Goal: Entertainment & Leisure: Consume media (video, audio)

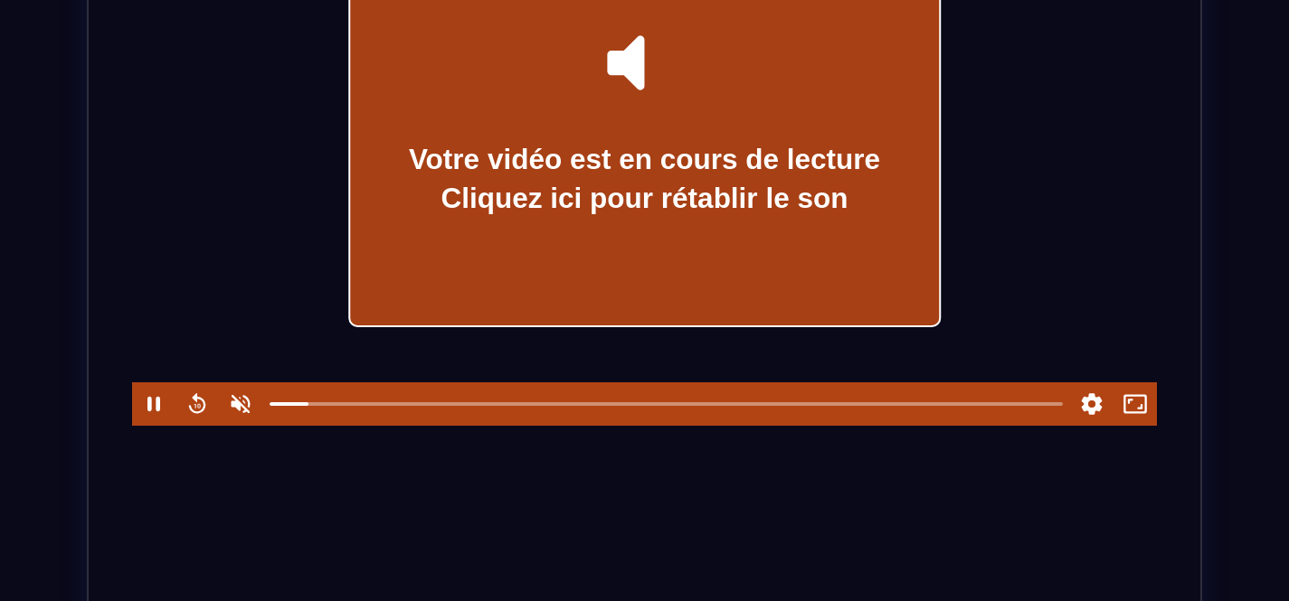
scroll to position [402, 0]
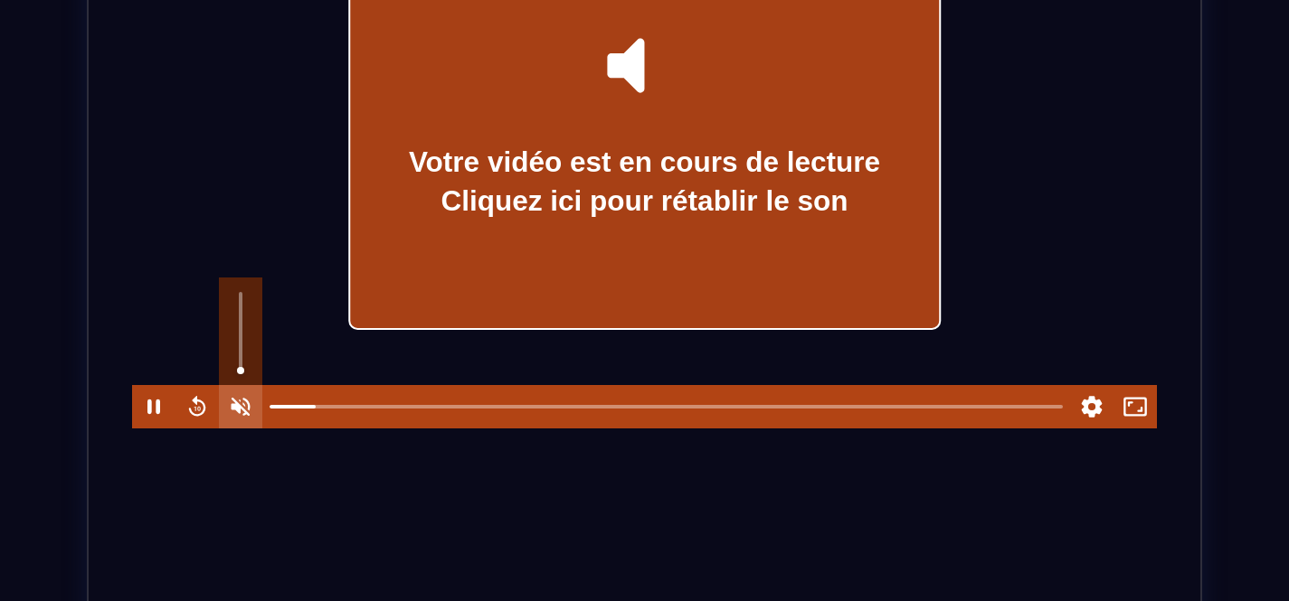
click at [247, 412] on button "Unmute" at bounding box center [240, 406] width 43 height 43
type input "*"
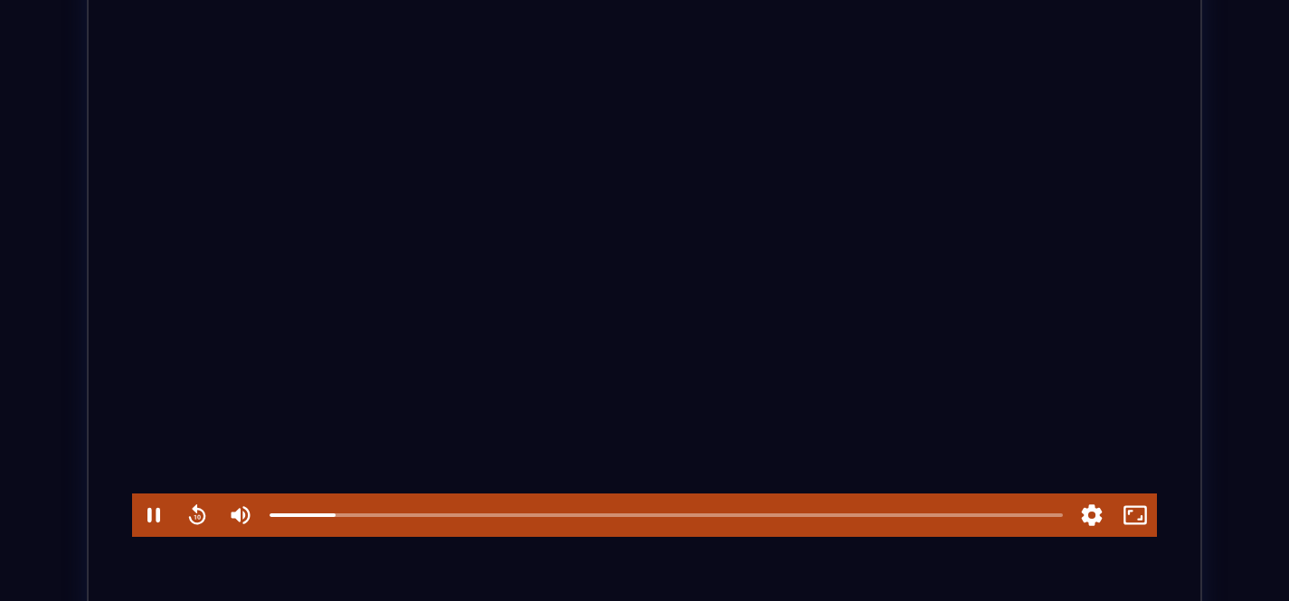
scroll to position [289, 0]
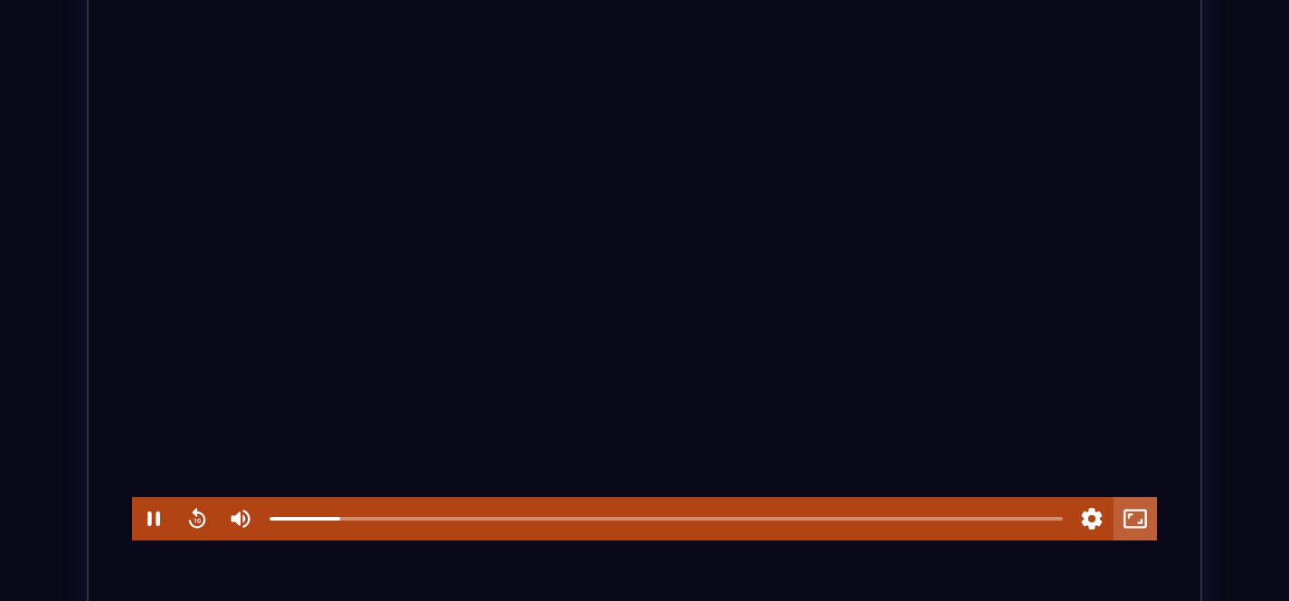
click at [1137, 526] on button "Fullscreen" at bounding box center [1134, 518] width 43 height 43
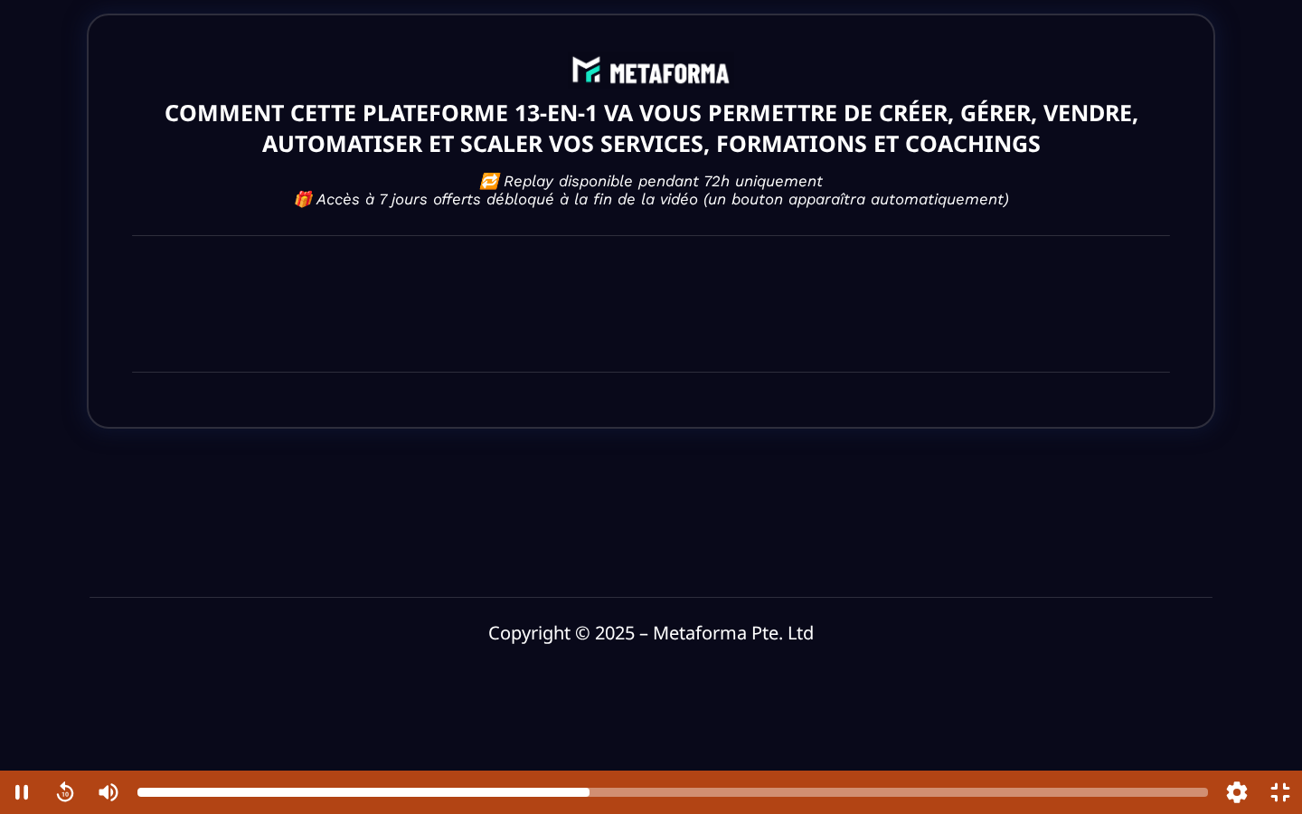
click at [569, 601] on div at bounding box center [363, 792] width 452 height 9
click at [560, 601] on div at bounding box center [363, 792] width 453 height 9
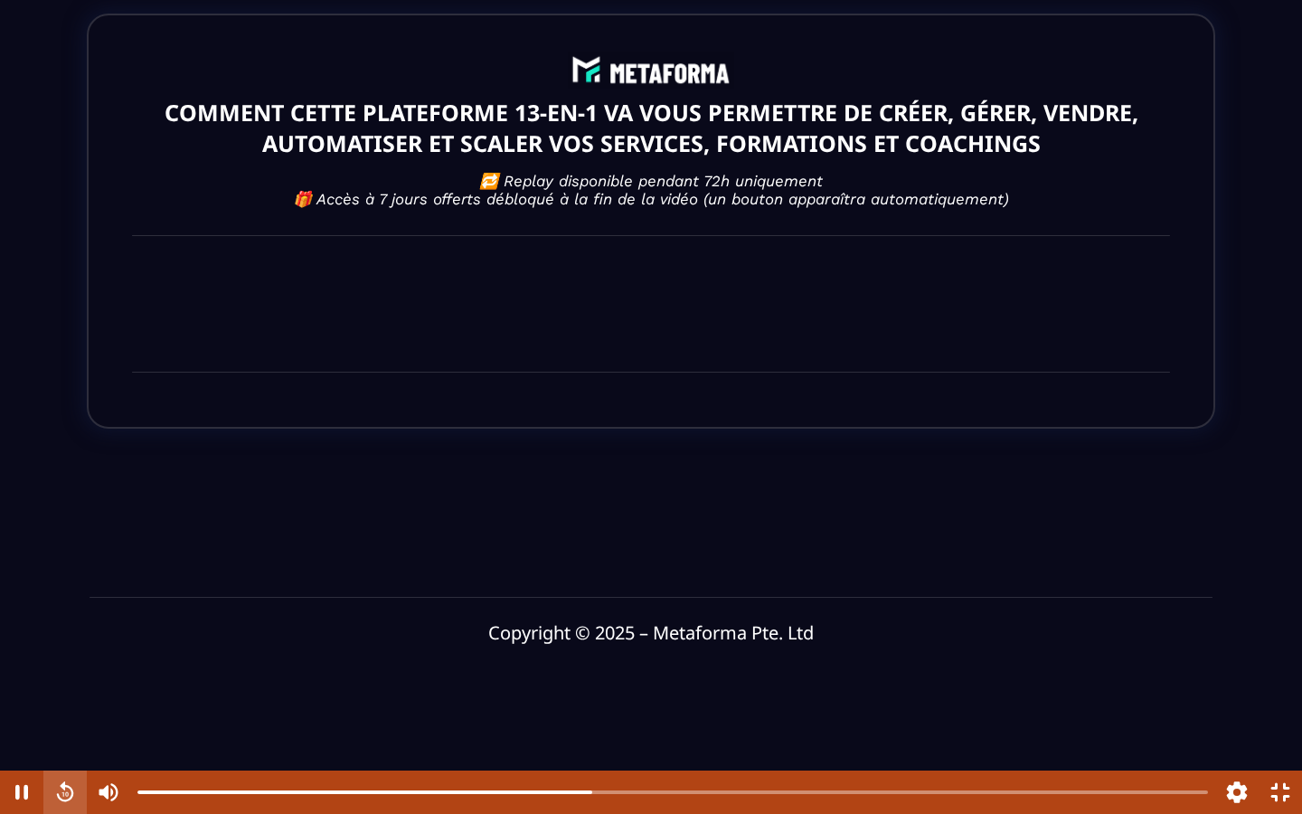
click at [63, 601] on button "Rewind" at bounding box center [64, 792] width 43 height 43
click at [30, 601] on button "Pause" at bounding box center [21, 792] width 43 height 43
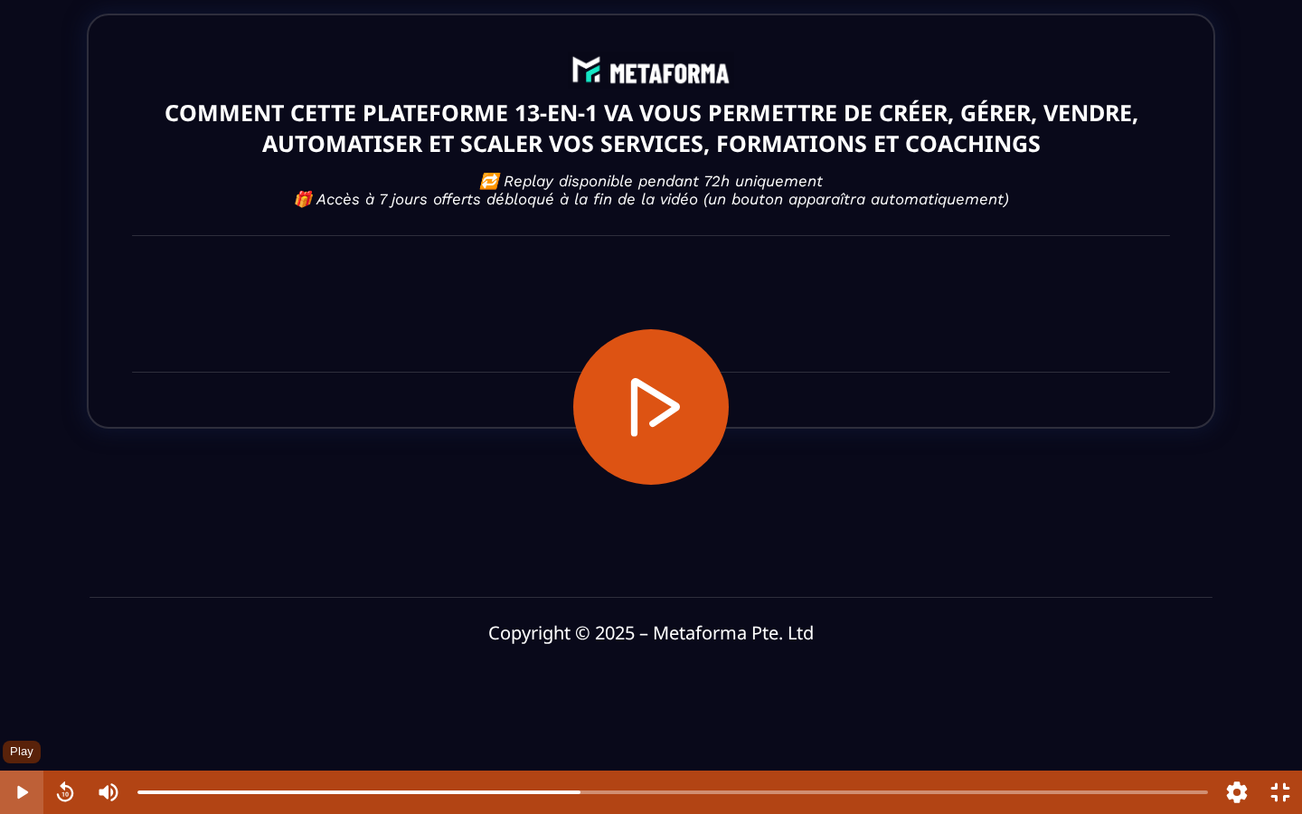
click at [30, 601] on button "Play" at bounding box center [21, 792] width 43 height 43
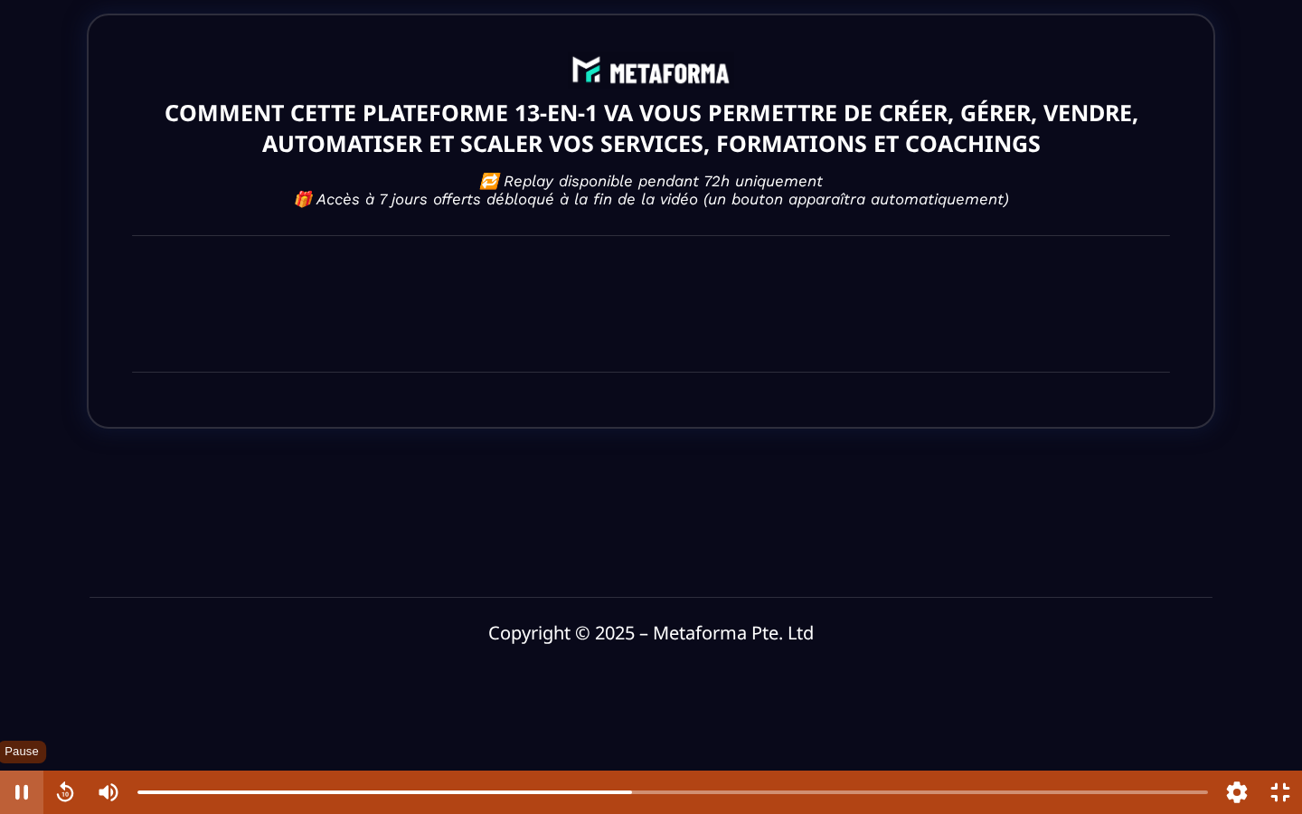
click at [30, 601] on button "Pause" at bounding box center [21, 792] width 43 height 43
type input "*****"
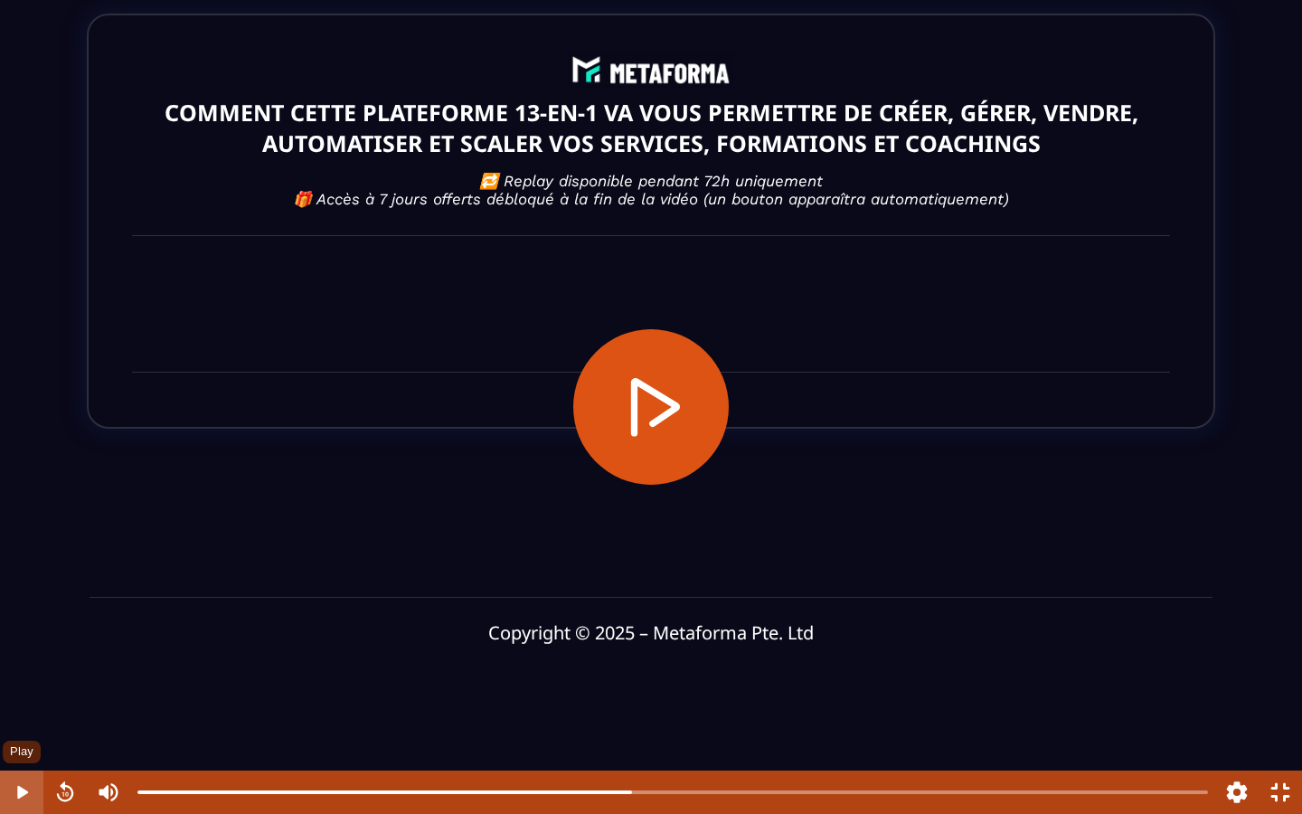
click at [0, 601] on button "Play" at bounding box center [21, 792] width 43 height 43
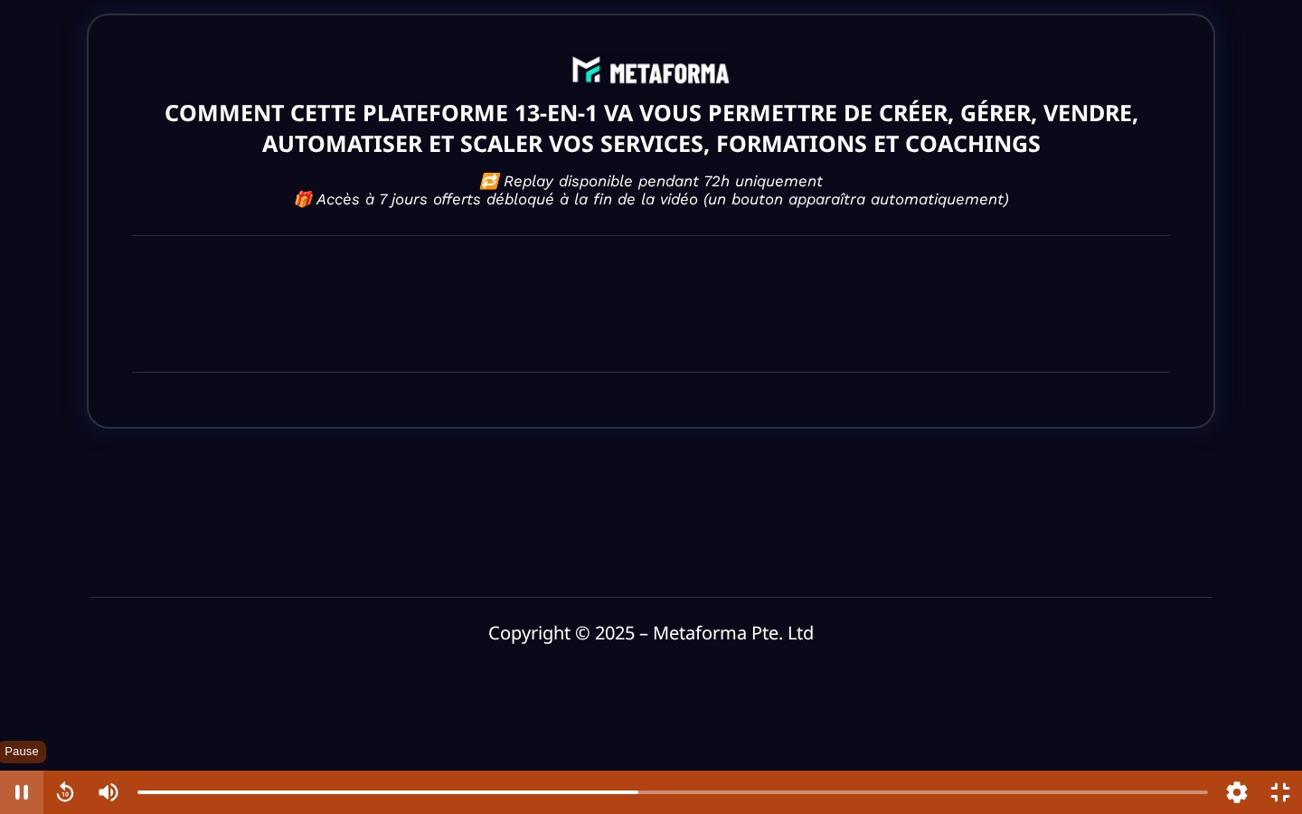
click at [0, 601] on button "Pause" at bounding box center [21, 792] width 43 height 43
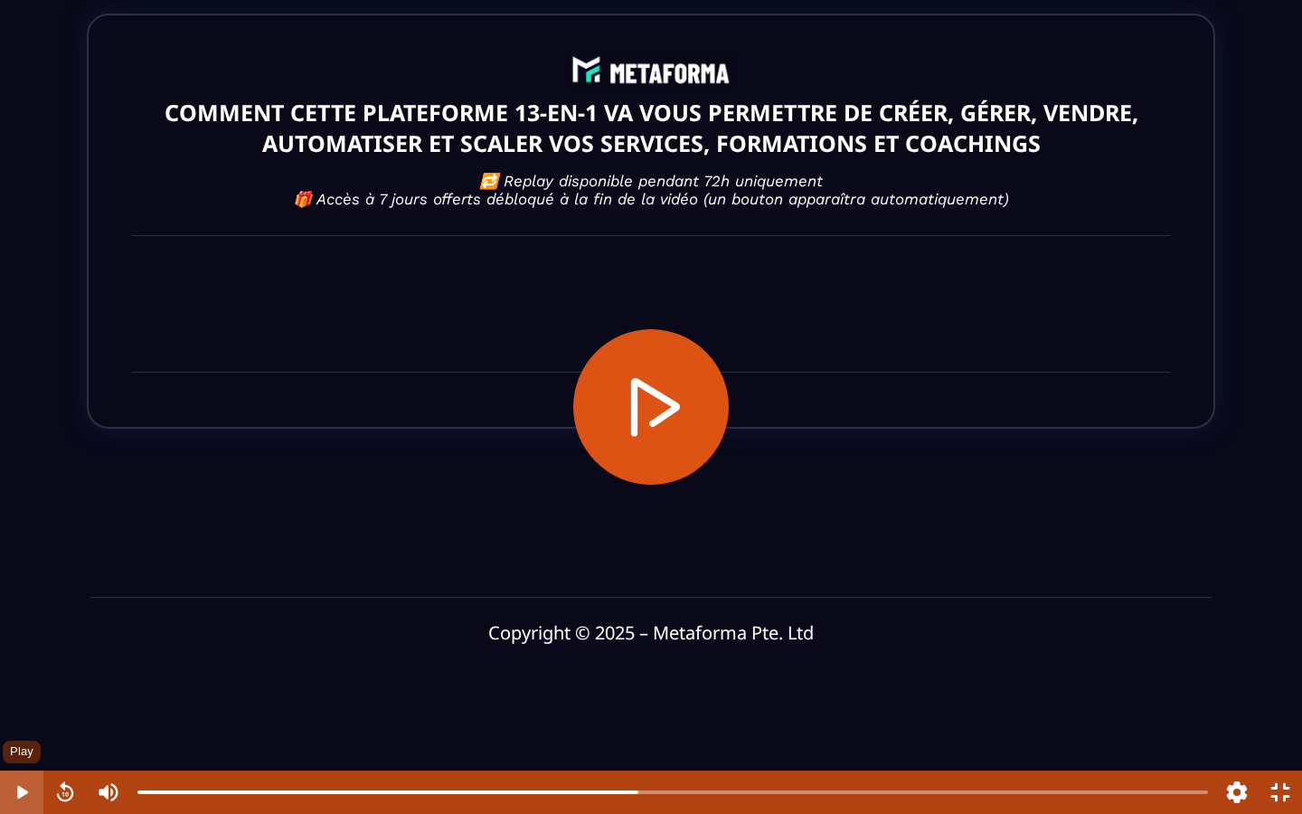
click at [0, 601] on button "Play" at bounding box center [21, 792] width 43 height 43
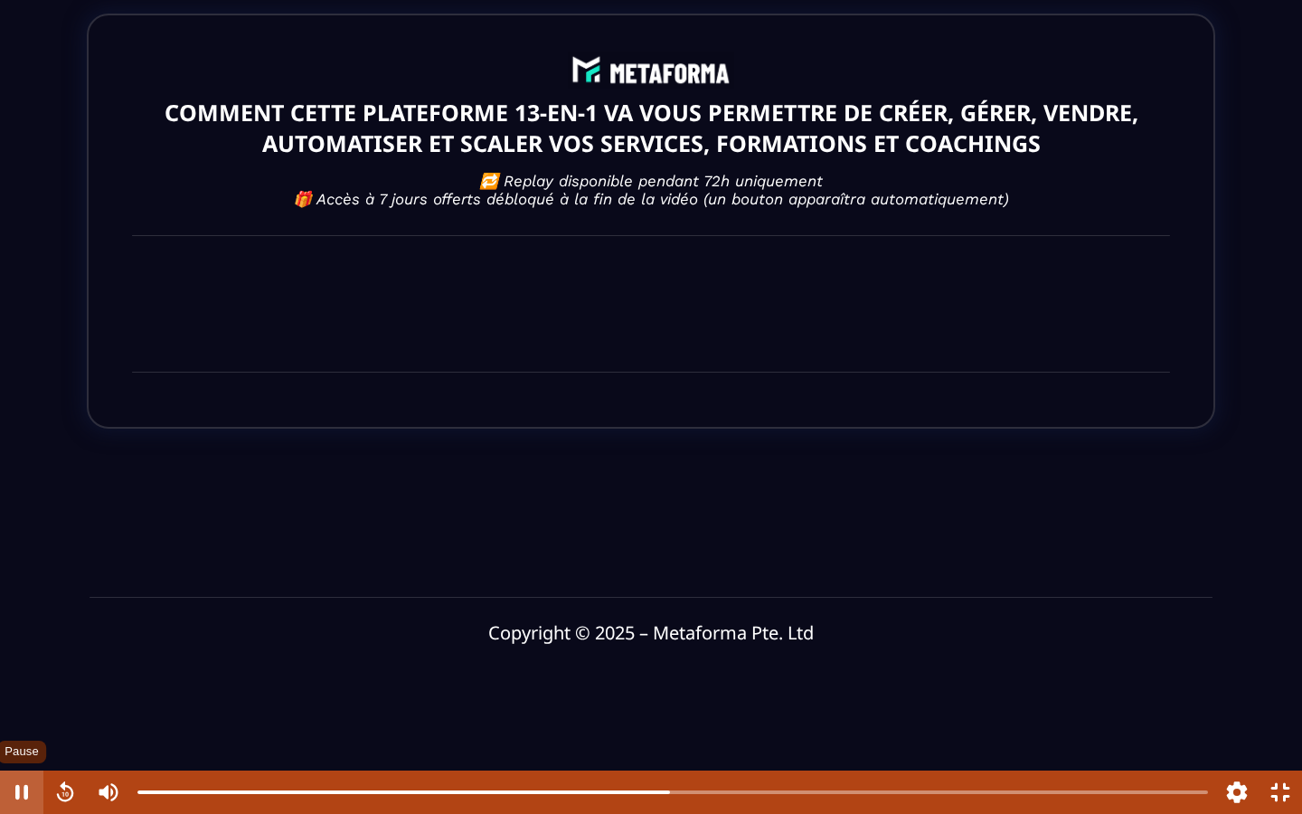
click at [0, 601] on button "Pause" at bounding box center [21, 792] width 43 height 43
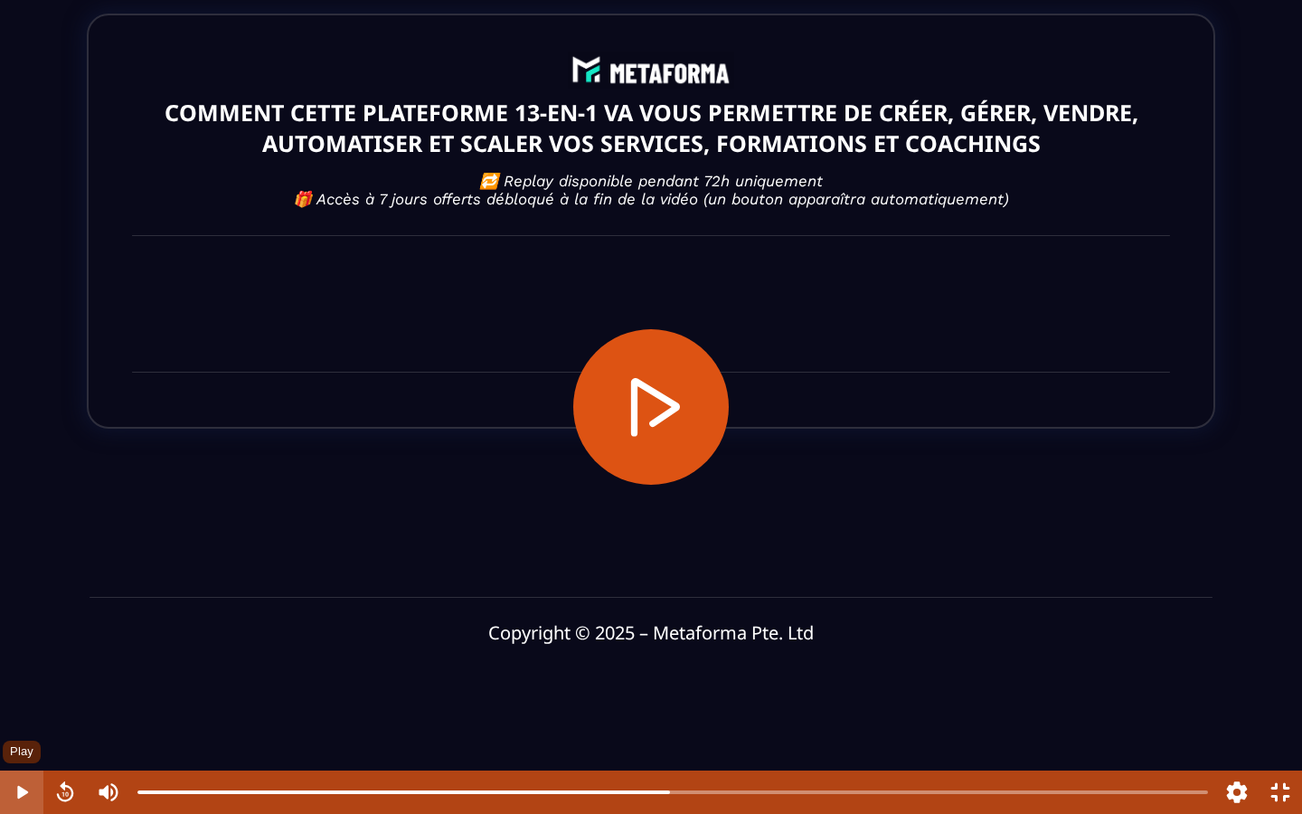
click at [0, 601] on button "Play" at bounding box center [21, 792] width 43 height 43
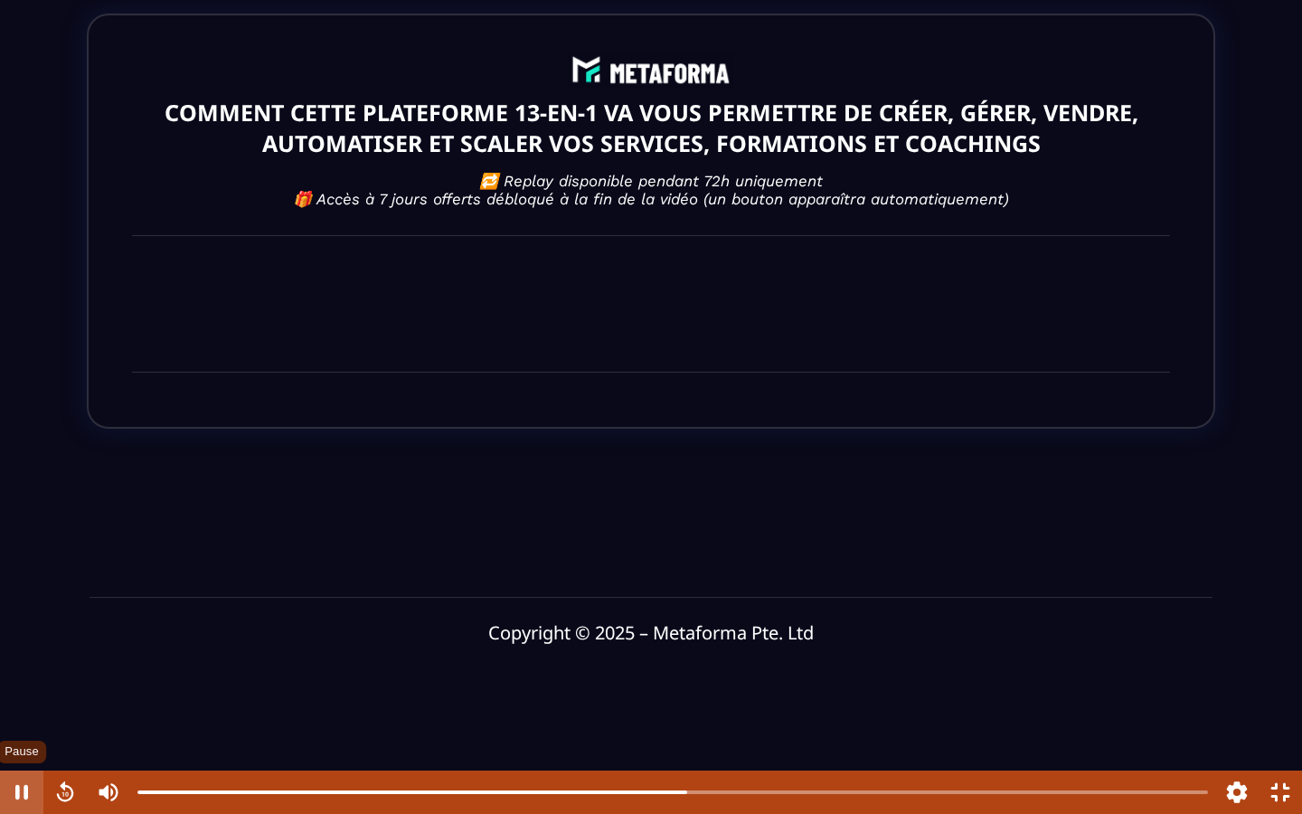
click at [0, 601] on button "Pause" at bounding box center [21, 792] width 43 height 43
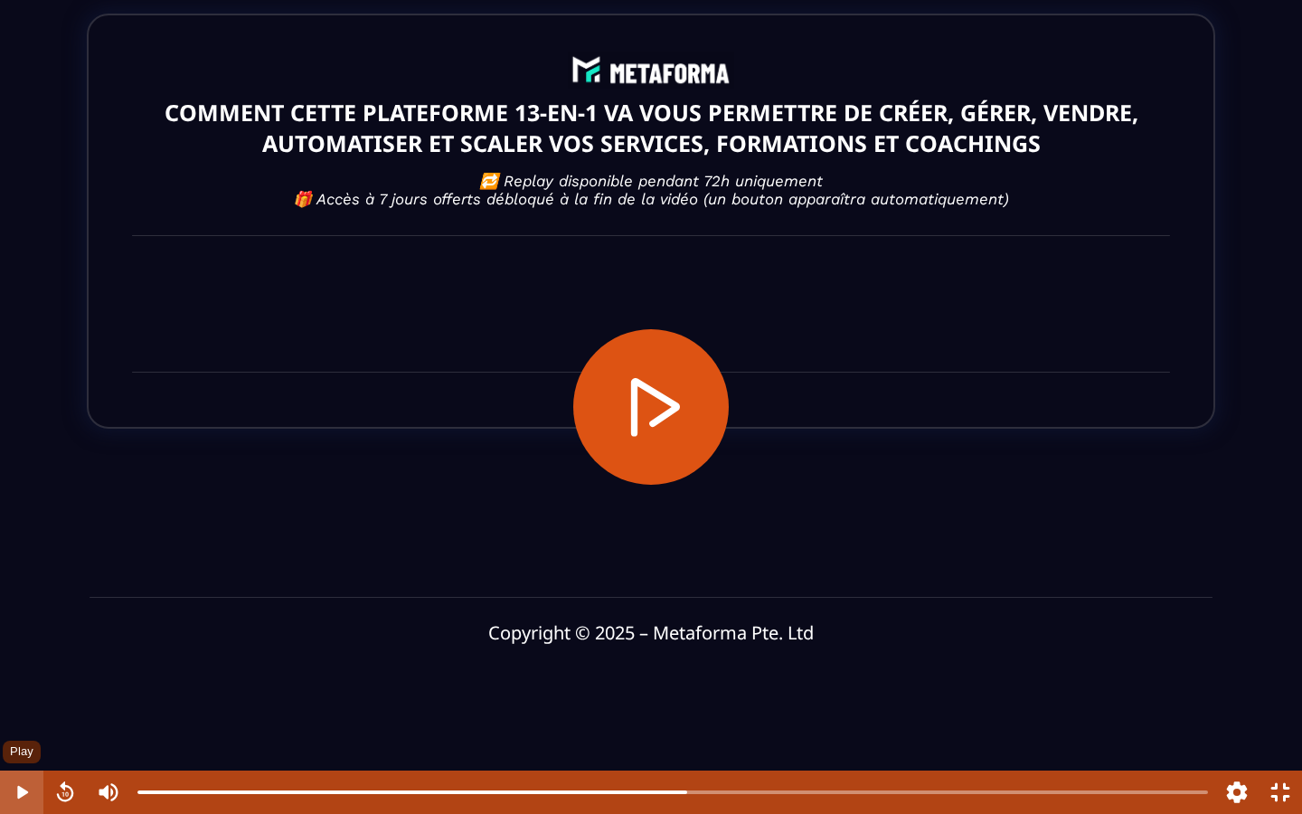
click at [0, 601] on button "Play" at bounding box center [21, 792] width 43 height 43
click at [1237, 601] on button "Settings" at bounding box center [1237, 792] width 43 height 43
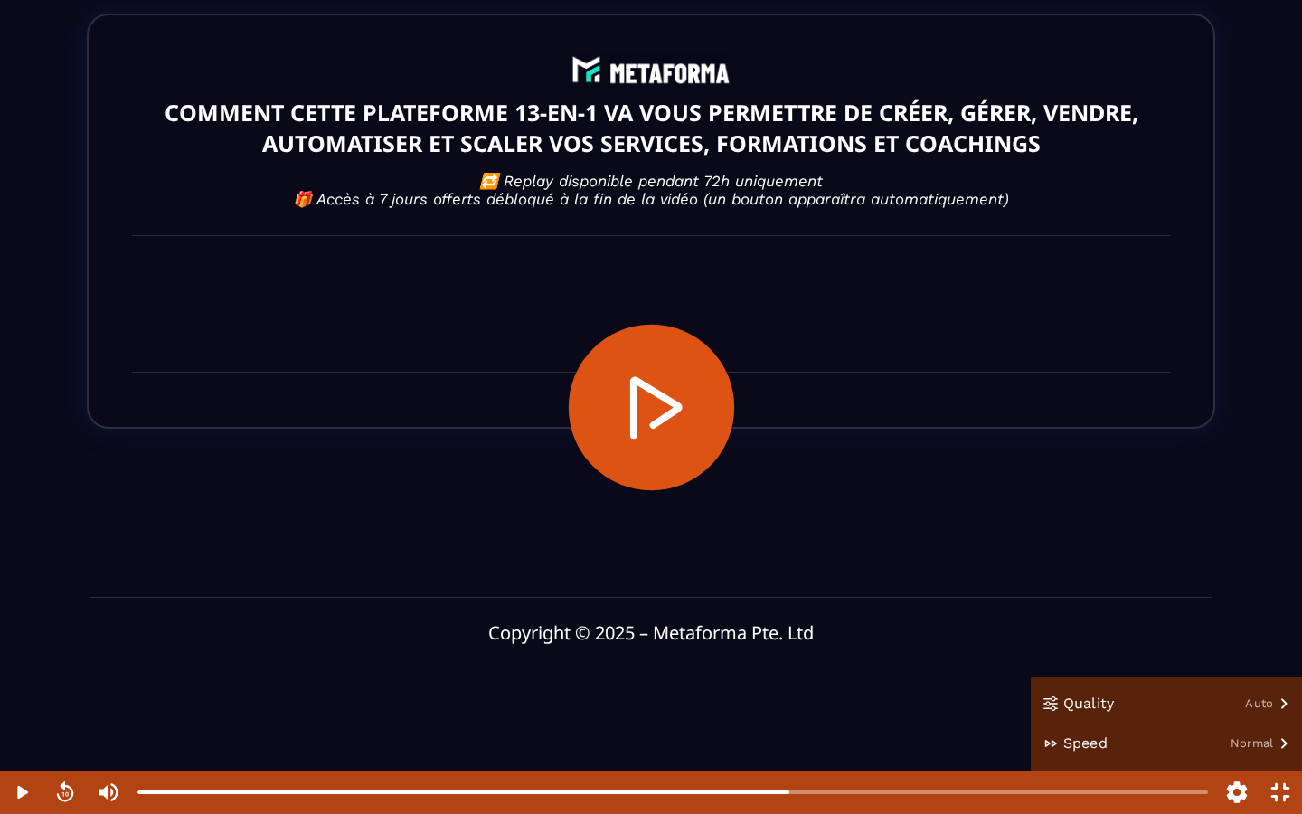
click at [651, 428] on button "Play" at bounding box center [651, 407] width 166 height 166
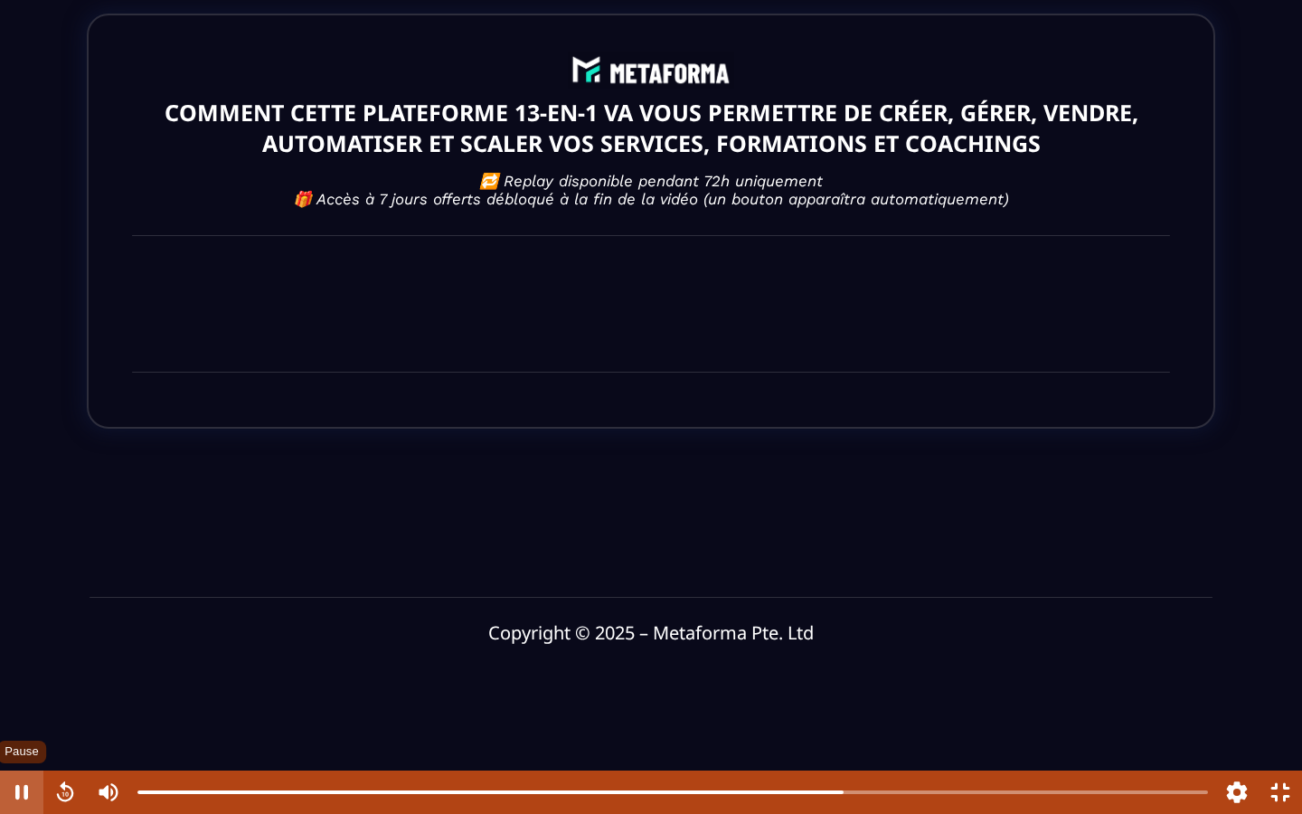
click at [15, 601] on button "Pause" at bounding box center [21, 792] width 43 height 43
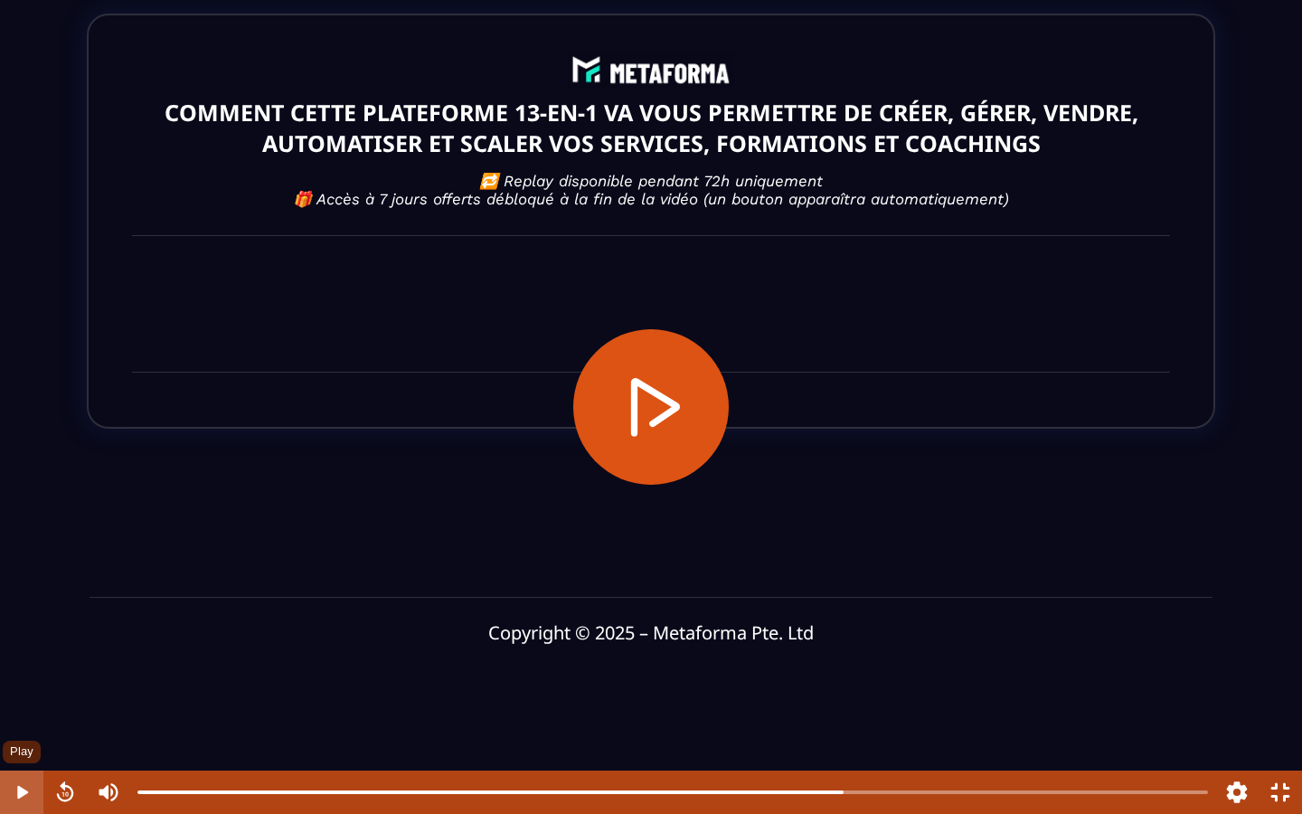
click at [15, 601] on button "Play" at bounding box center [21, 792] width 43 height 43
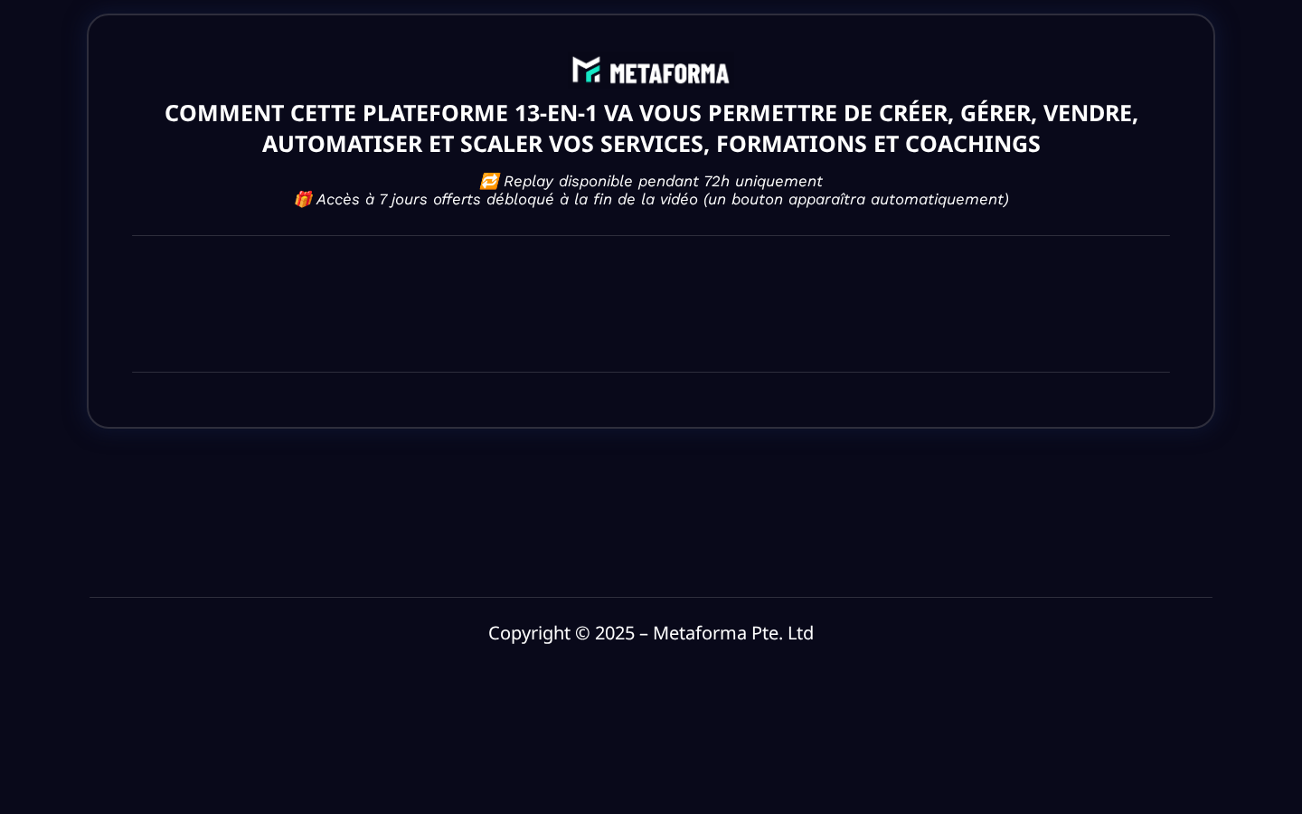
click at [0, 601] on button "Pause" at bounding box center [21, 792] width 43 height 43
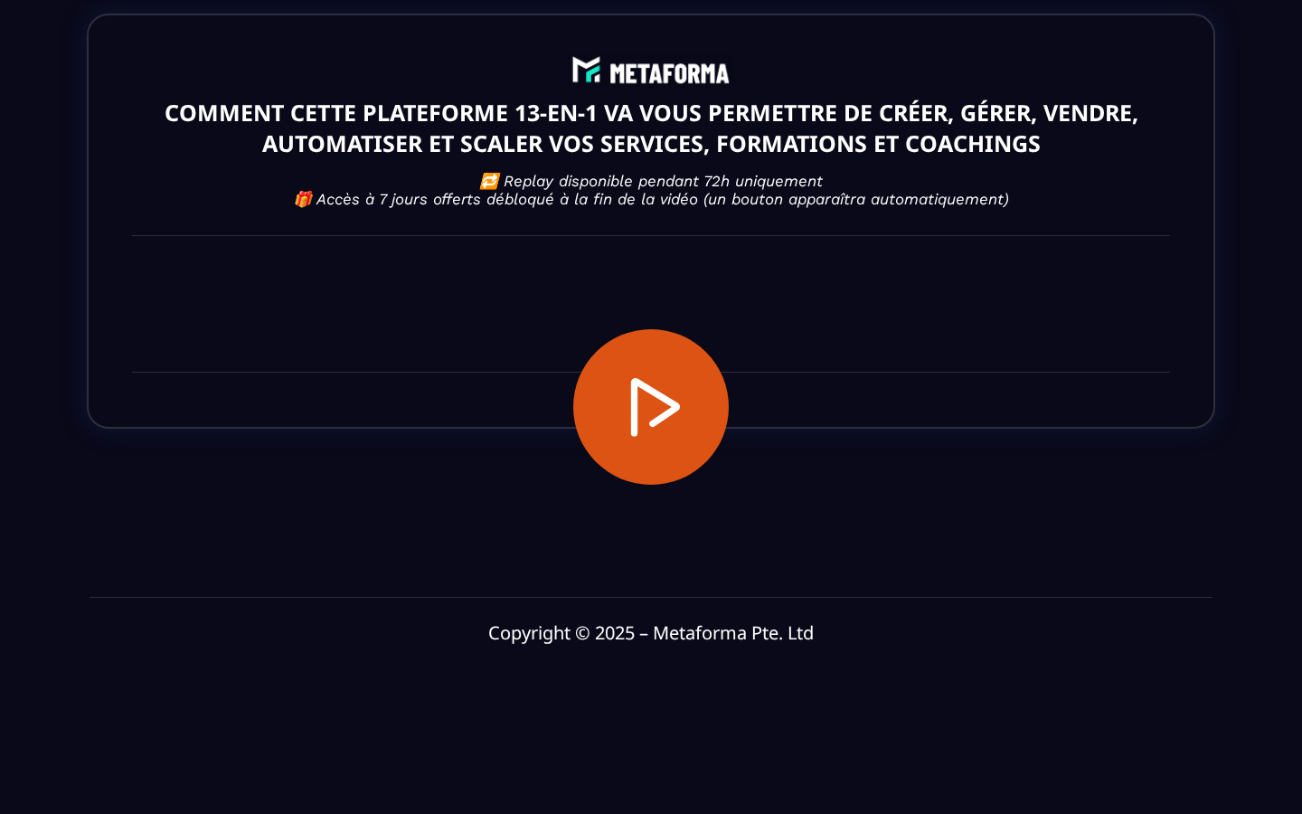
click at [0, 601] on button "Play" at bounding box center [21, 792] width 43 height 43
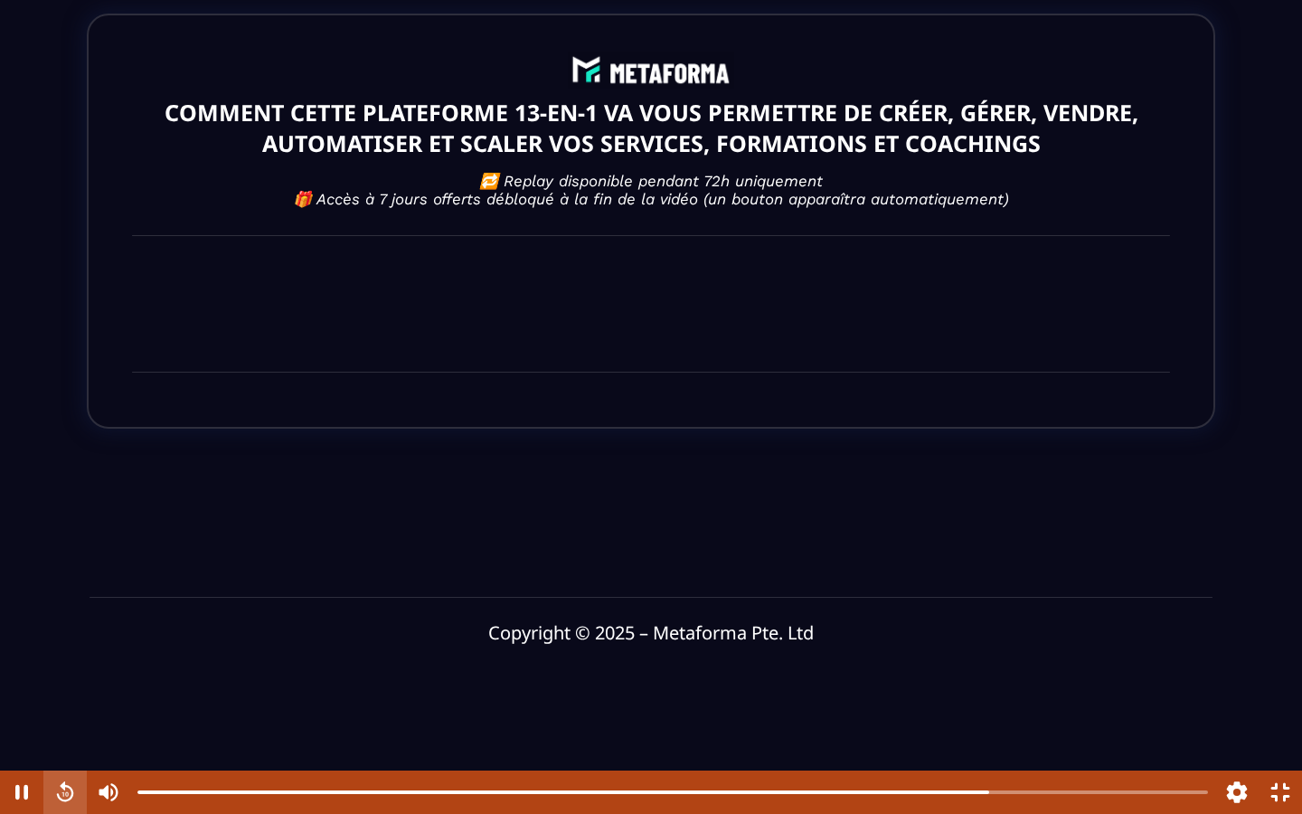
click at [72, 601] on button "Rewind" at bounding box center [64, 792] width 43 height 43
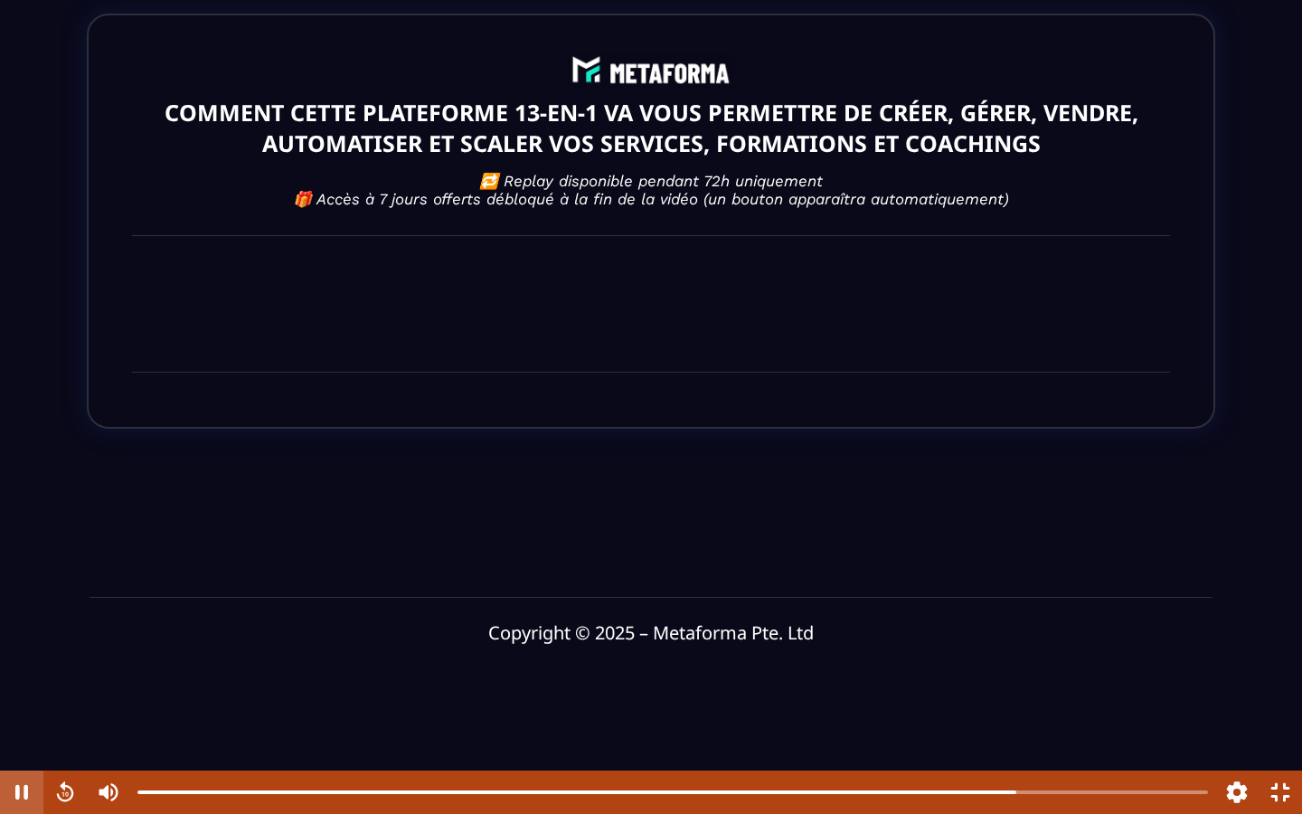
click at [15, 601] on button "Pause" at bounding box center [21, 792] width 43 height 43
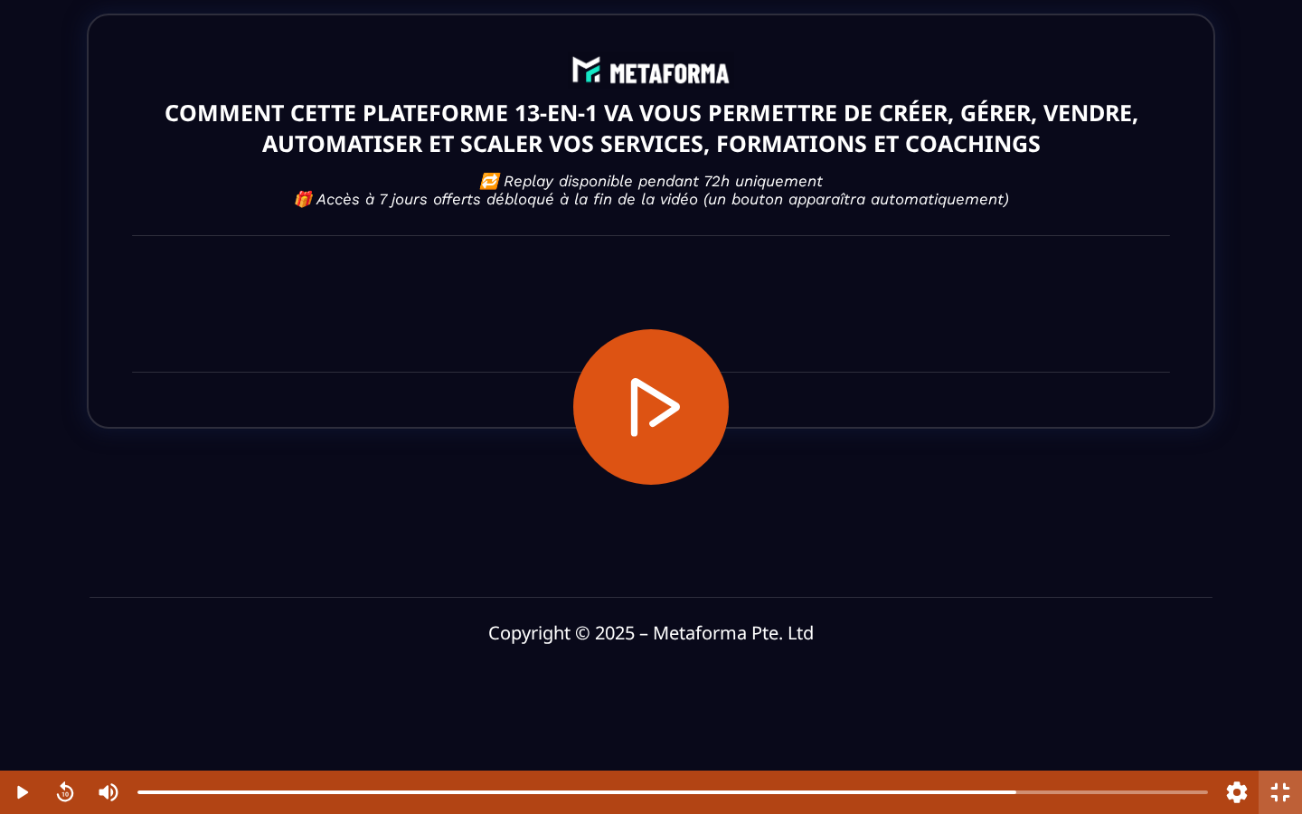
click at [1287, 601] on button "Fullscreen" at bounding box center [1280, 792] width 43 height 43
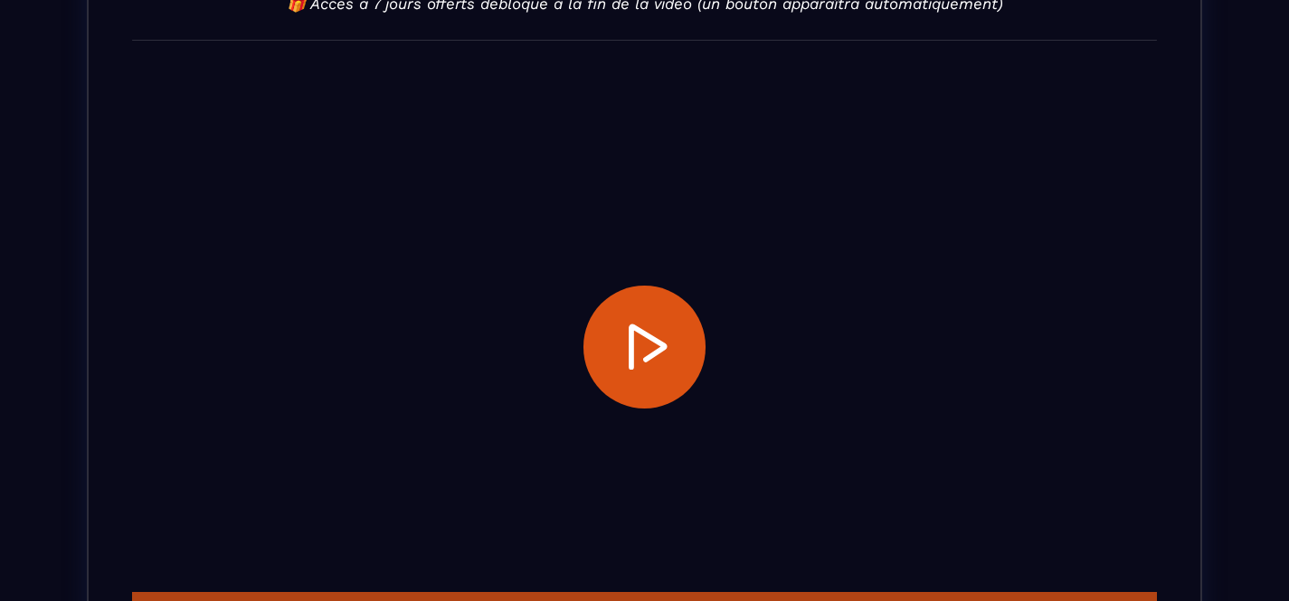
scroll to position [224, 0]
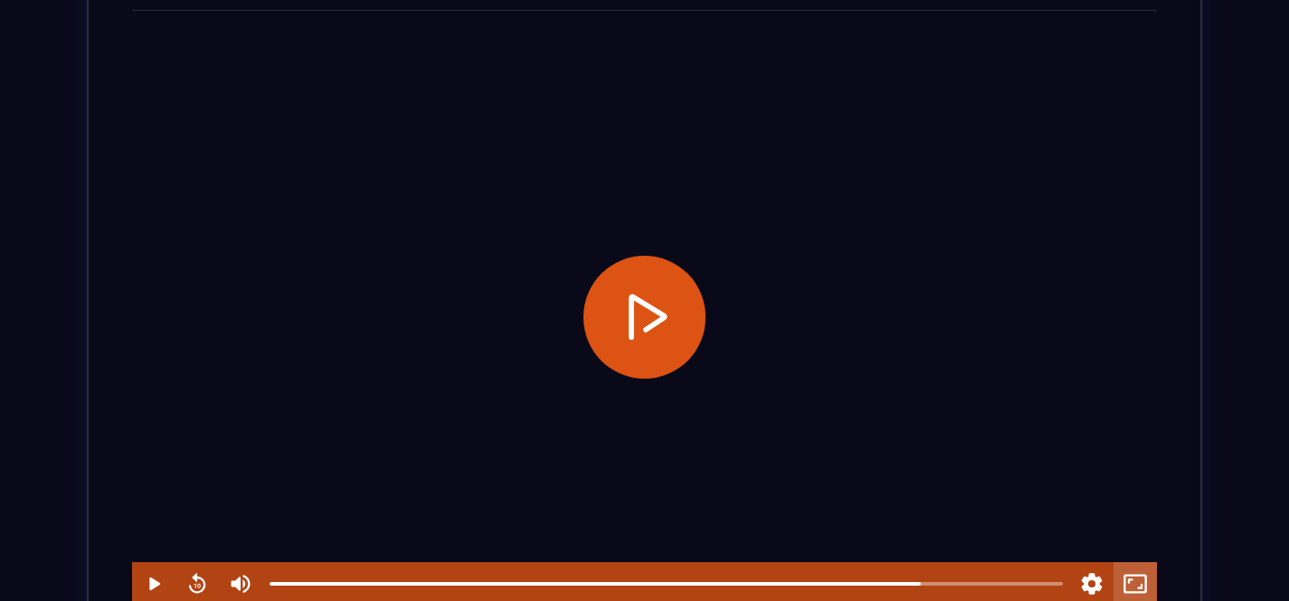
click at [1126, 586] on button "Fullscreen" at bounding box center [1134, 584] width 43 height 43
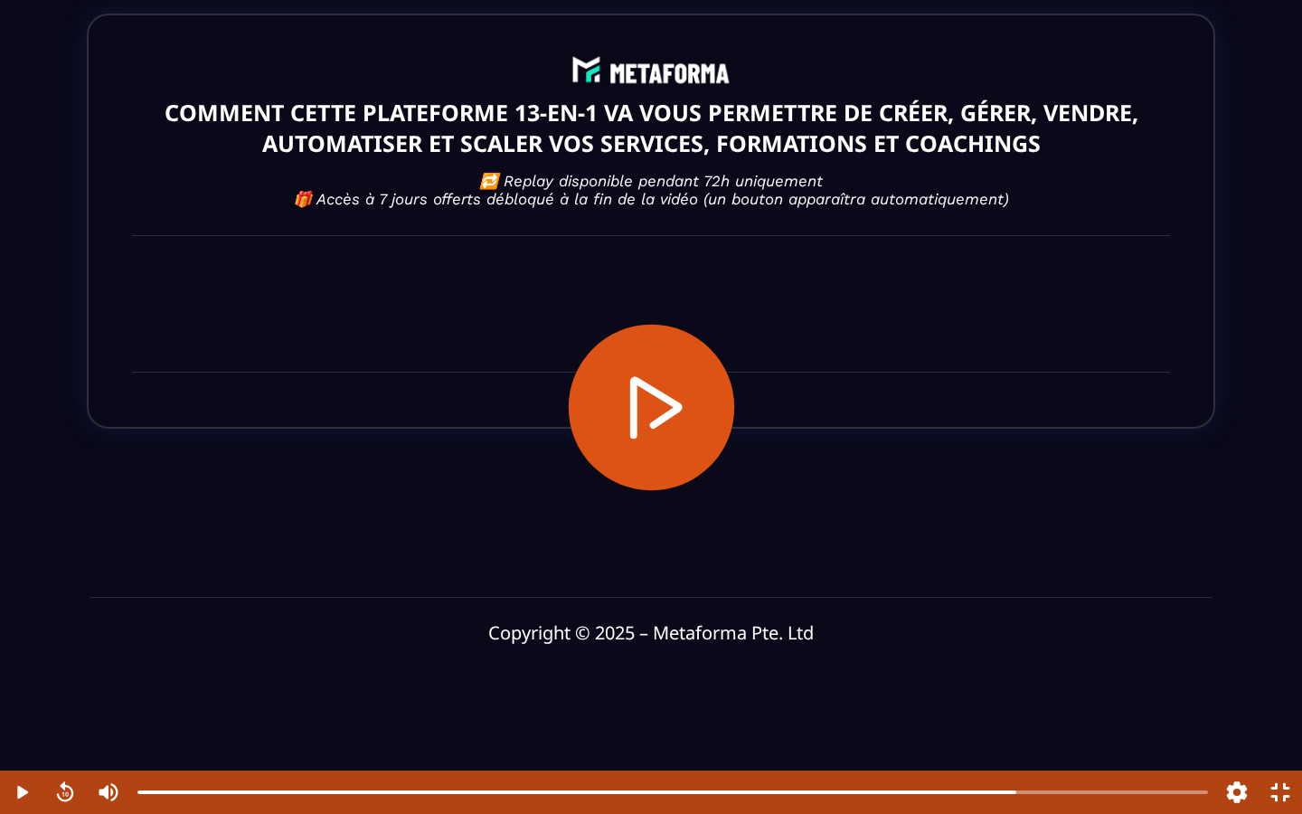
click at [695, 421] on button "Play" at bounding box center [651, 407] width 166 height 166
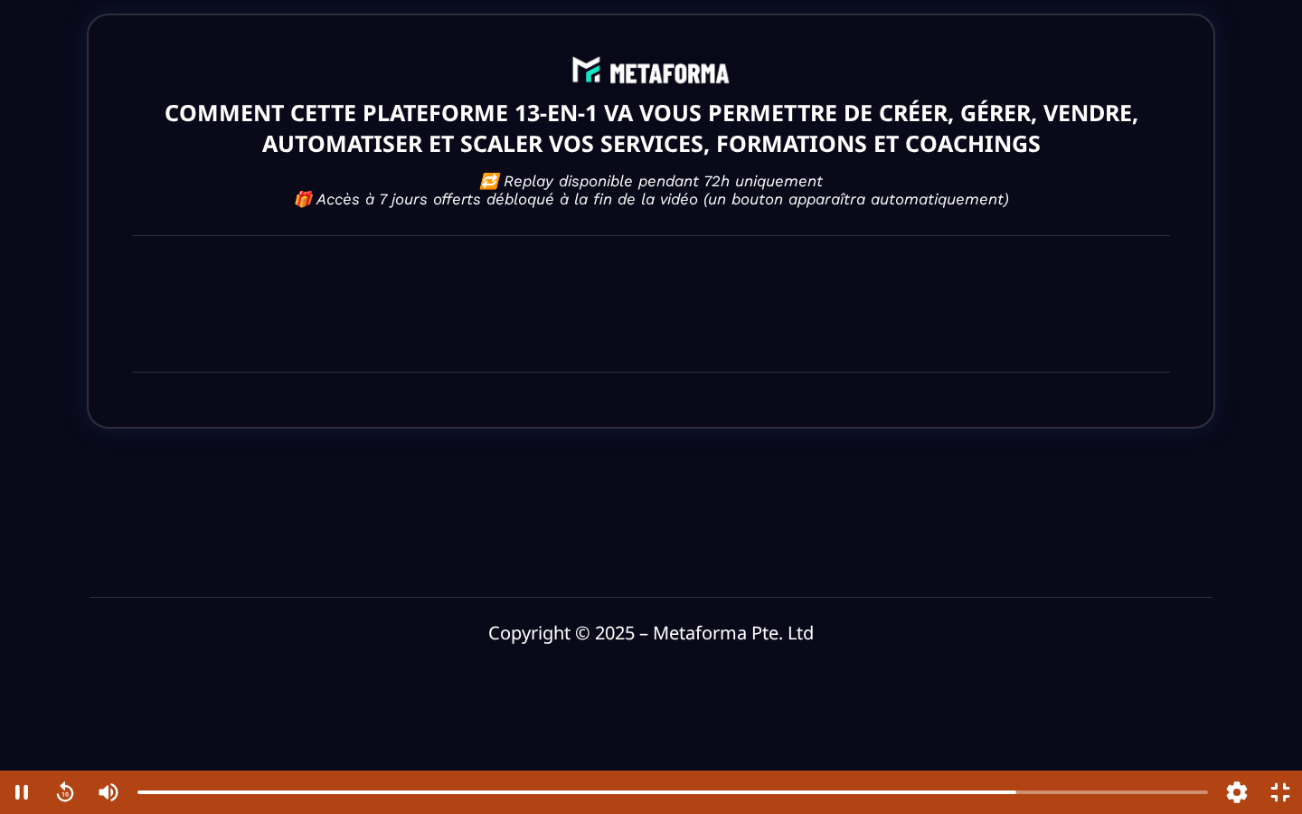
type input "******"
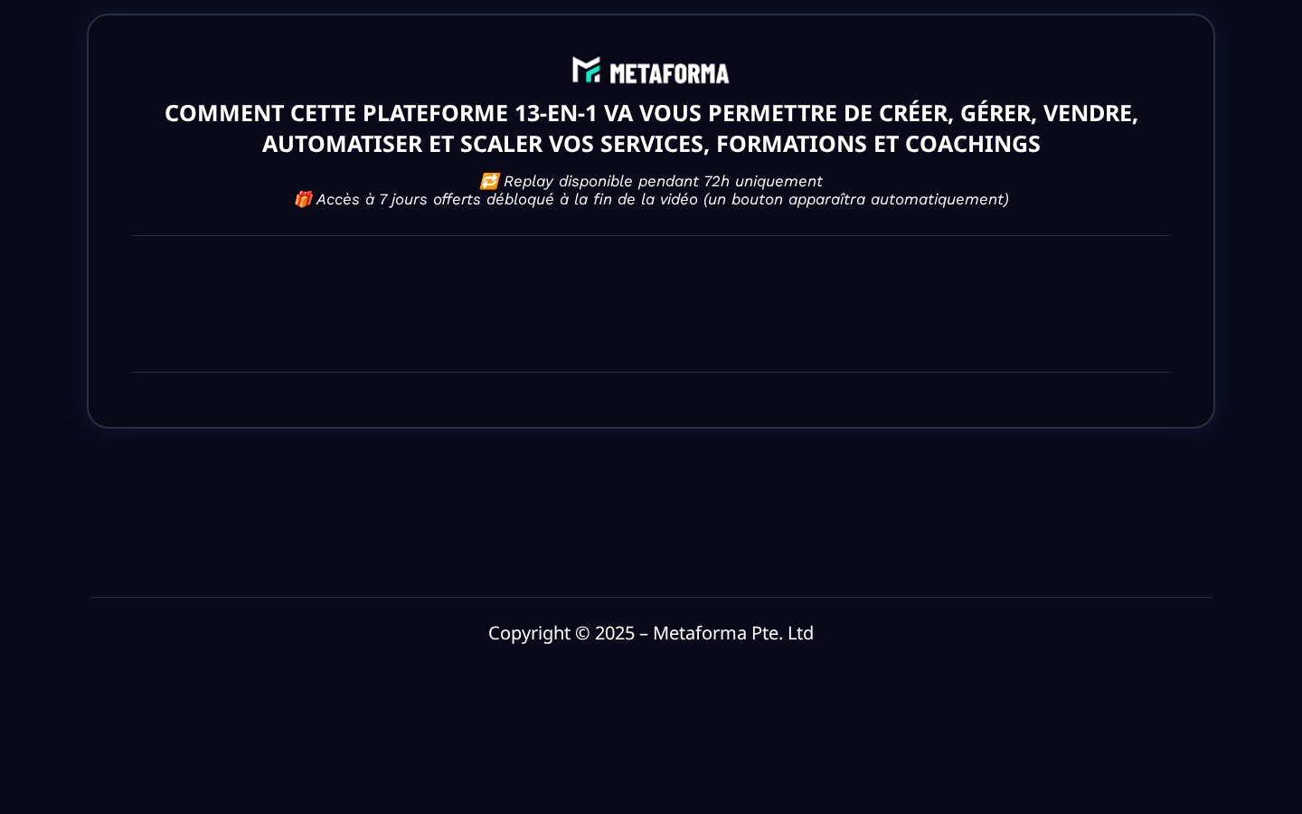
click at [568, 407] on button "Pause" at bounding box center [651, 407] width 166 height 0
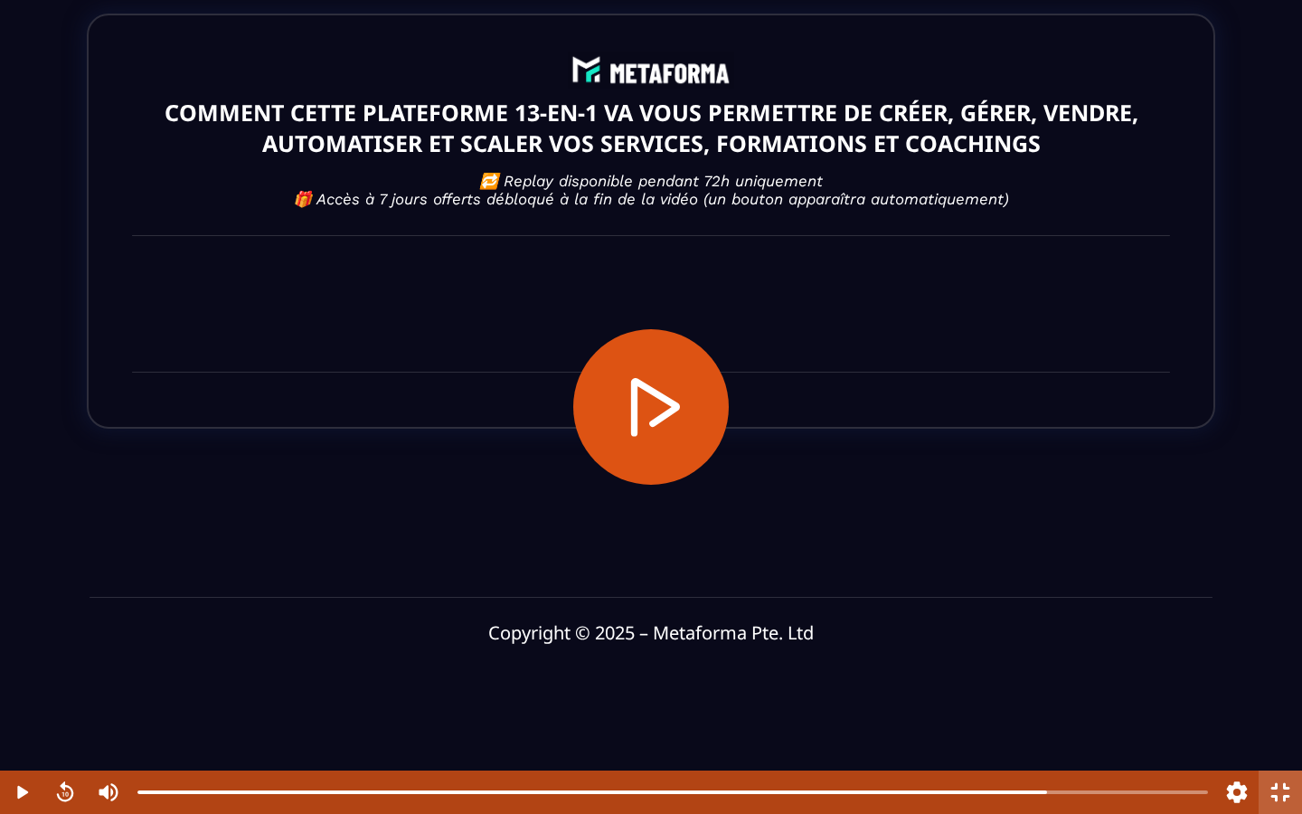
click at [1288, 601] on button "Fullscreen" at bounding box center [1280, 792] width 43 height 43
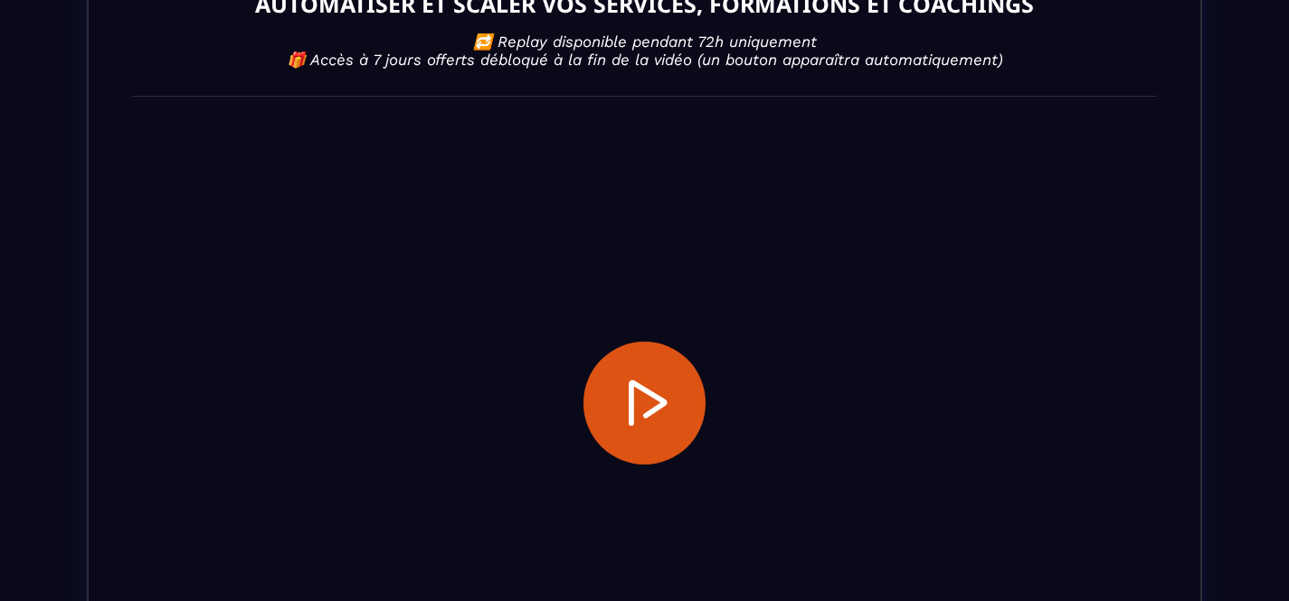
scroll to position [308, 0]
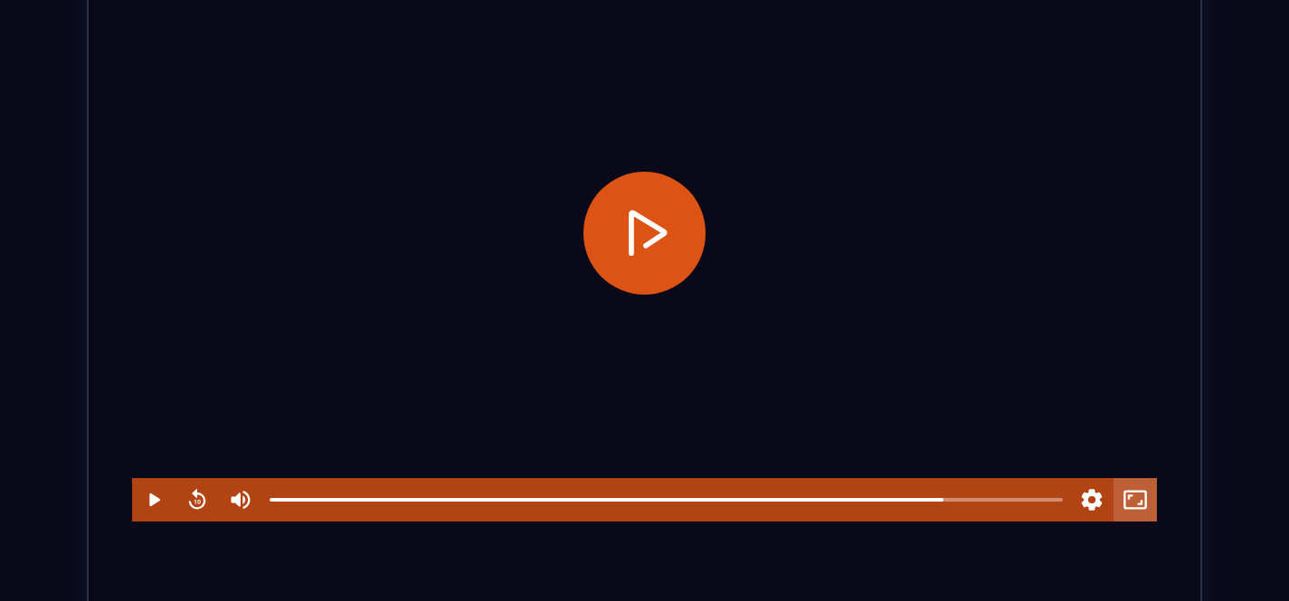
click at [1136, 511] on button "Fullscreen" at bounding box center [1134, 499] width 43 height 43
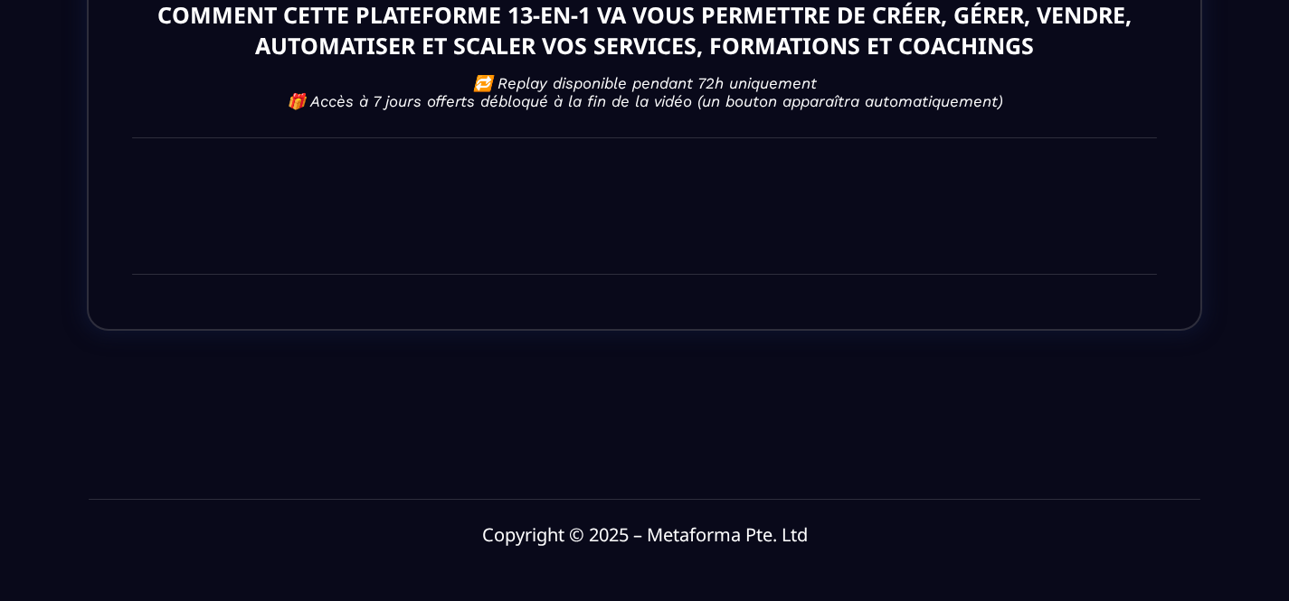
scroll to position [0, 0]
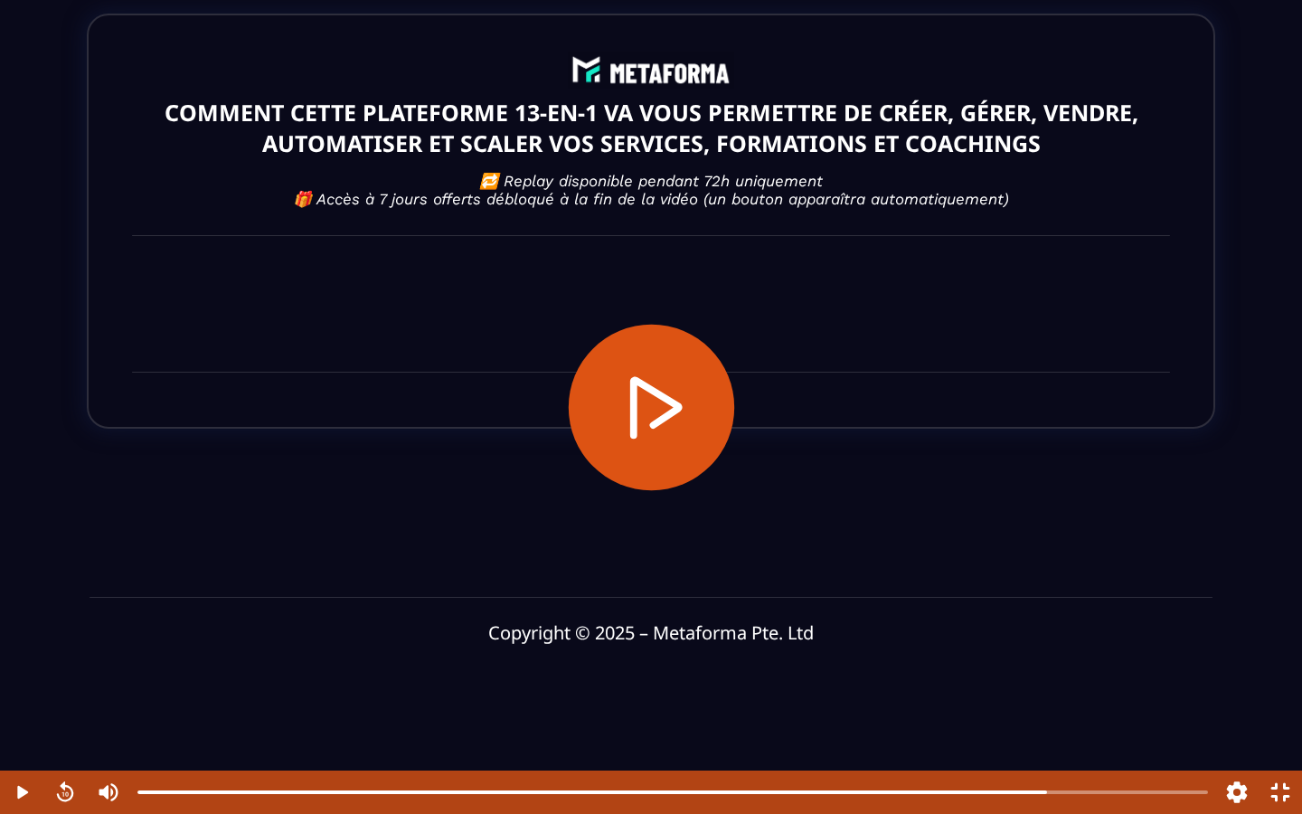
click at [657, 415] on button "Play" at bounding box center [651, 407] width 166 height 166
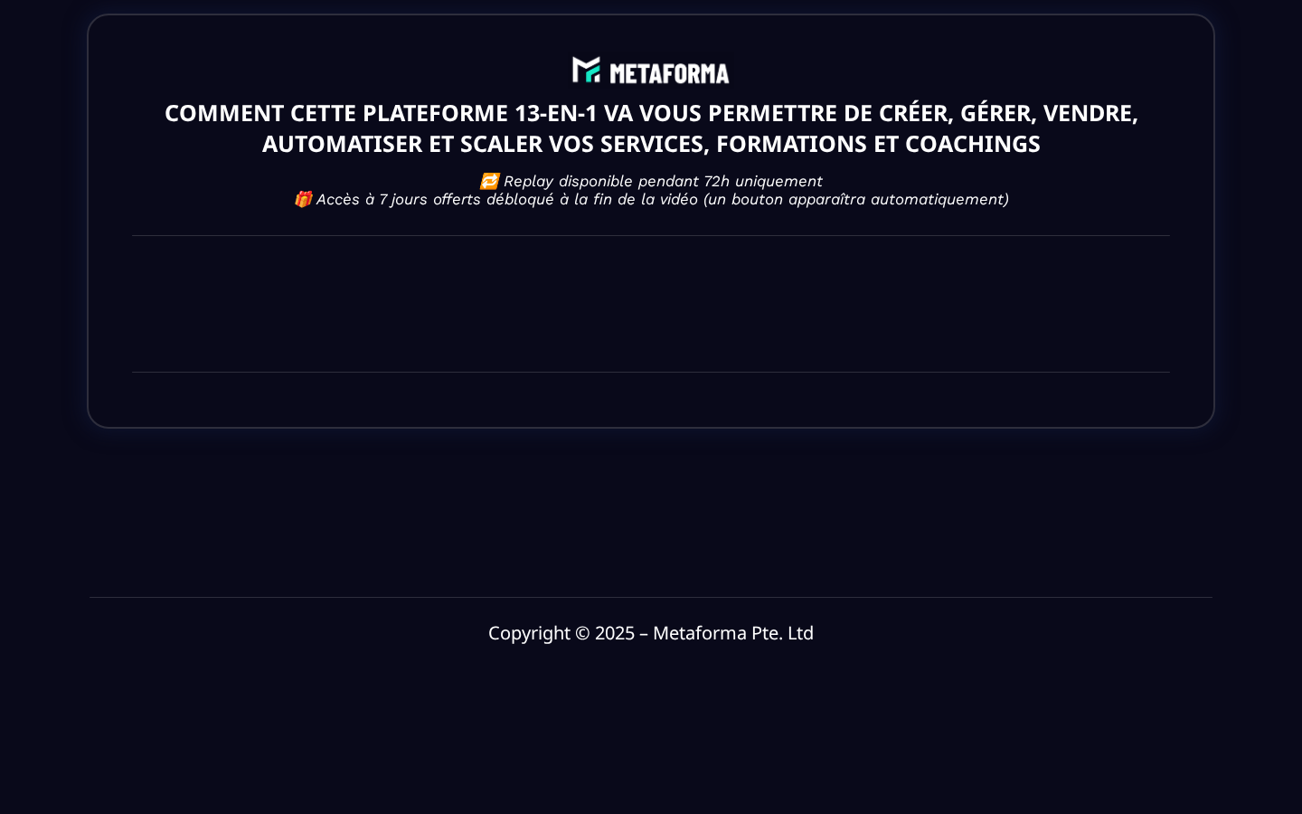
click at [568, 407] on button "Pause" at bounding box center [651, 407] width 166 height 0
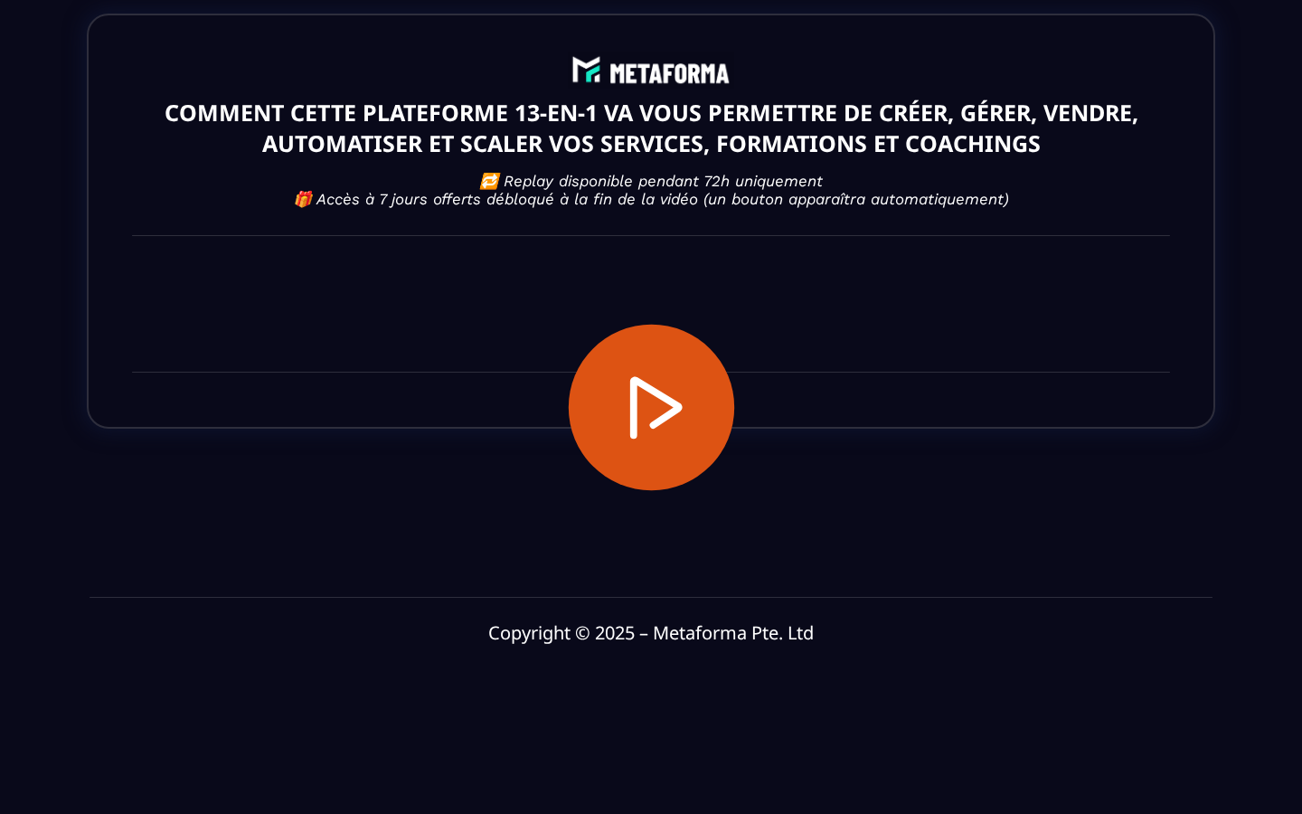
click at [657, 415] on button "Play" at bounding box center [651, 407] width 166 height 166
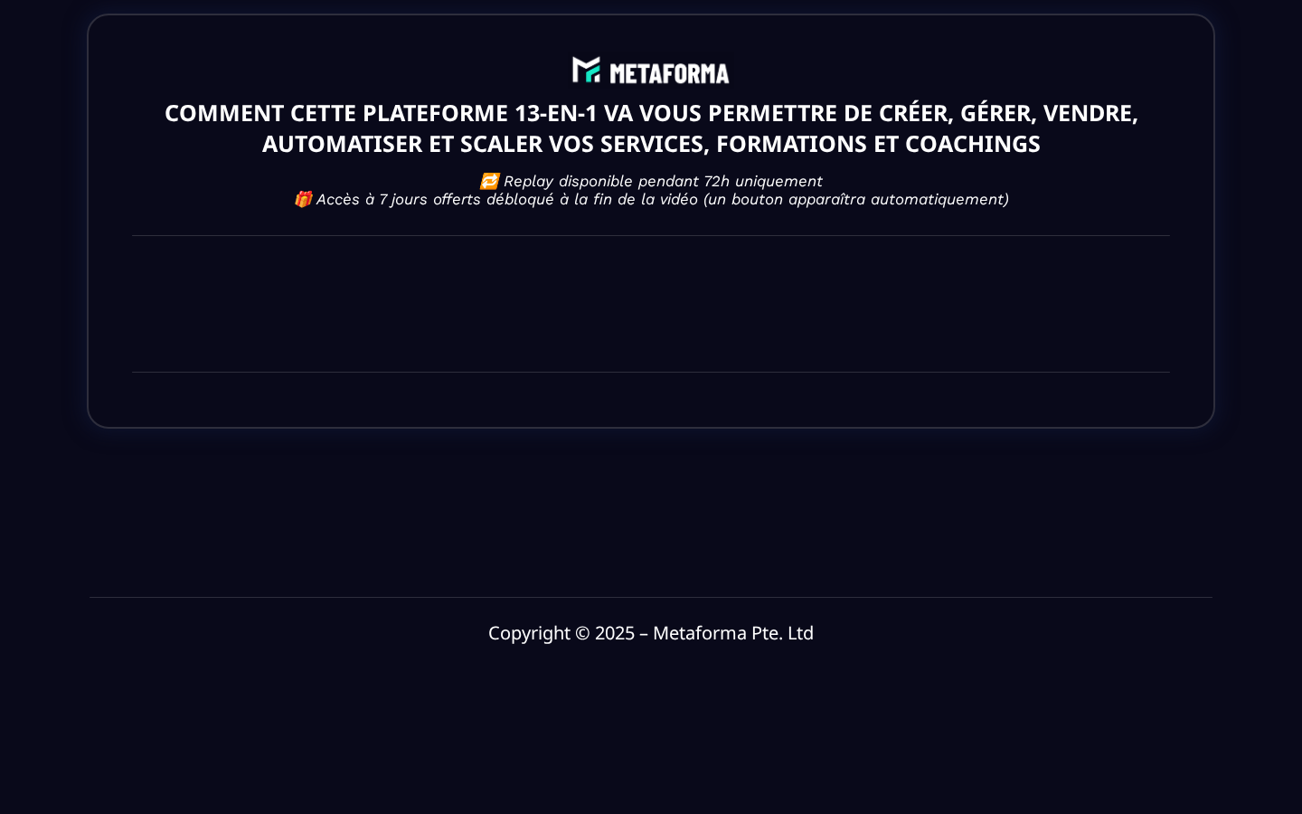
click at [747, 601] on div at bounding box center [651, 407] width 1302 height 814
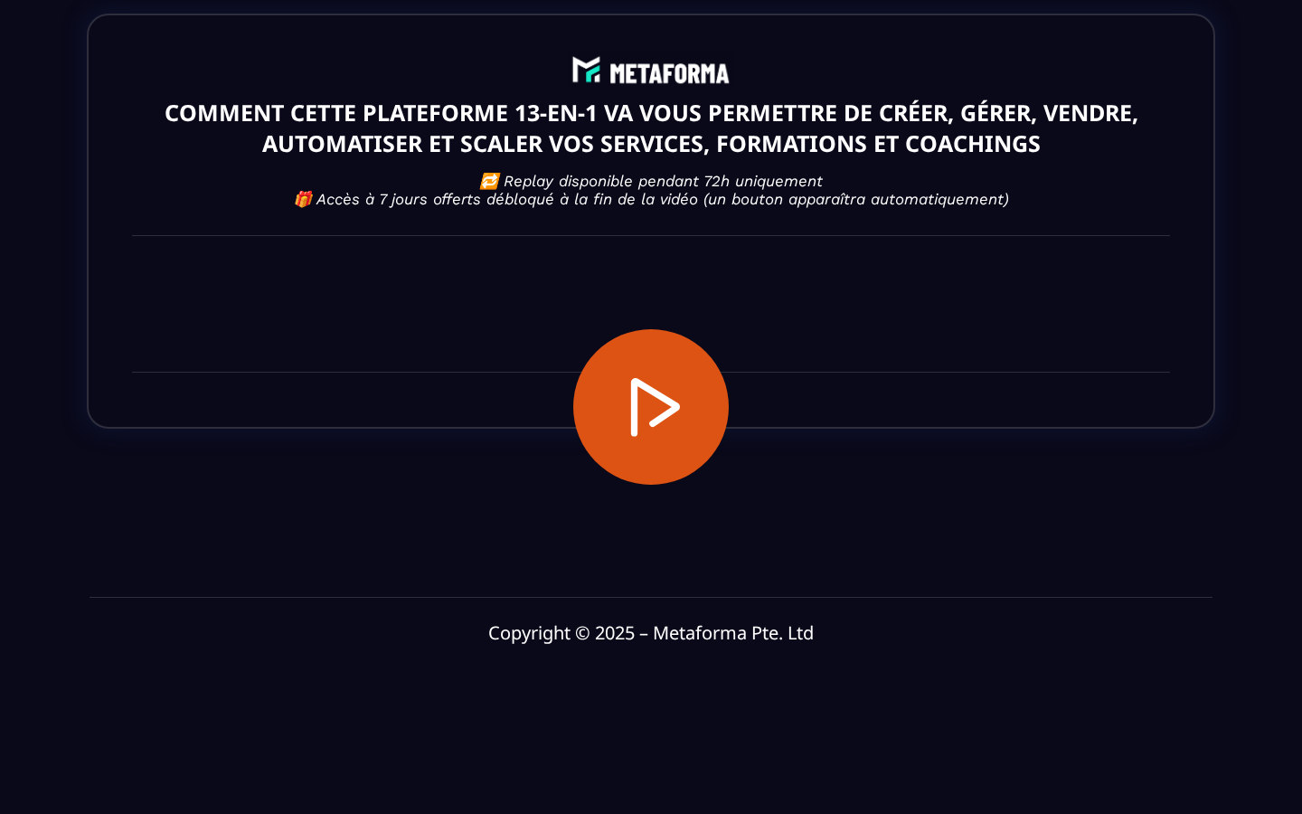
click at [747, 601] on div at bounding box center [651, 407] width 1302 height 814
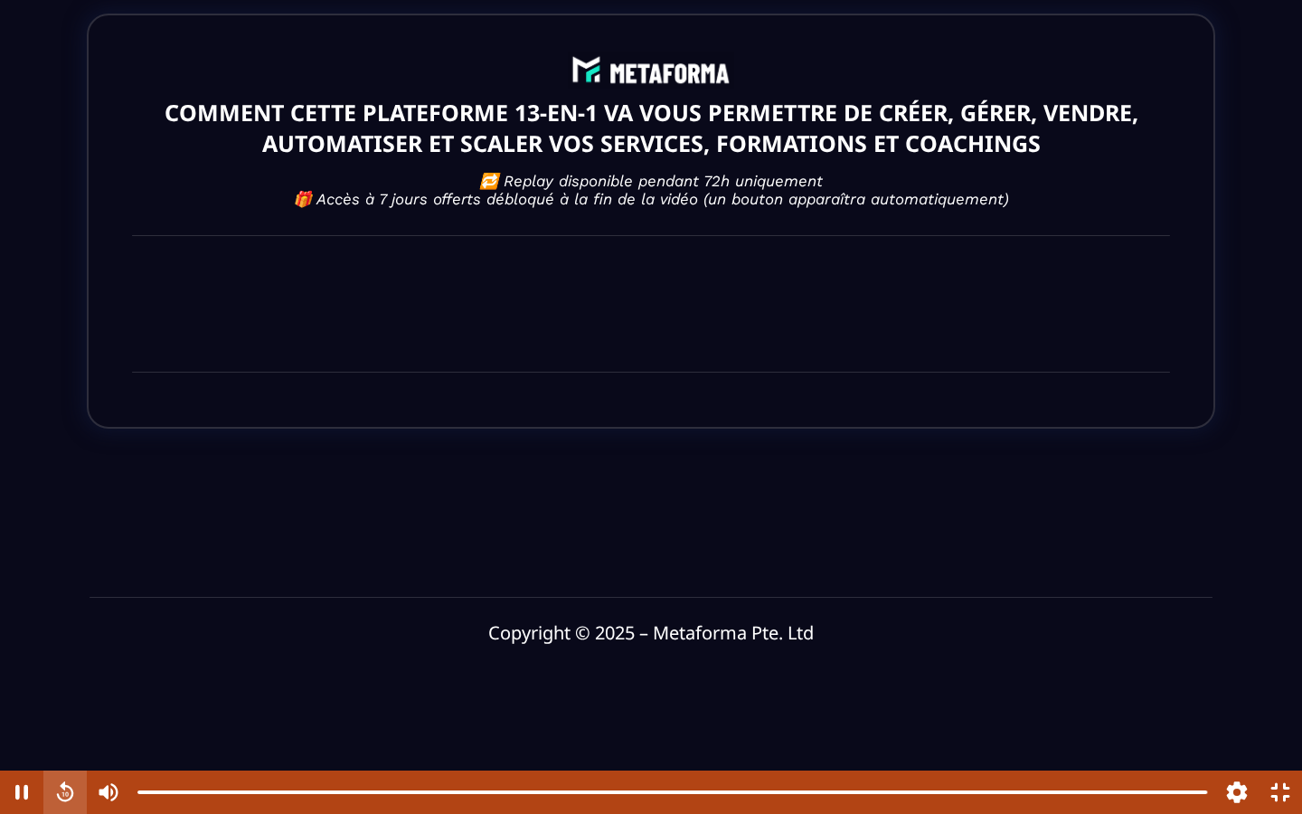
click at [52, 601] on button "Rewind" at bounding box center [64, 792] width 43 height 43
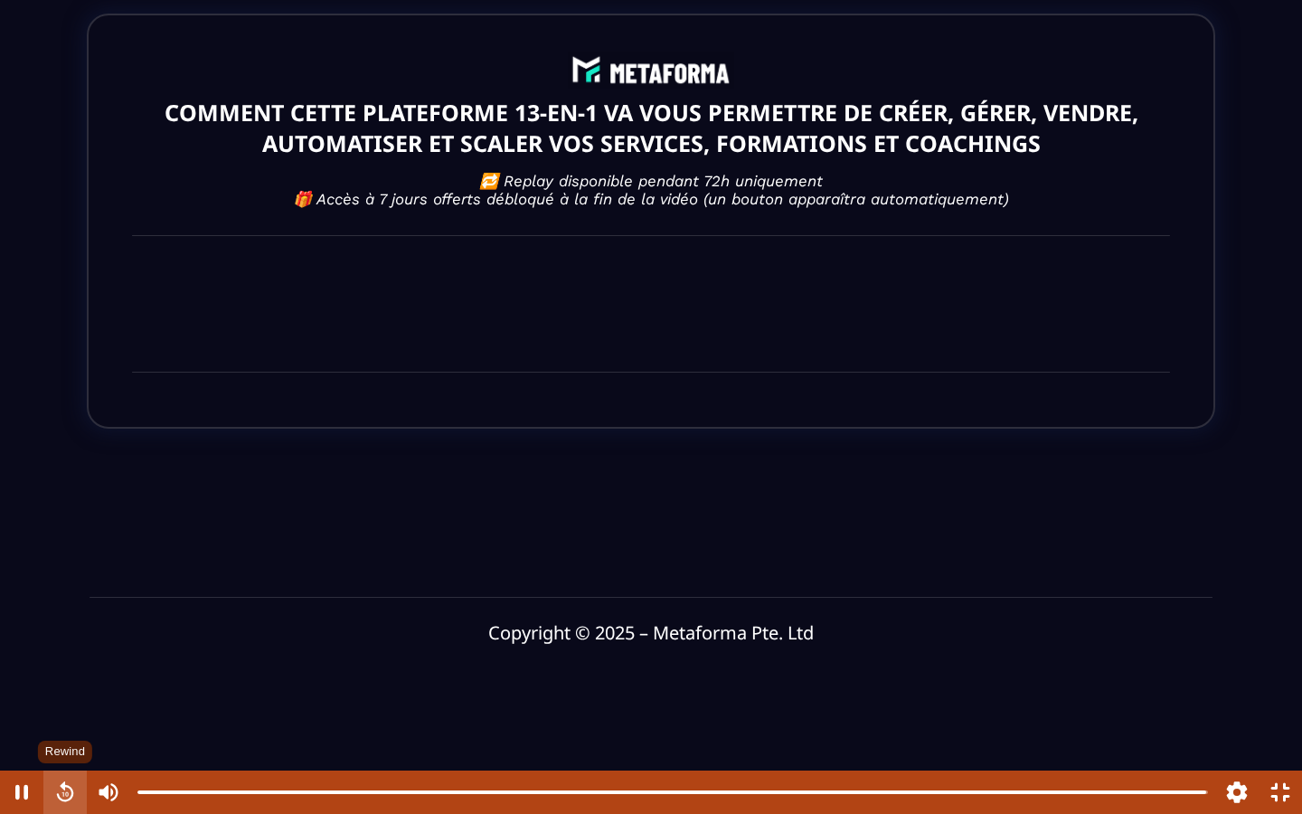
click at [52, 601] on button "Rewind" at bounding box center [64, 792] width 43 height 43
click at [19, 601] on button "Pause" at bounding box center [21, 792] width 43 height 43
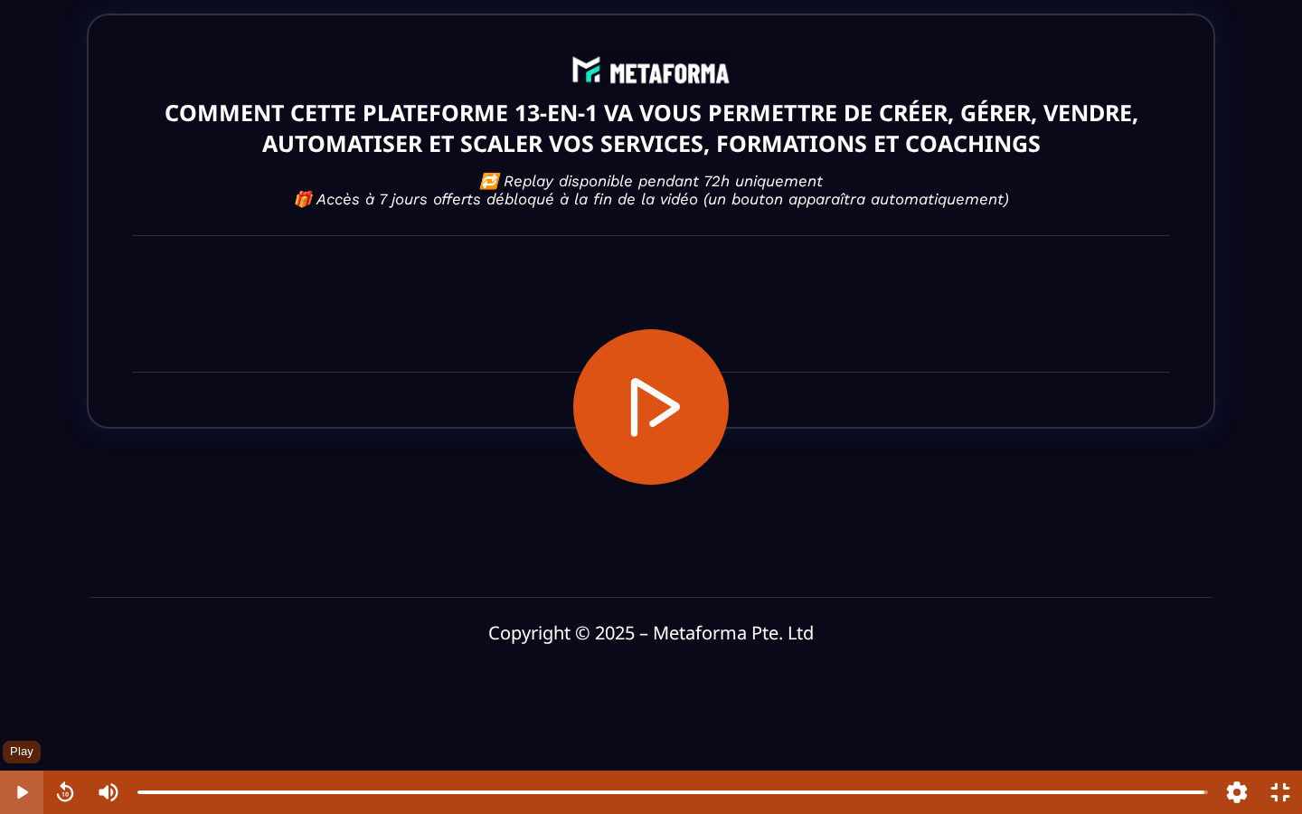
click at [19, 601] on button "Play" at bounding box center [21, 792] width 43 height 43
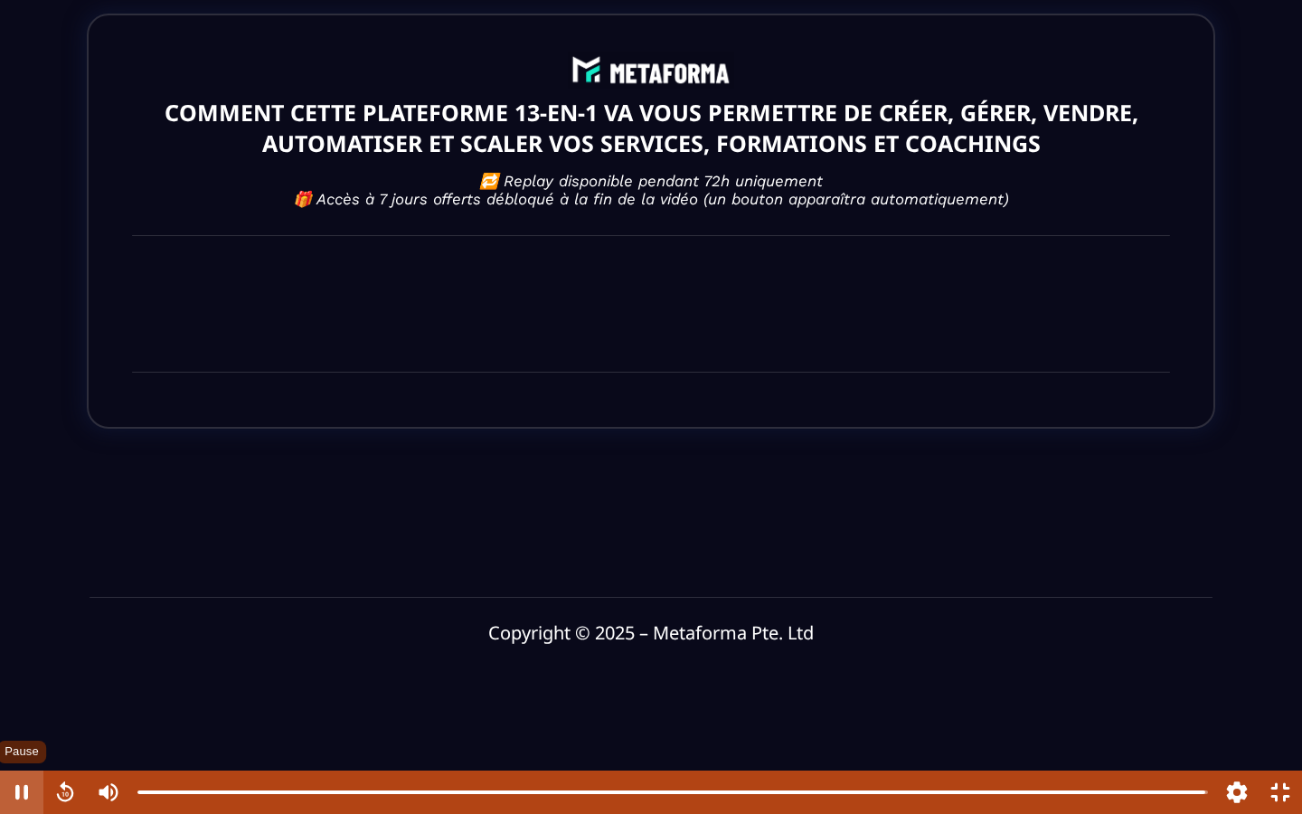
click at [19, 601] on button "Pause" at bounding box center [21, 792] width 43 height 43
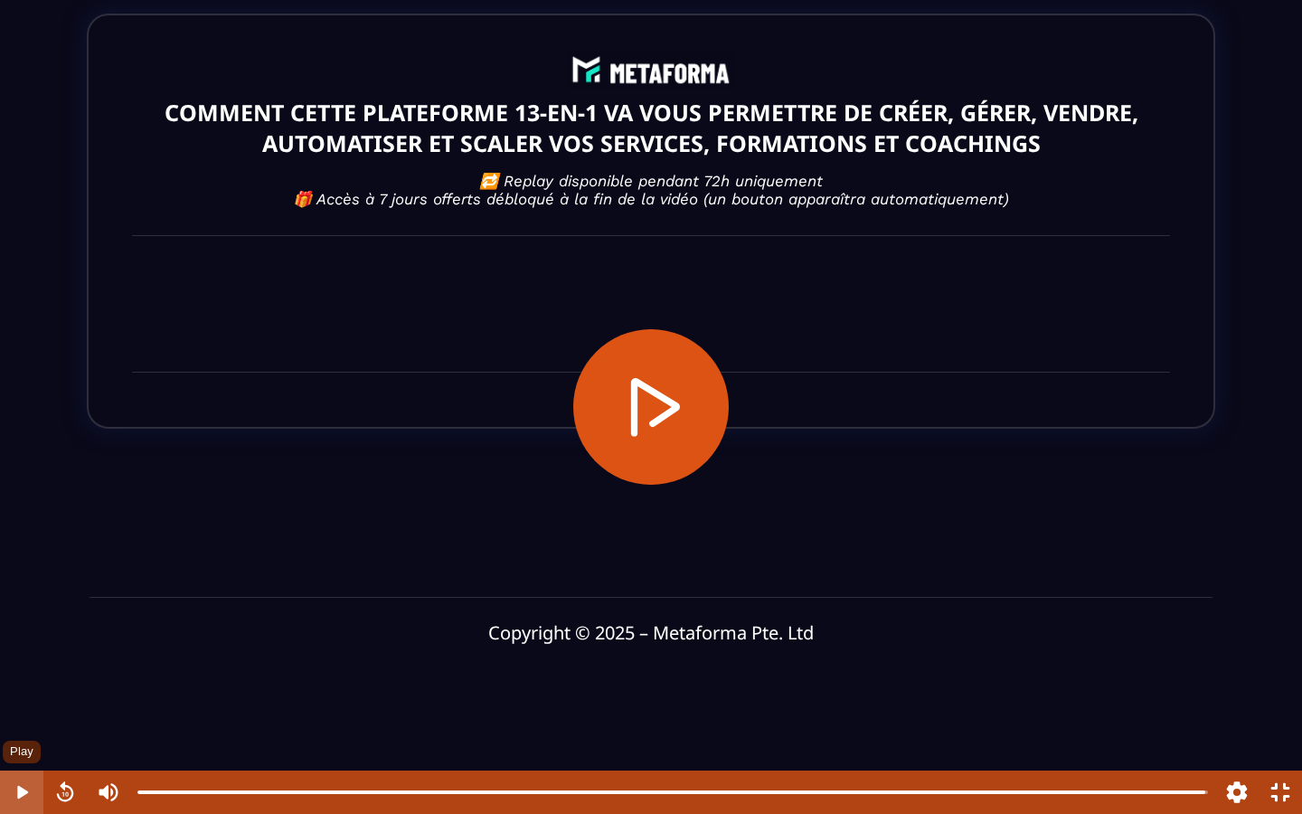
click at [19, 601] on button "Play" at bounding box center [21, 792] width 43 height 43
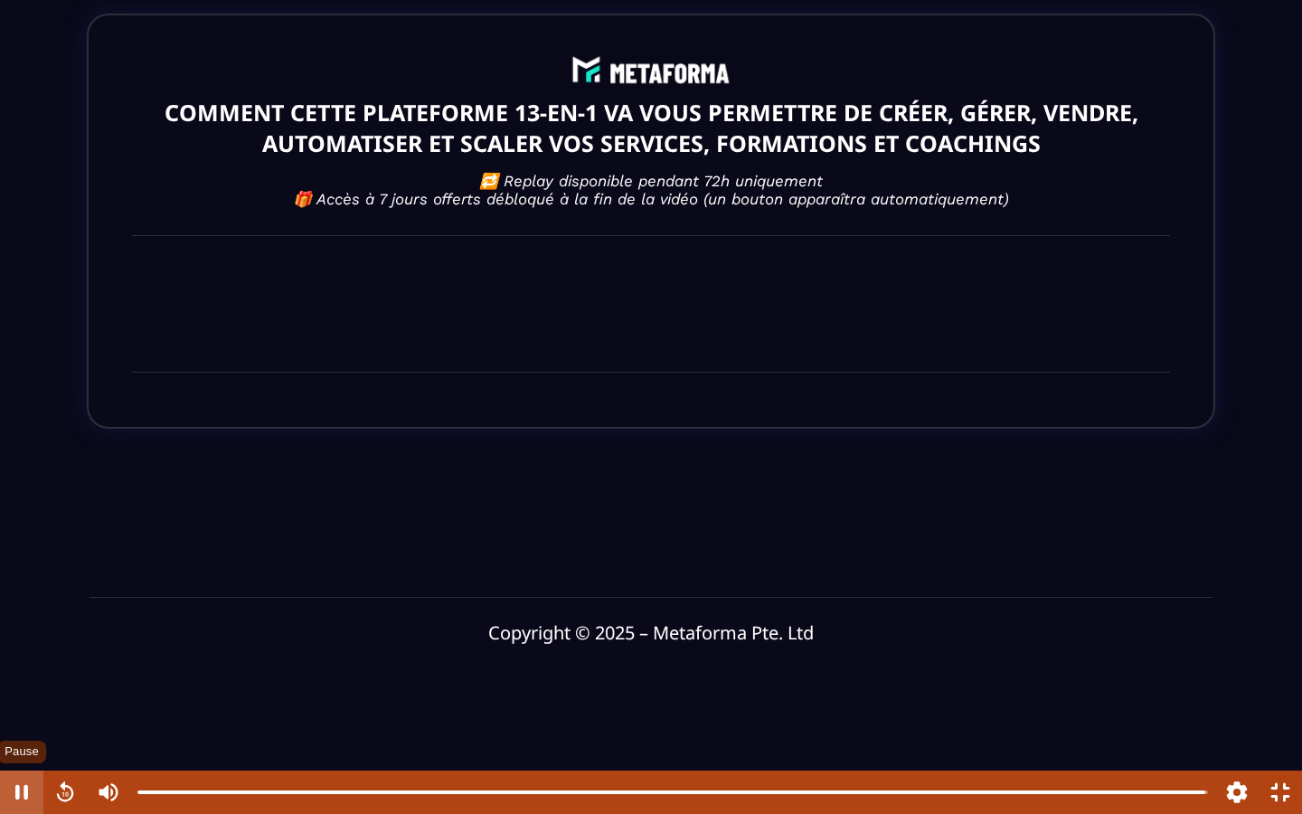
click at [19, 601] on button "Pause" at bounding box center [21, 792] width 43 height 43
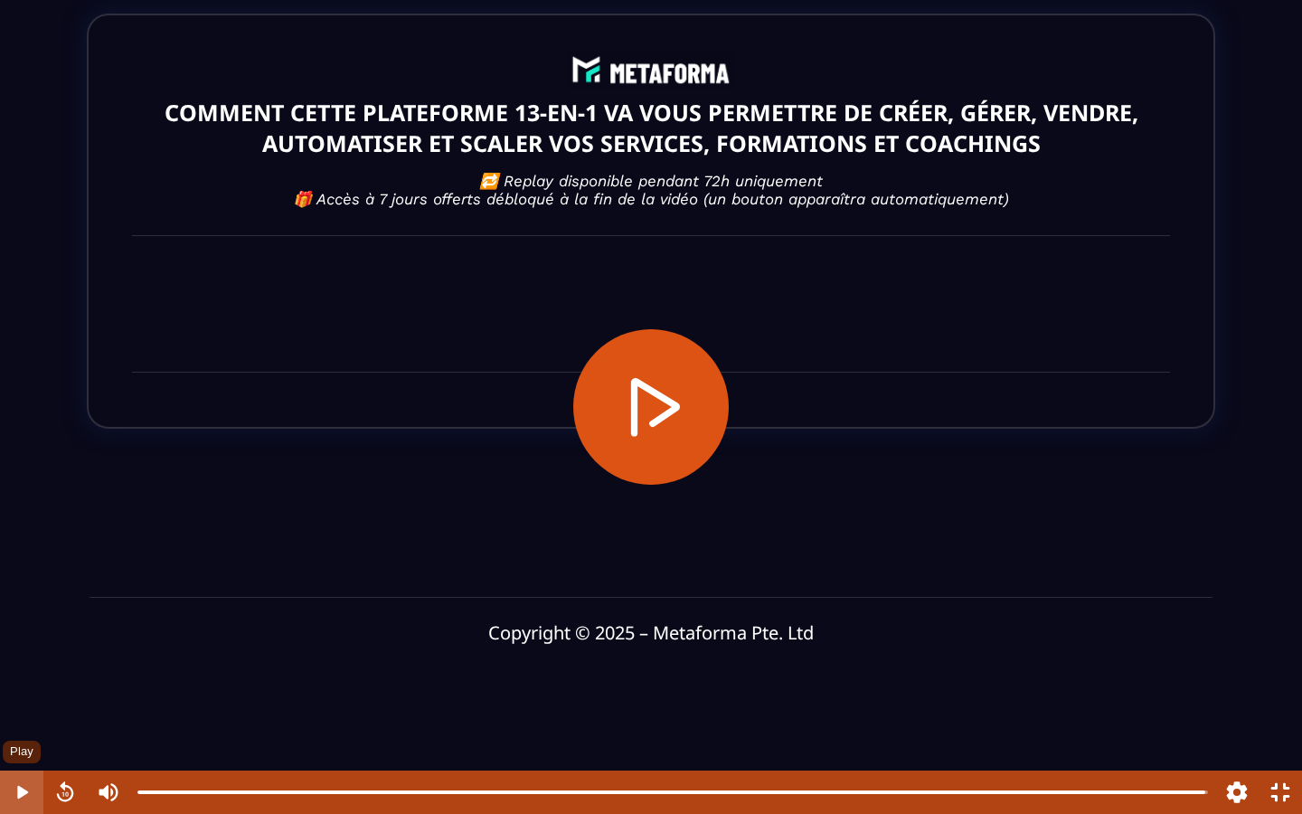
click at [20, 601] on button "Play" at bounding box center [21, 792] width 43 height 43
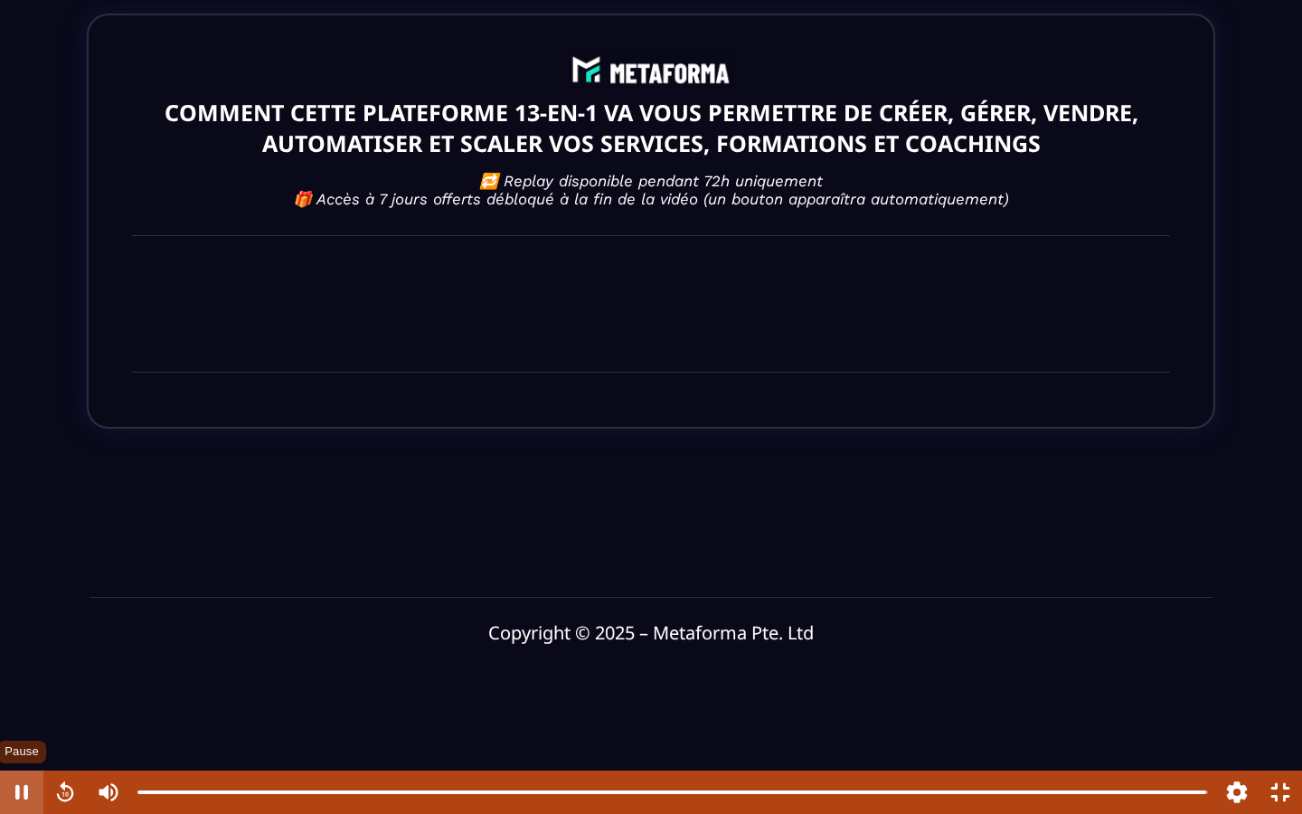
click at [20, 601] on button "Pause" at bounding box center [21, 792] width 43 height 43
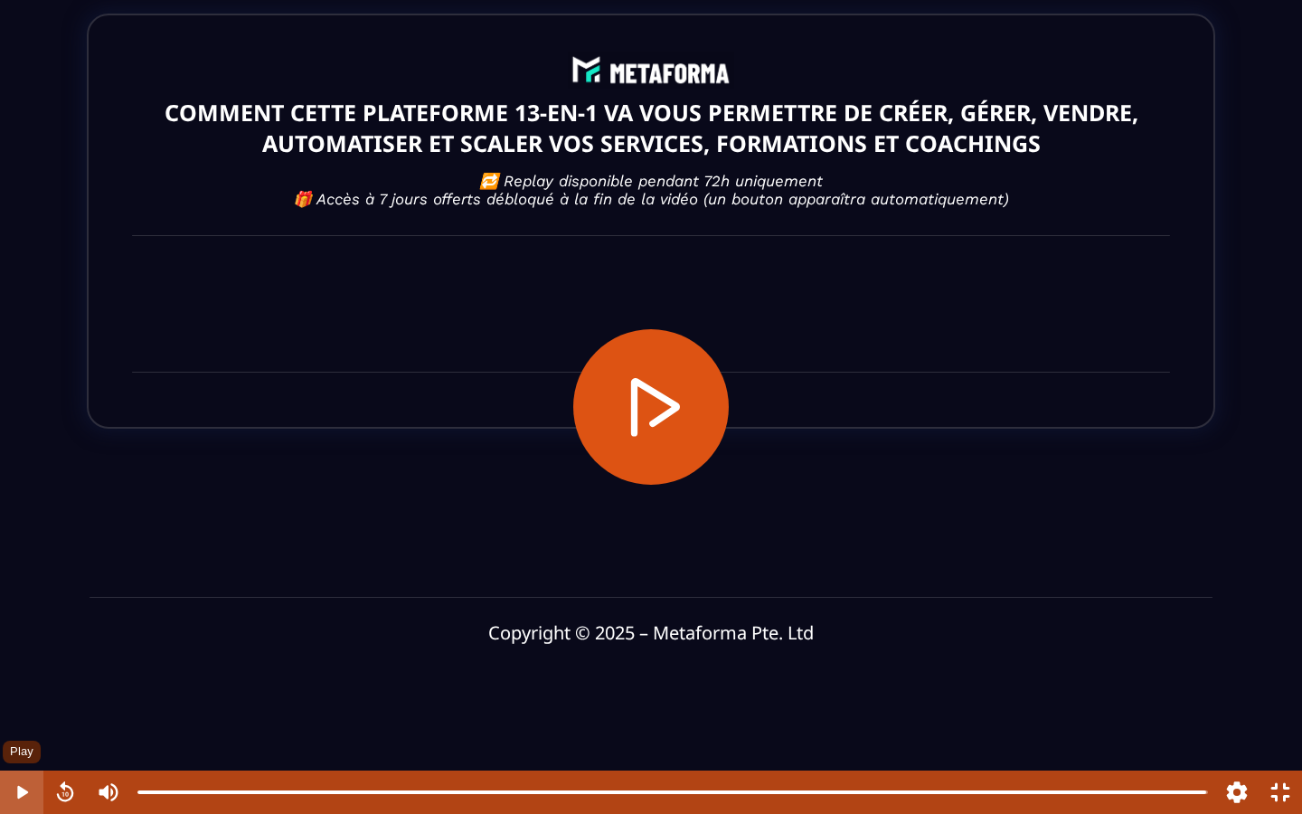
click at [20, 601] on button "Play" at bounding box center [21, 792] width 43 height 43
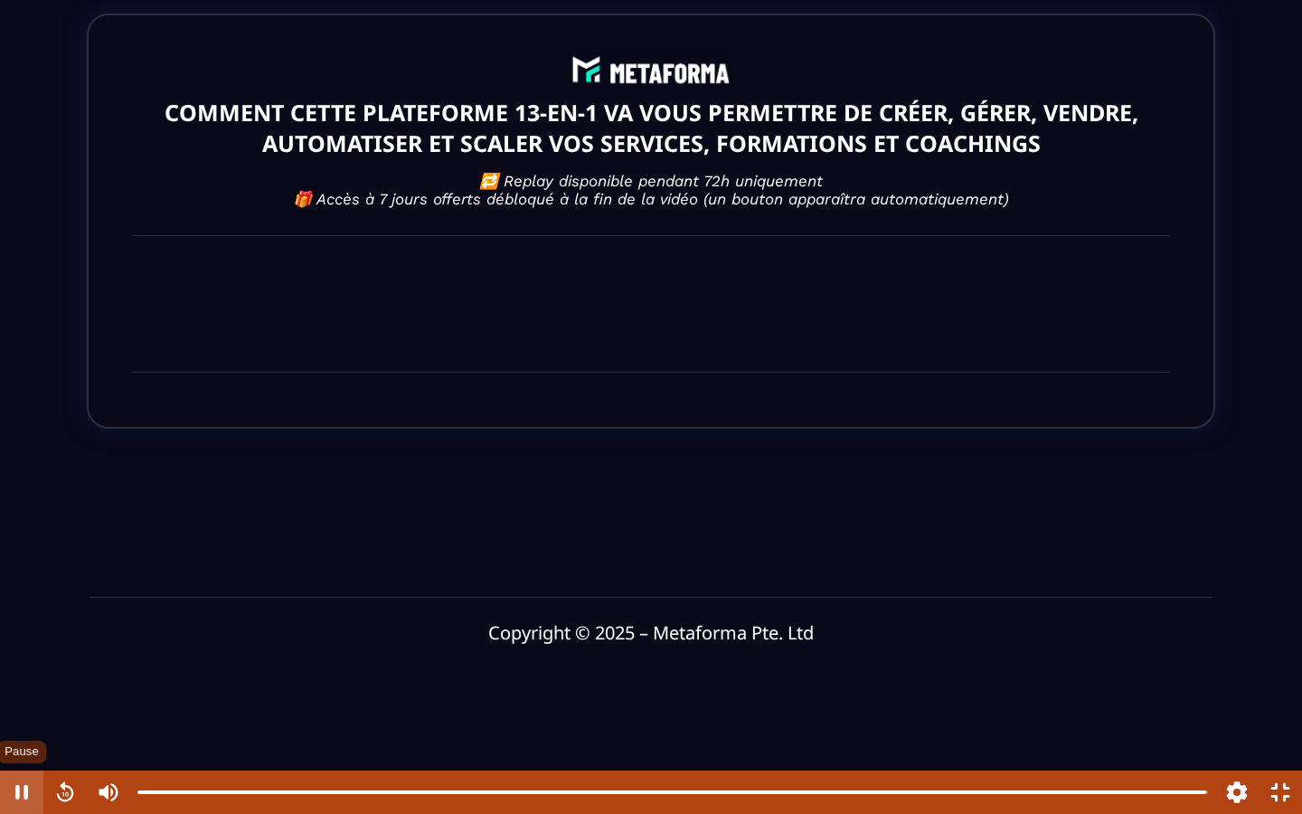
click at [20, 601] on button "Pause" at bounding box center [21, 792] width 43 height 43
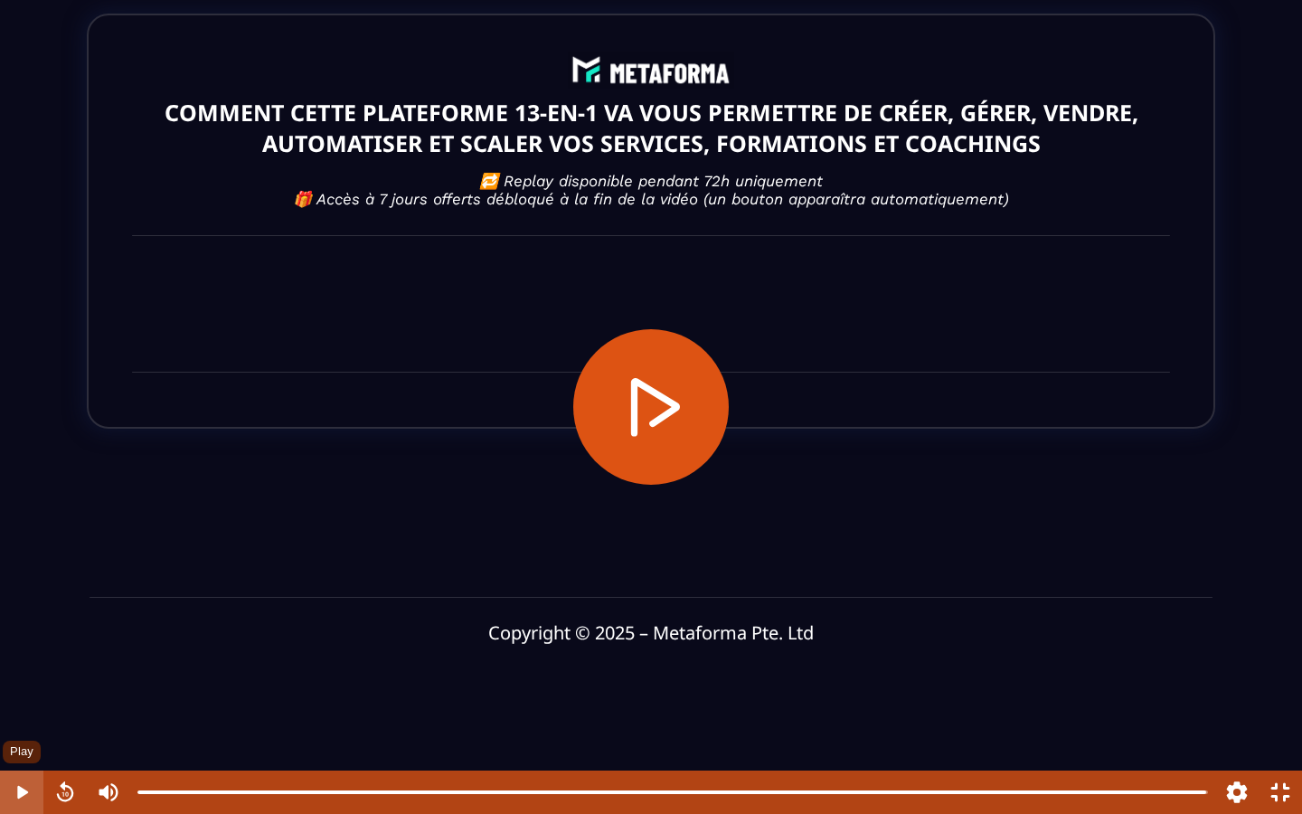
click at [20, 601] on button "Play" at bounding box center [21, 792] width 43 height 43
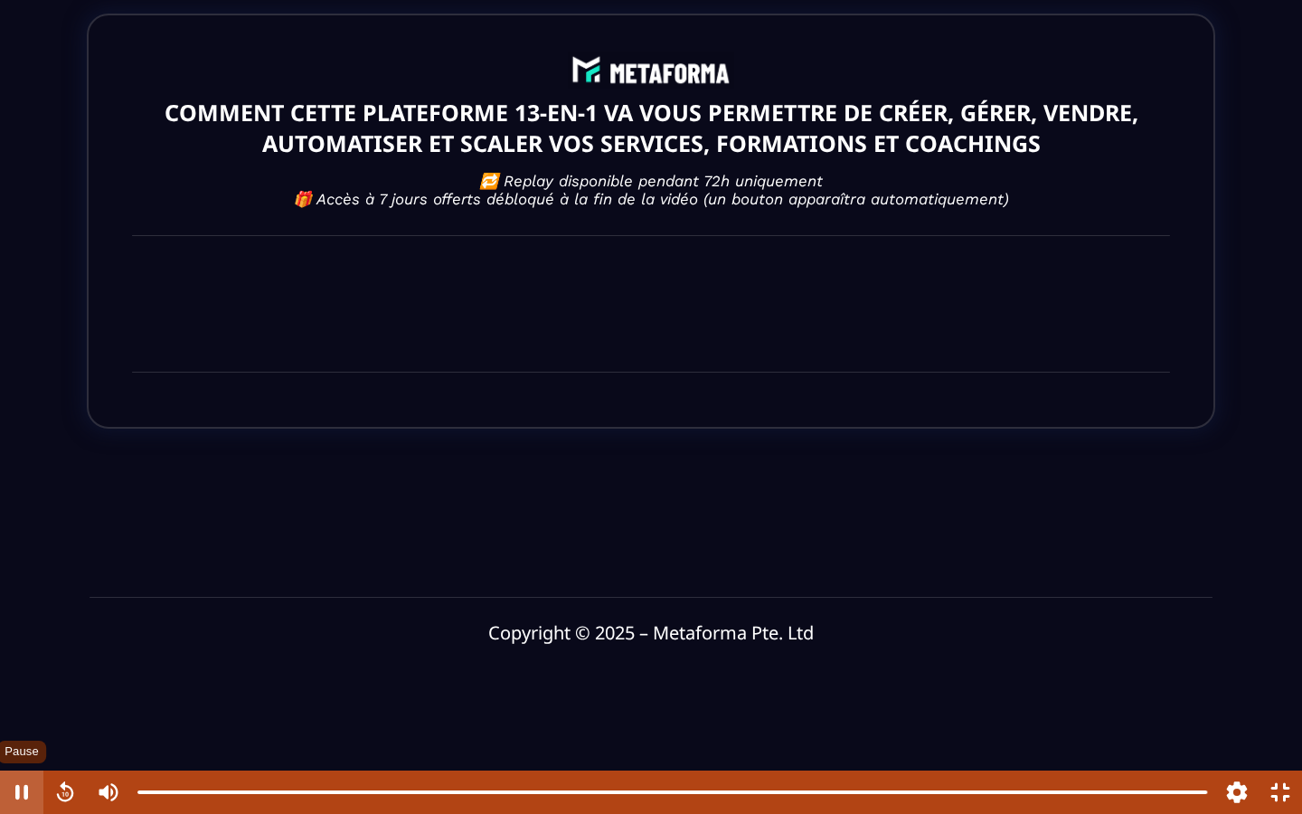
click at [20, 601] on button "Pause" at bounding box center [21, 792] width 43 height 43
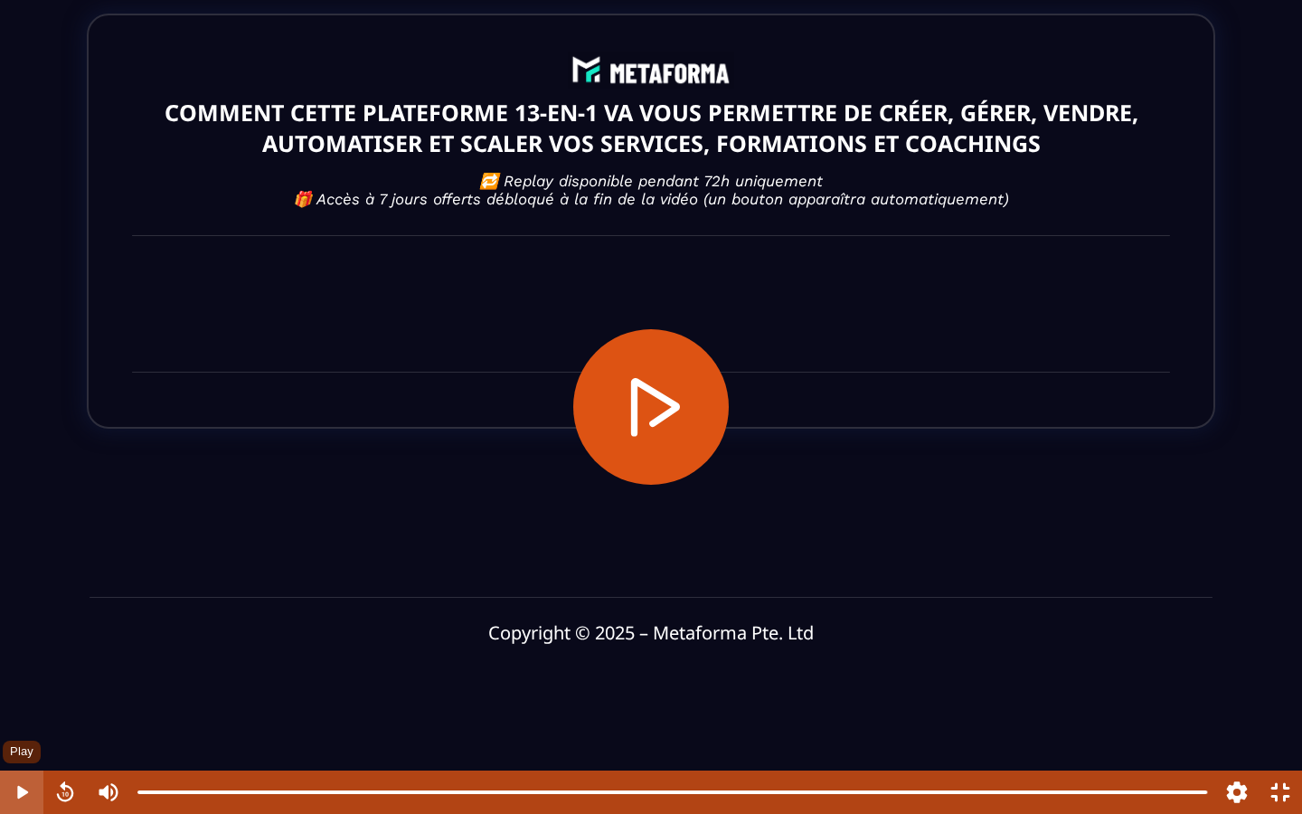
click at [20, 601] on button "Play" at bounding box center [21, 792] width 43 height 43
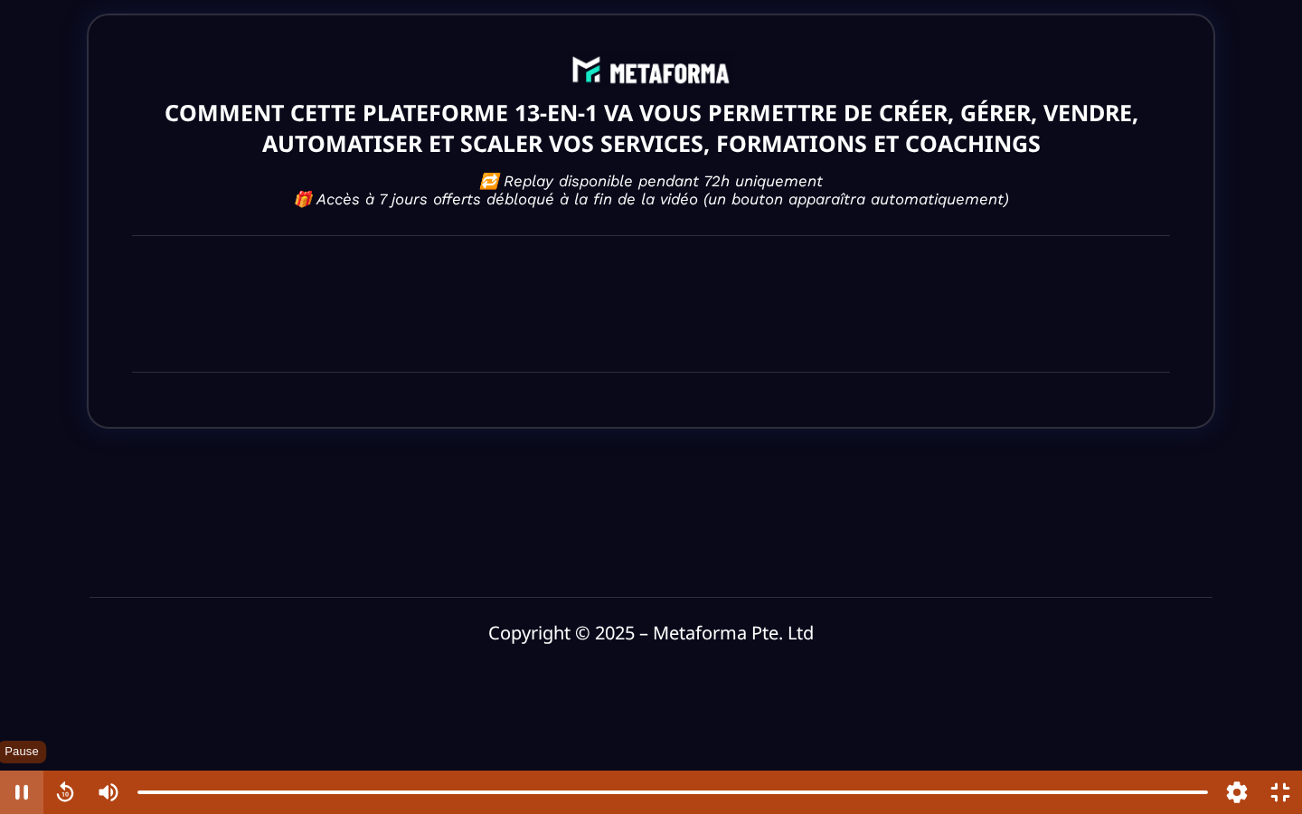
click at [20, 601] on button "Pause" at bounding box center [21, 792] width 43 height 43
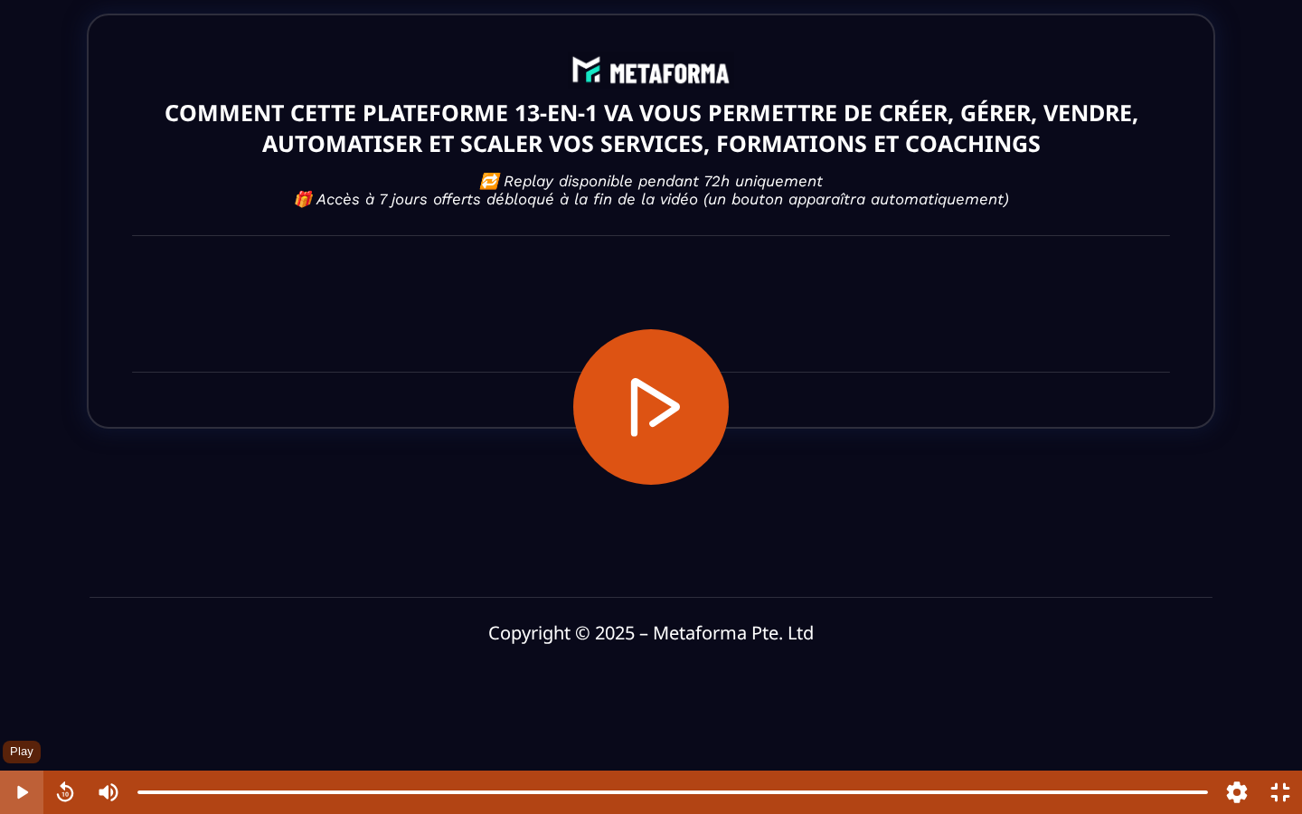
click at [20, 601] on button "Play" at bounding box center [21, 792] width 43 height 43
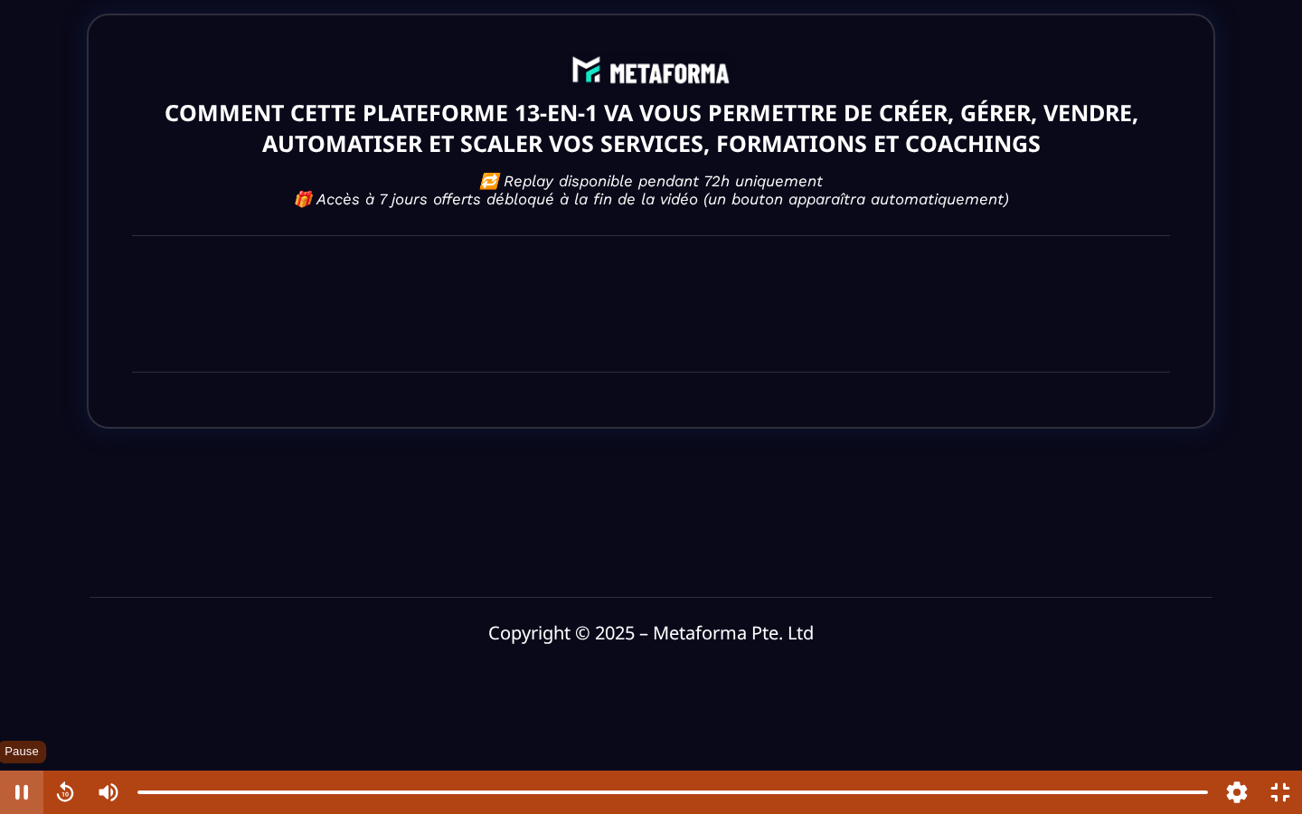
click at [0, 601] on button "Pause" at bounding box center [21, 792] width 43 height 43
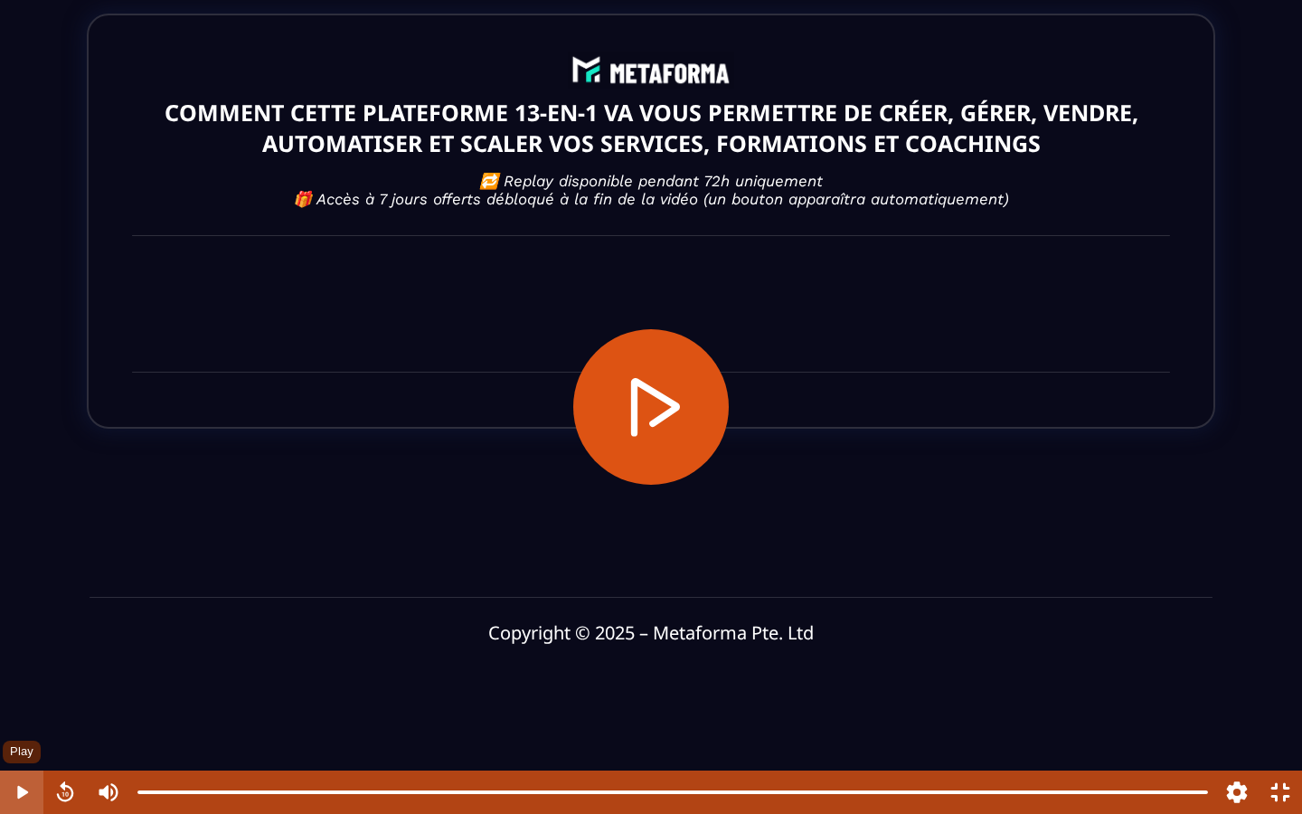
click at [0, 601] on button "Play" at bounding box center [21, 792] width 43 height 43
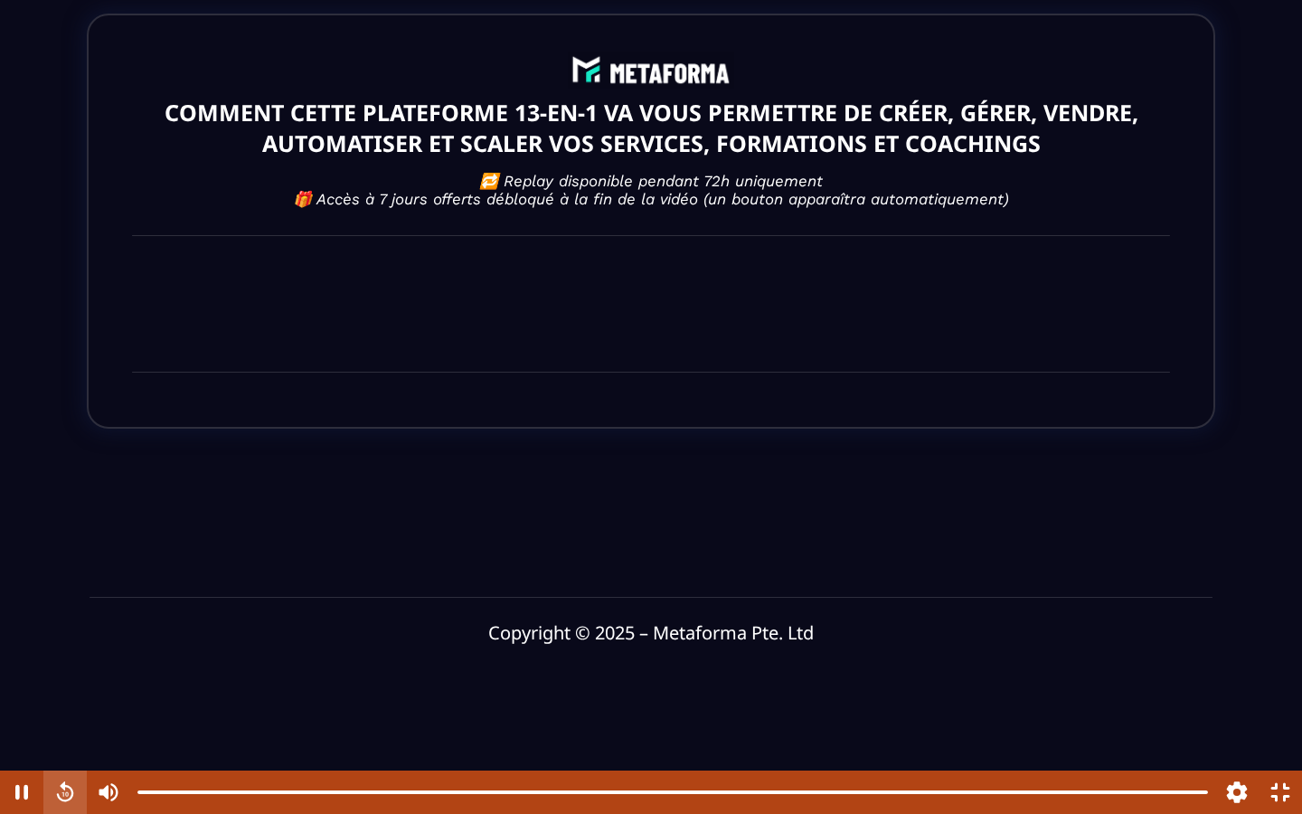
click at [68, 601] on button "Rewind" at bounding box center [64, 792] width 43 height 43
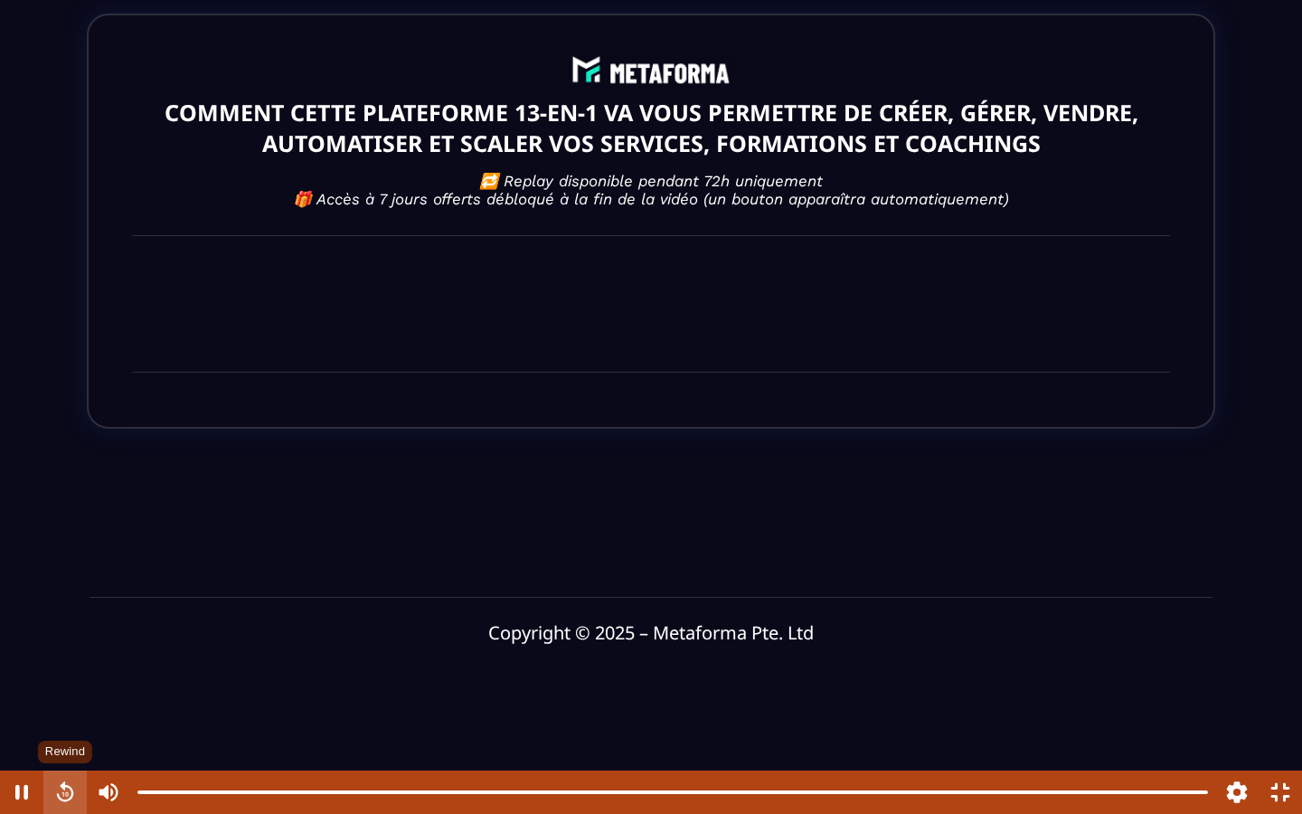
click at [68, 601] on button "Rewind" at bounding box center [64, 792] width 43 height 43
click at [27, 601] on button "Pause" at bounding box center [21, 792] width 43 height 43
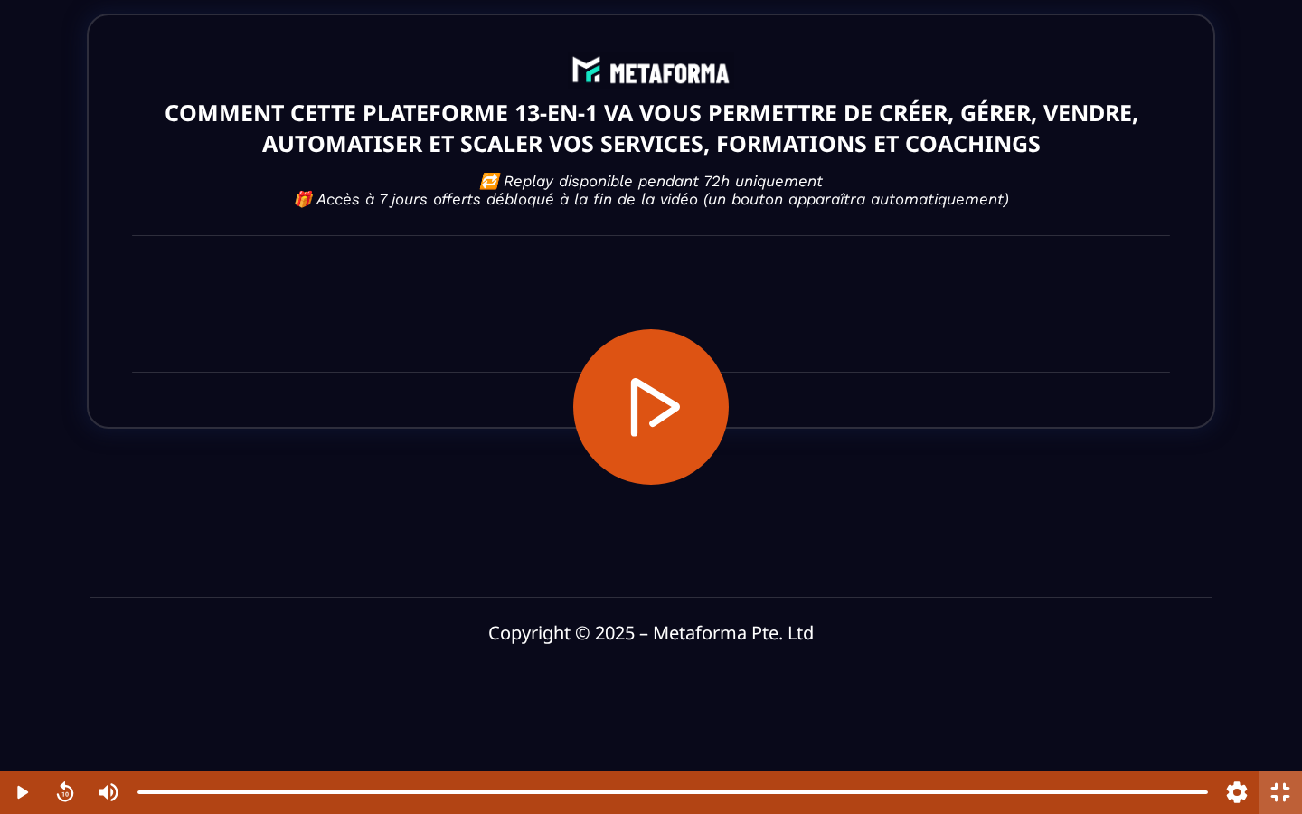
click at [1286, 601] on button "Fullscreen" at bounding box center [1280, 792] width 43 height 43
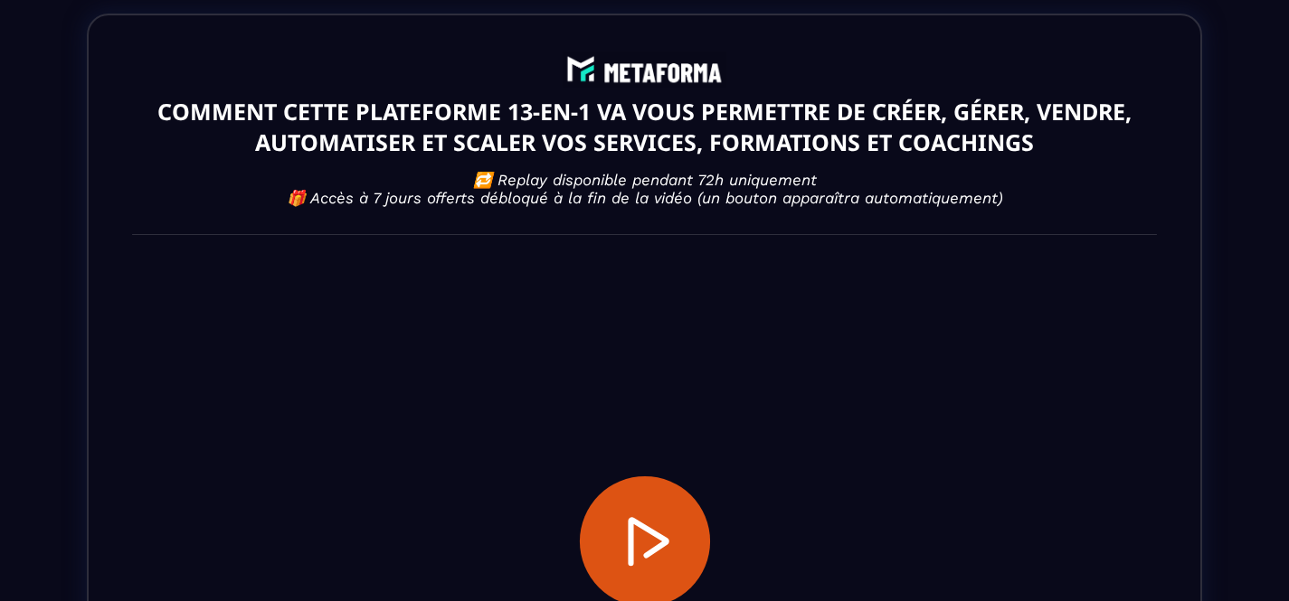
click at [658, 555] on button "Play" at bounding box center [644, 542] width 130 height 130
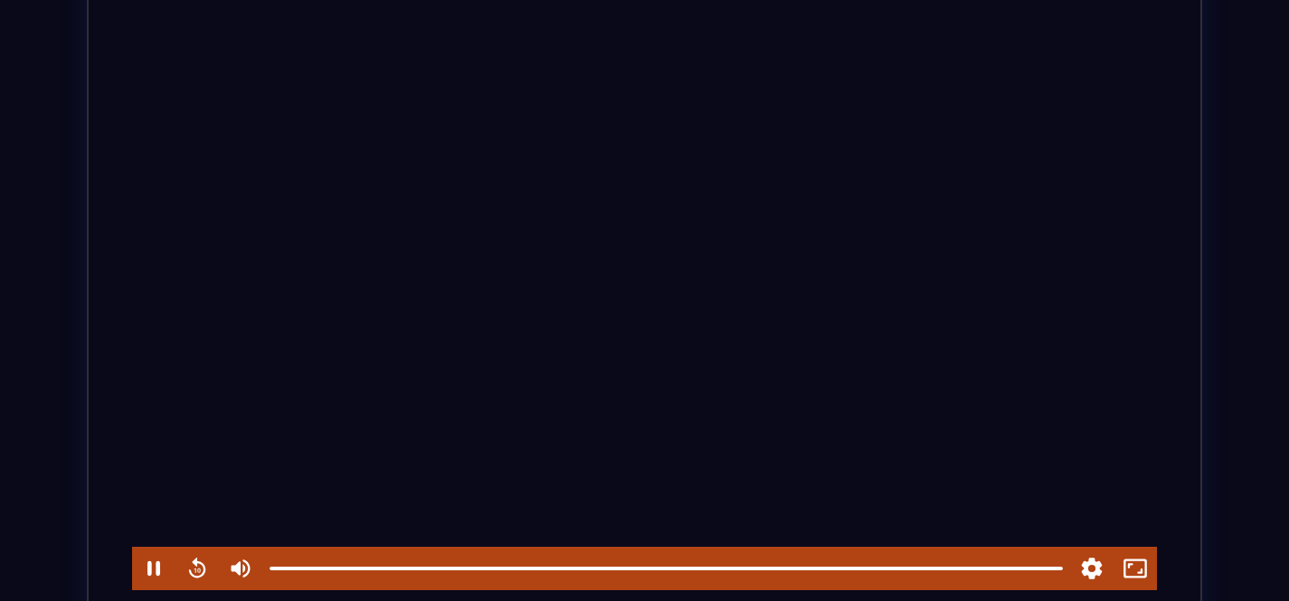
scroll to position [268, 0]
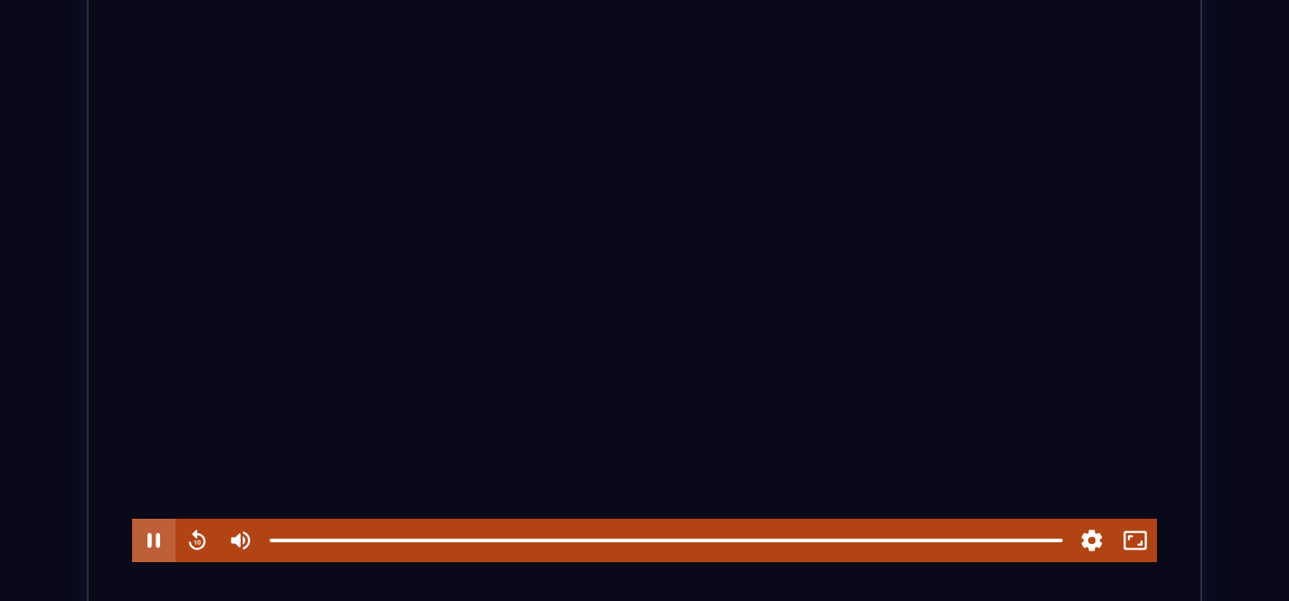
click at [165, 549] on button "Pause" at bounding box center [153, 540] width 43 height 43
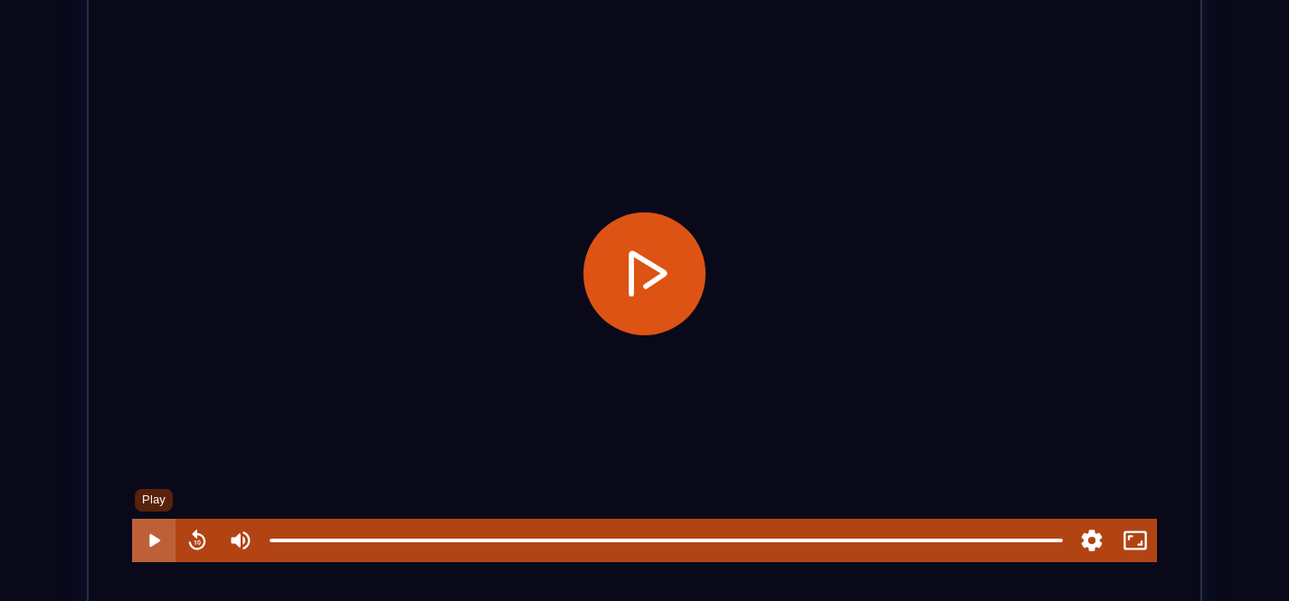
click at [165, 549] on button "Play" at bounding box center [153, 540] width 43 height 43
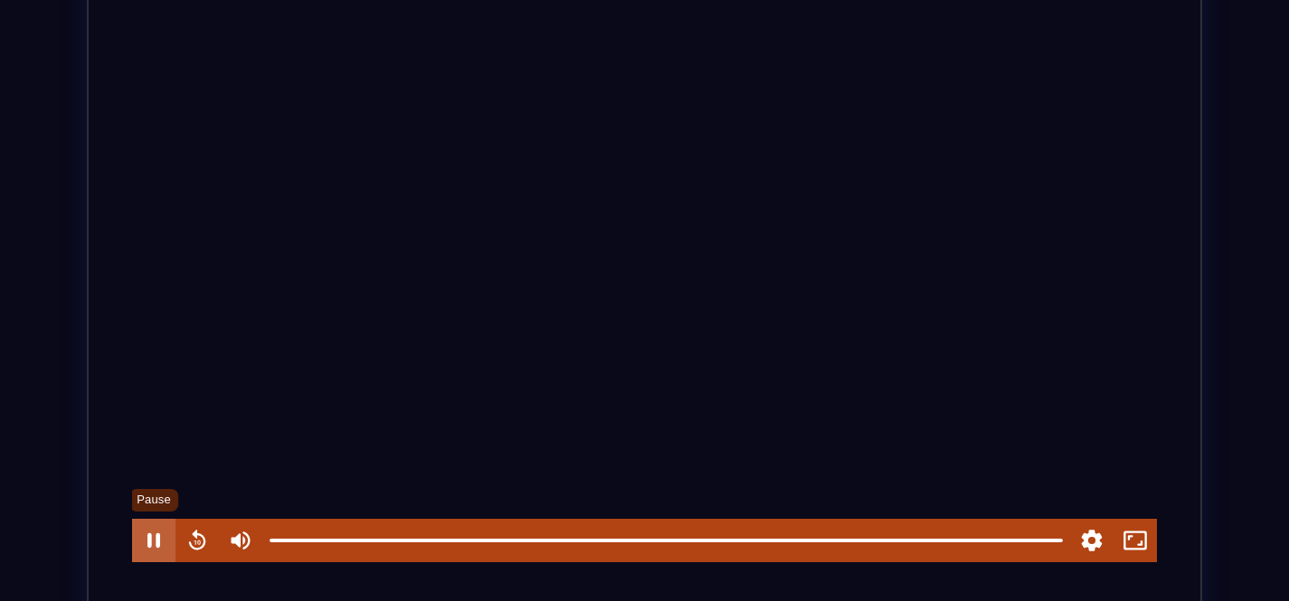
click at [152, 544] on button "Pause" at bounding box center [153, 540] width 43 height 43
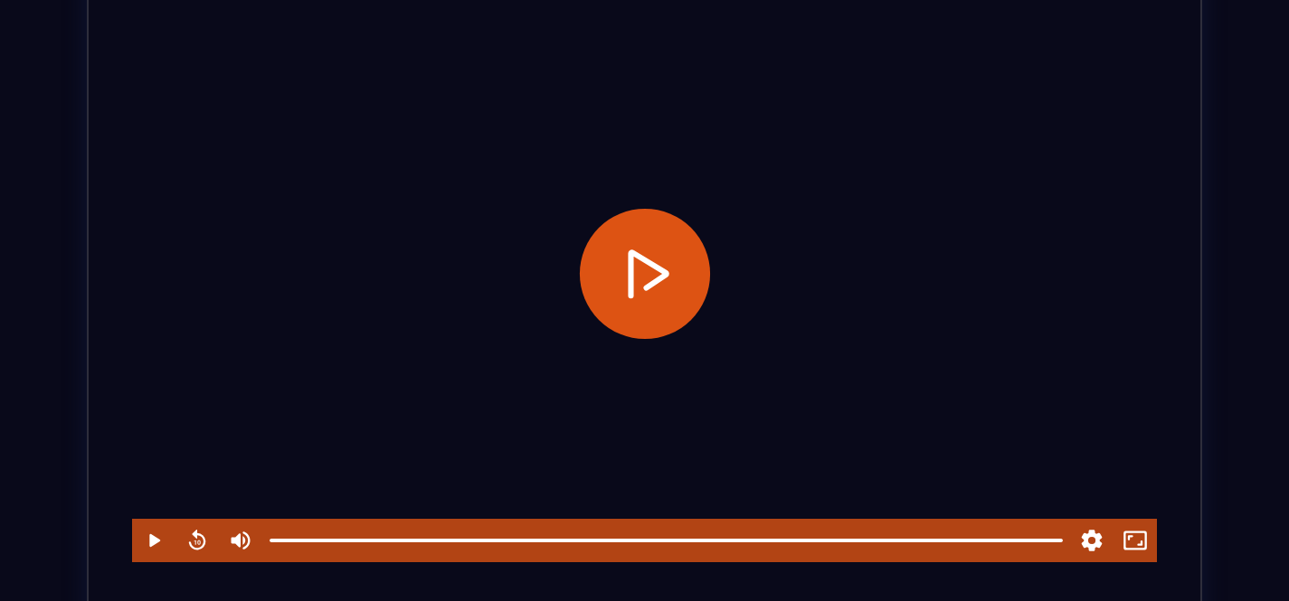
click at [650, 270] on button "Play" at bounding box center [644, 274] width 130 height 130
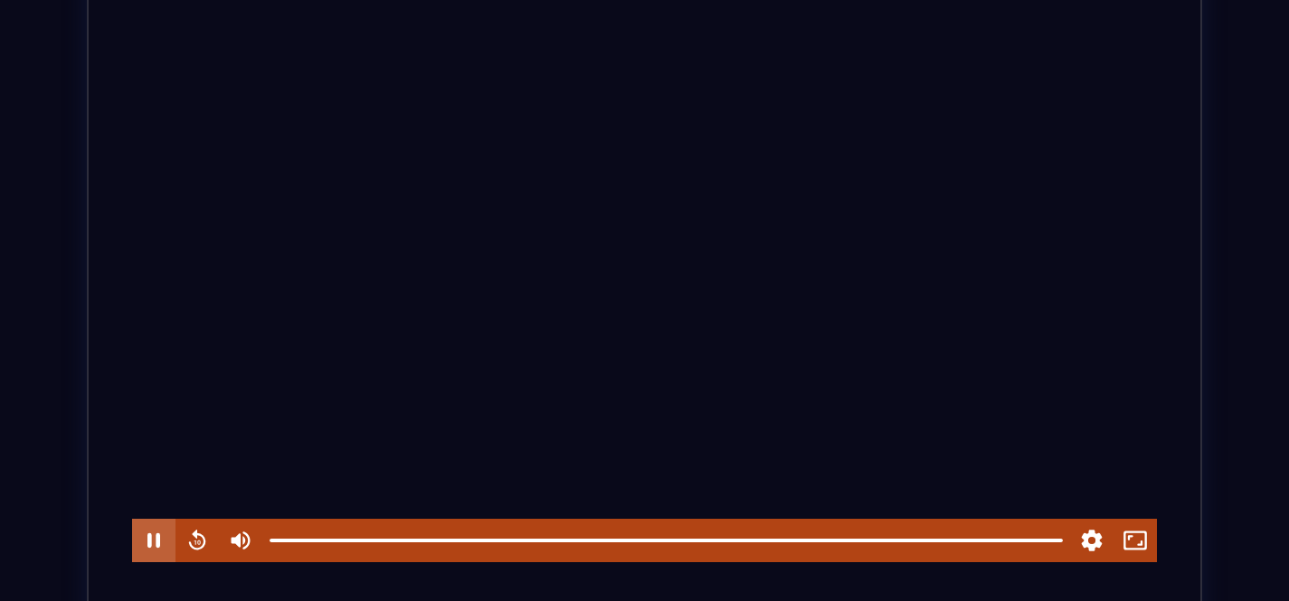
click at [156, 551] on button "Pause" at bounding box center [153, 540] width 43 height 43
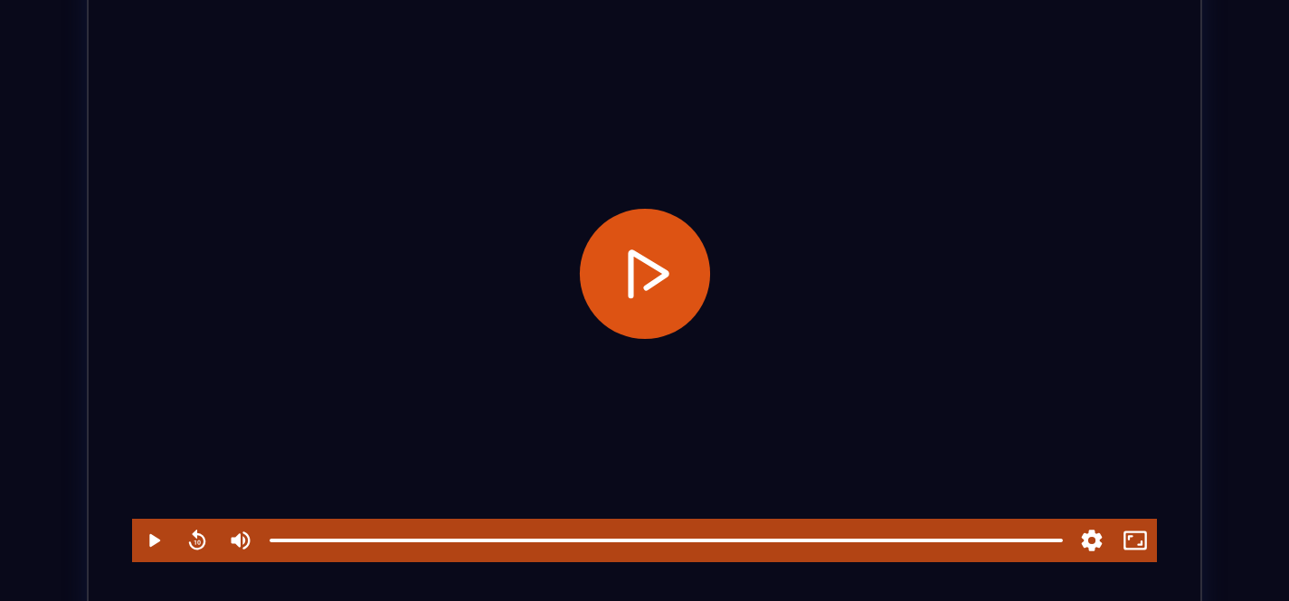
click at [649, 280] on button "Play" at bounding box center [644, 274] width 130 height 130
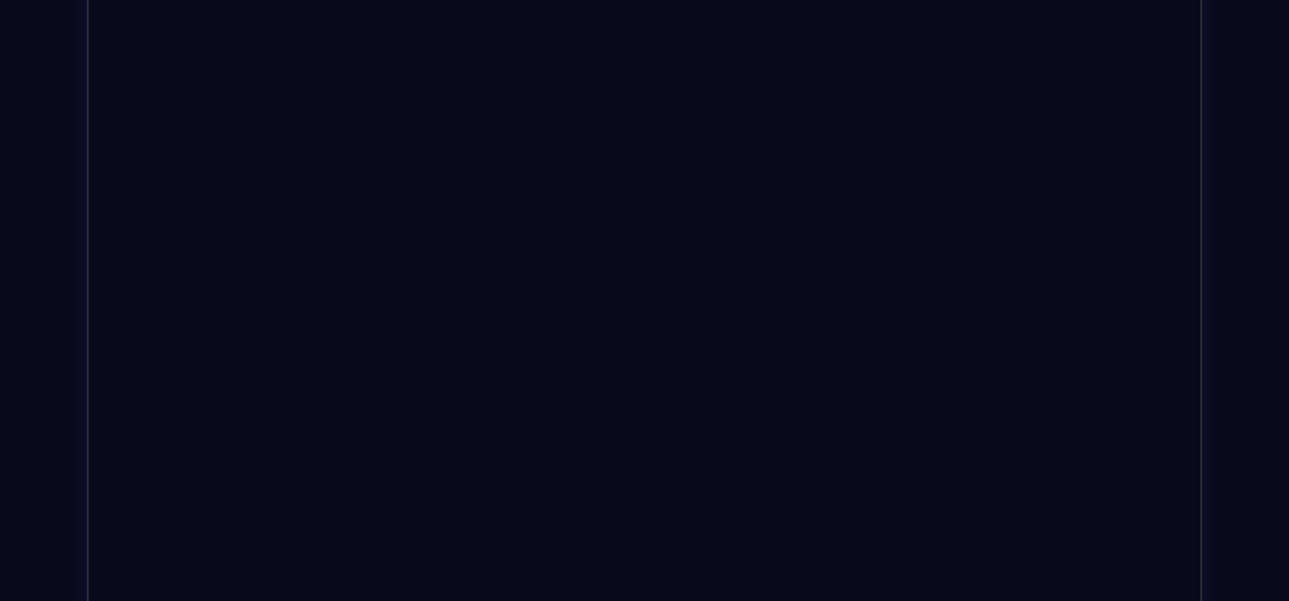
click at [583, 274] on button "Pause" at bounding box center [644, 274] width 123 height 0
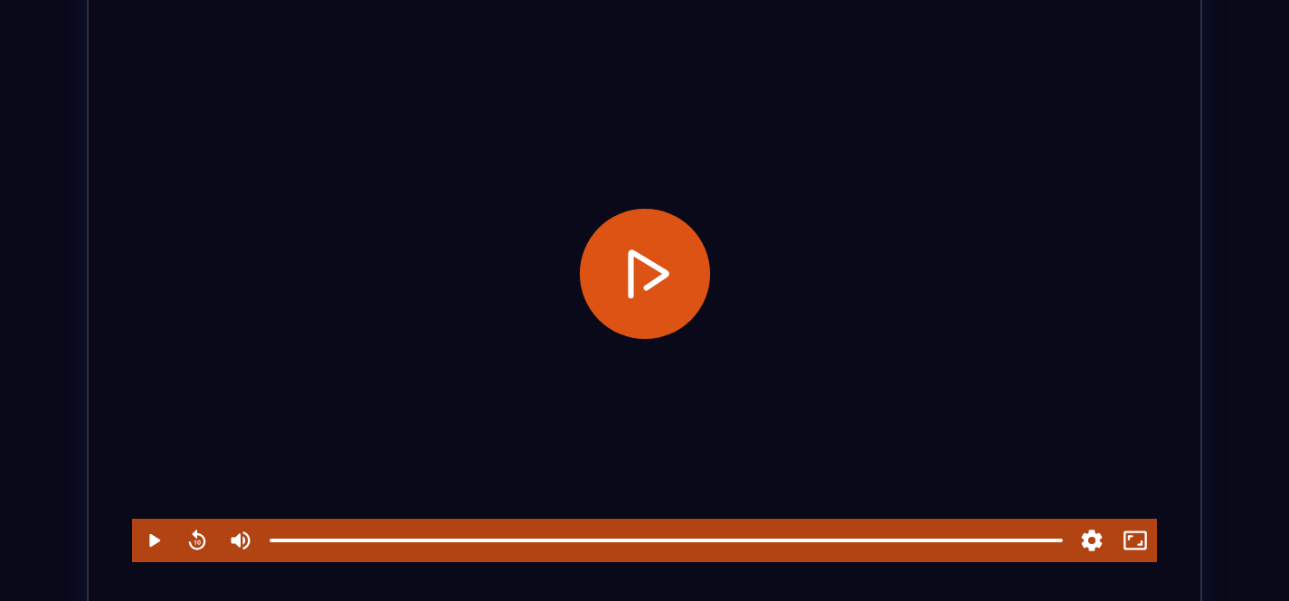
click at [658, 241] on button "Play" at bounding box center [644, 274] width 130 height 130
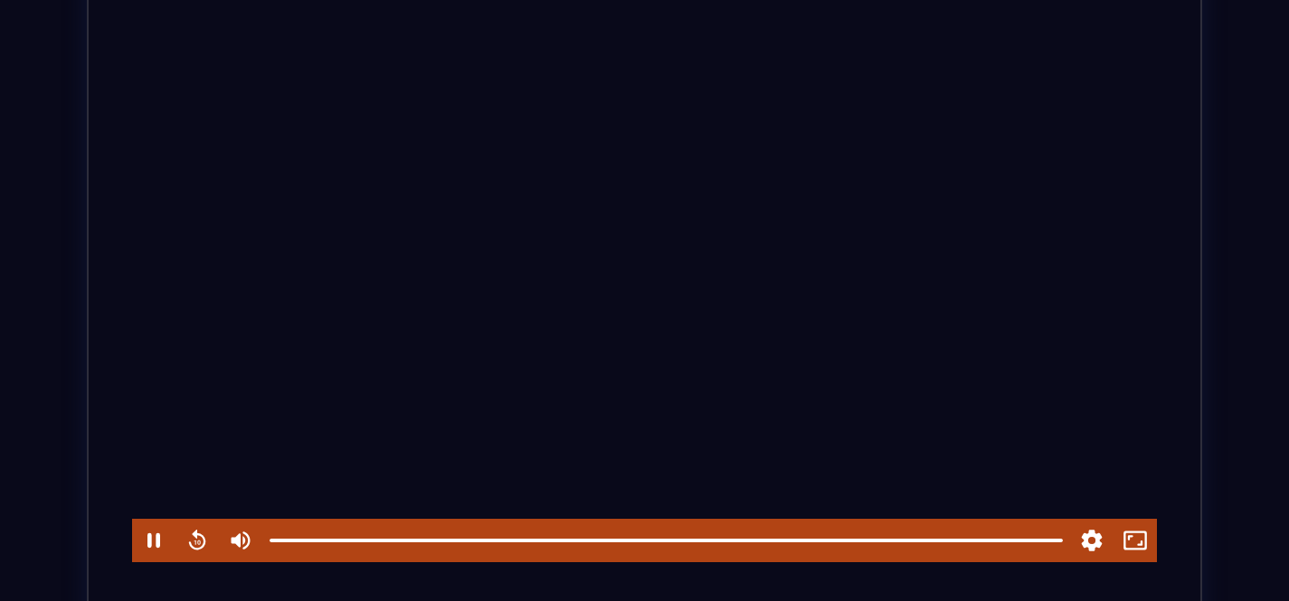
click at [439, 335] on div at bounding box center [644, 274] width 1025 height 576
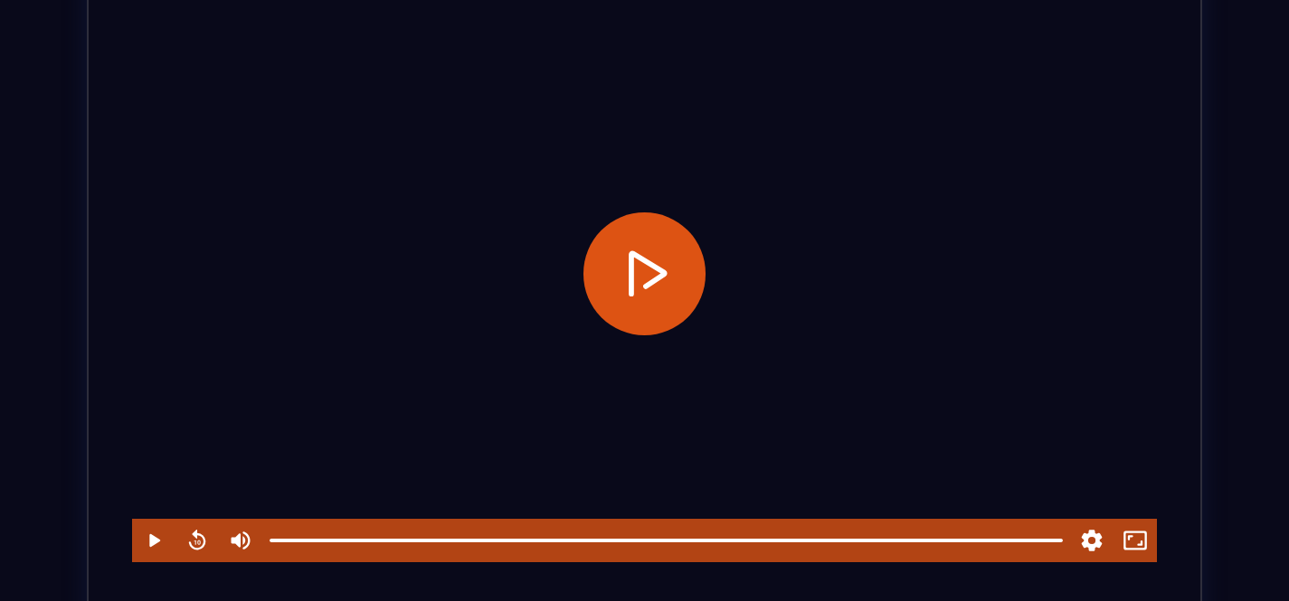
click at [439, 335] on div at bounding box center [644, 274] width 1025 height 576
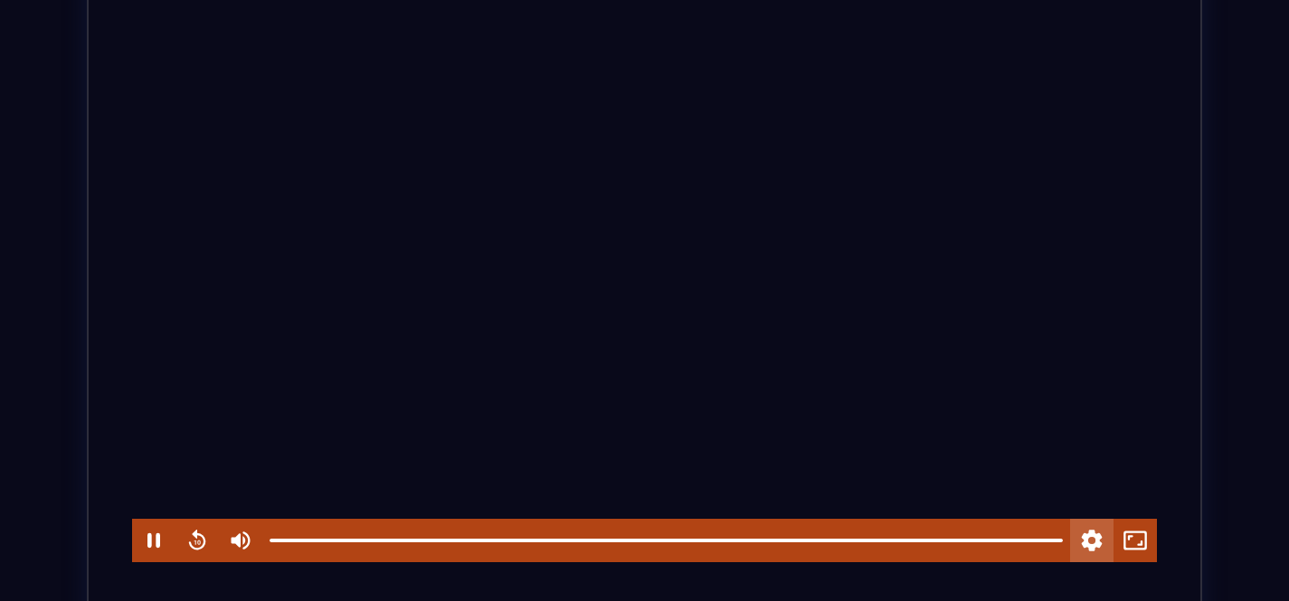
click at [1089, 549] on button "Settings" at bounding box center [1091, 540] width 43 height 43
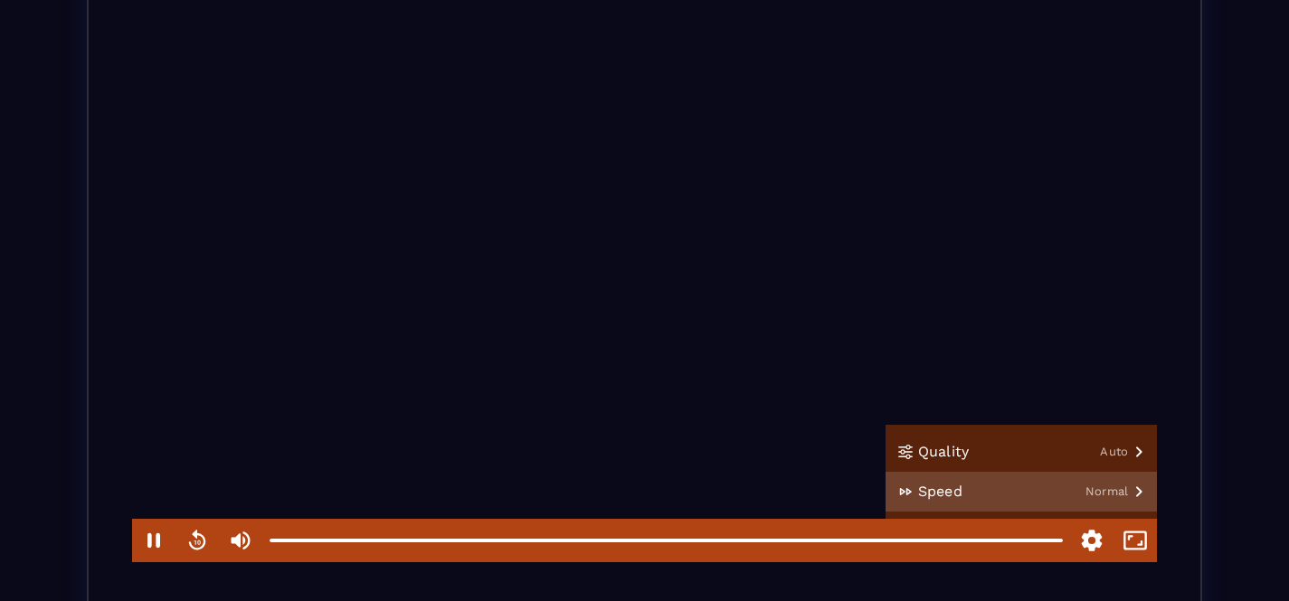
click at [1114, 496] on button "Speed Normal" at bounding box center [1020, 492] width 271 height 40
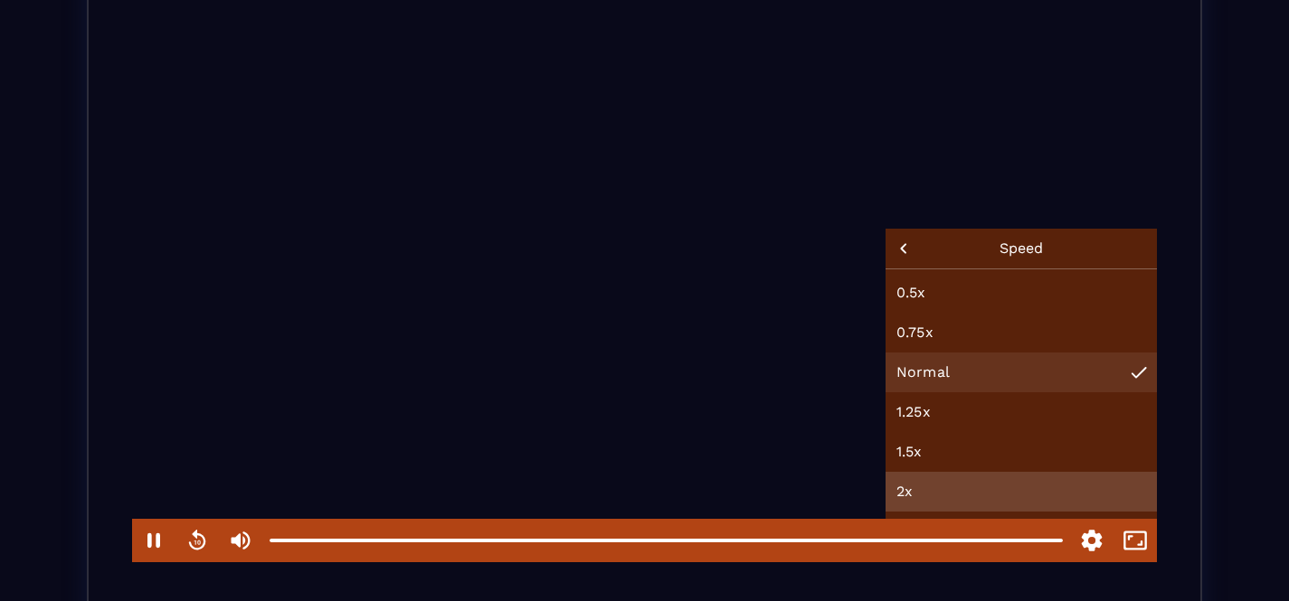
click at [973, 499] on button "2x" at bounding box center [1020, 492] width 271 height 40
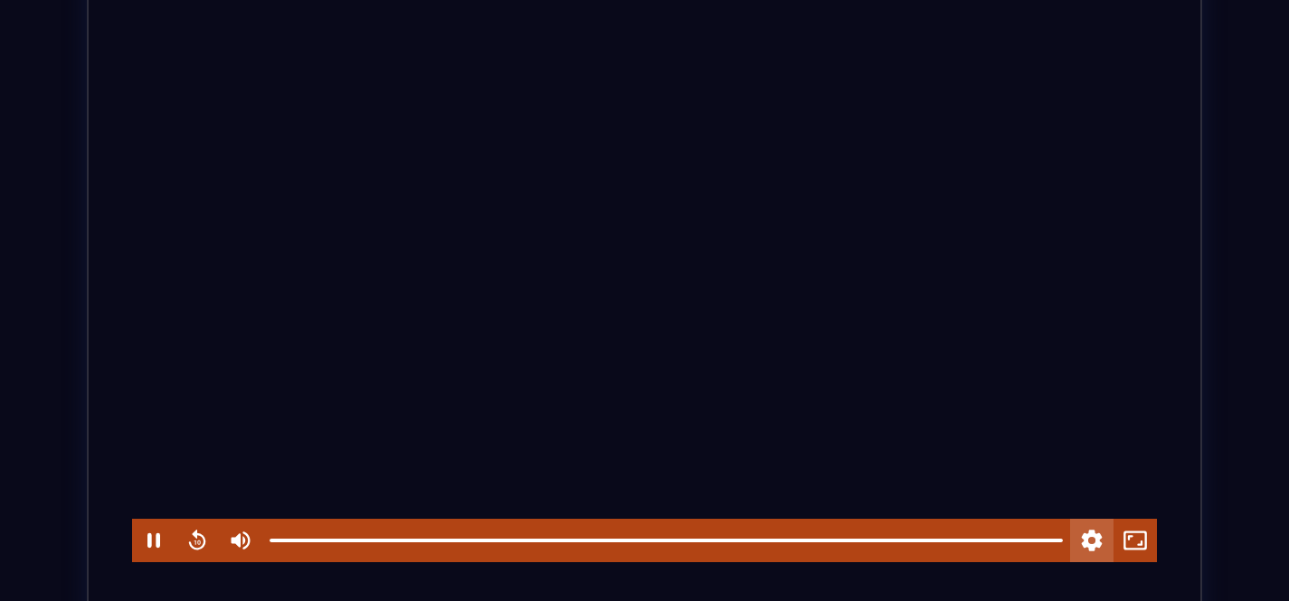
click at [1099, 548] on button "Settings" at bounding box center [1091, 540] width 43 height 43
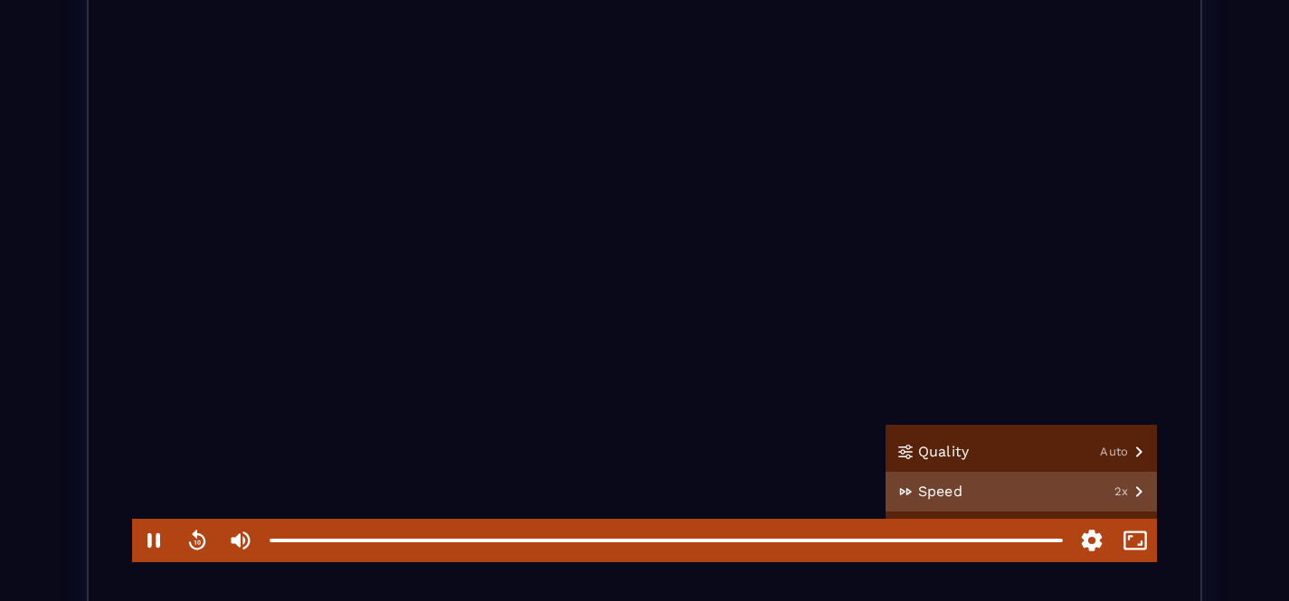
click at [1083, 491] on button "Speed 2x" at bounding box center [1020, 492] width 271 height 40
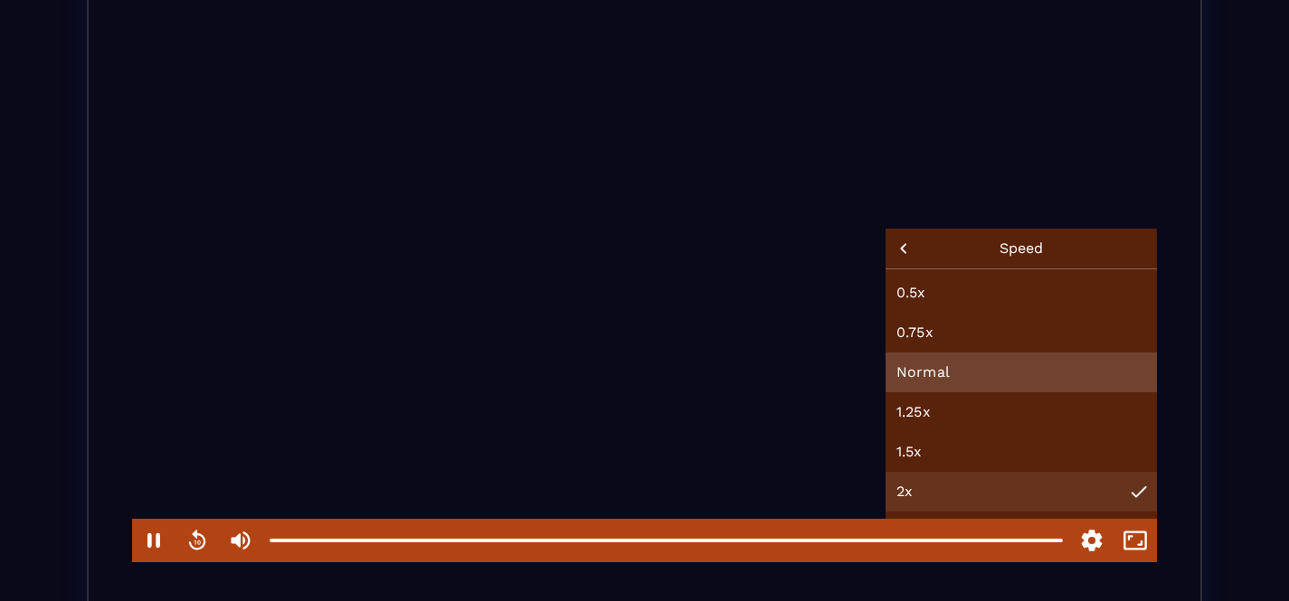
click at [1054, 375] on button "Normal" at bounding box center [1020, 373] width 271 height 40
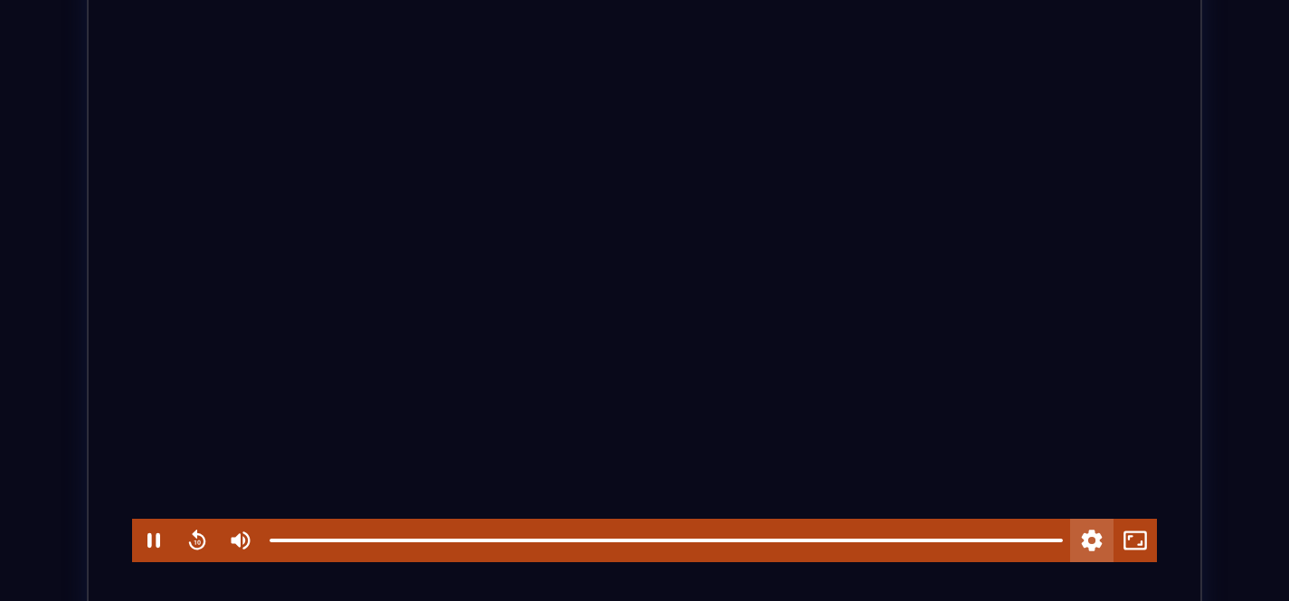
click at [1095, 542] on button "Settings" at bounding box center [1091, 540] width 43 height 43
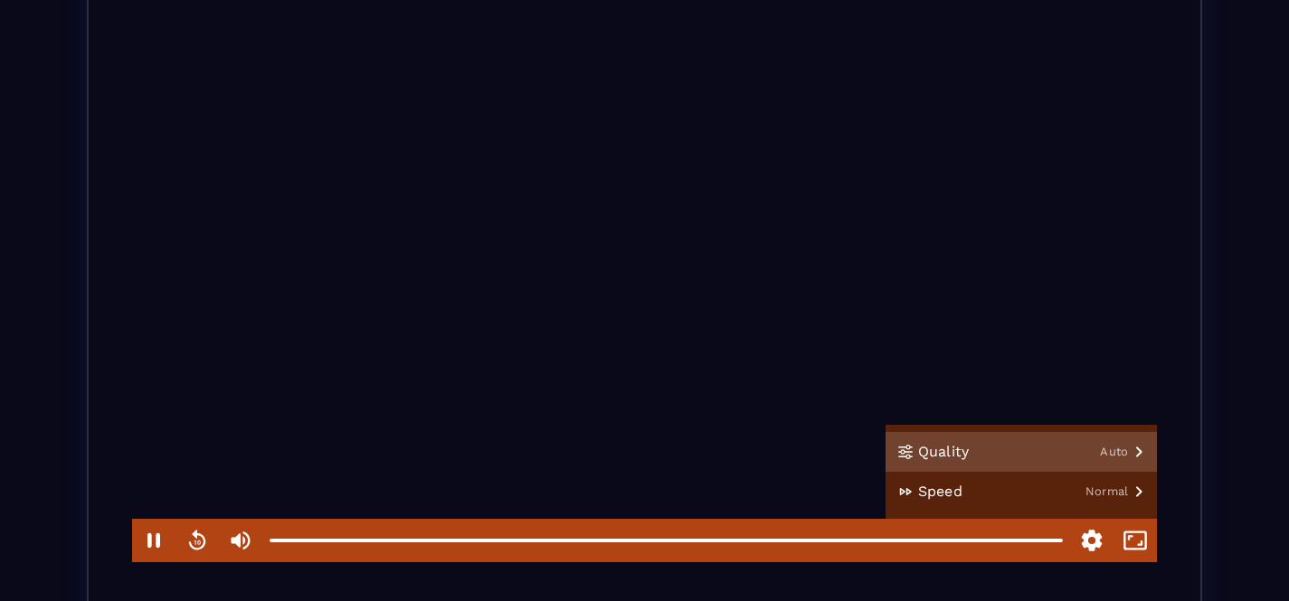
click at [1017, 463] on button "Quality Auto" at bounding box center [1020, 452] width 271 height 40
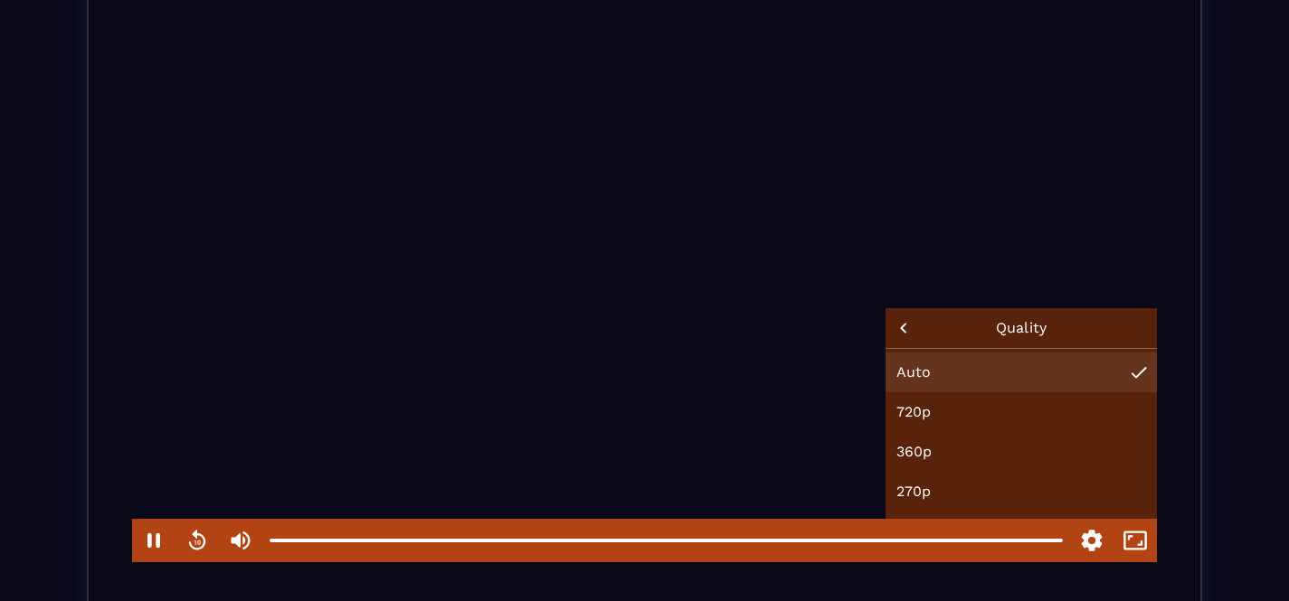
click at [904, 339] on button at bounding box center [904, 328] width 22 height 22
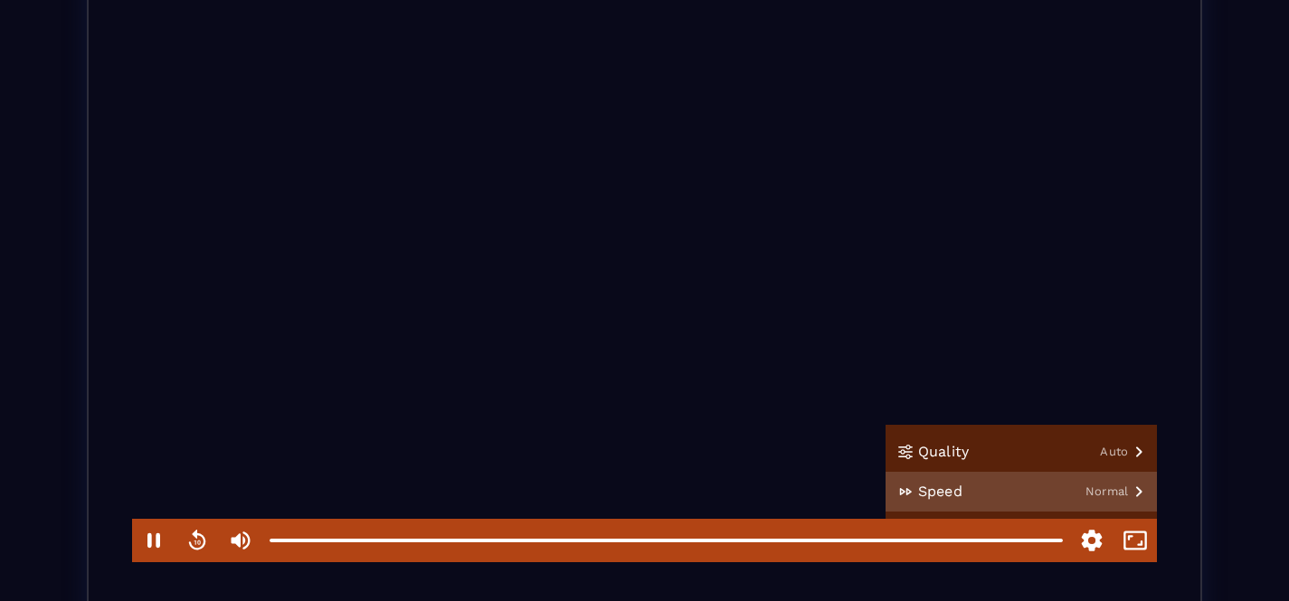
click at [1083, 499] on button "Speed Normal" at bounding box center [1020, 492] width 271 height 40
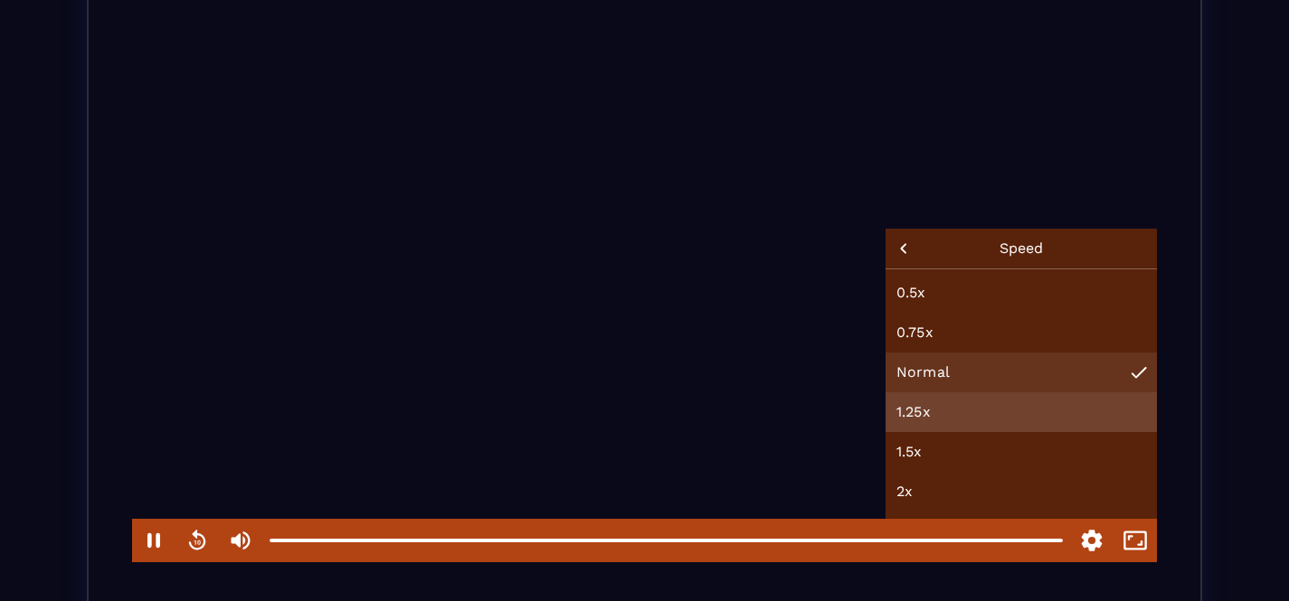
click at [985, 421] on button "1.25x" at bounding box center [1020, 413] width 271 height 40
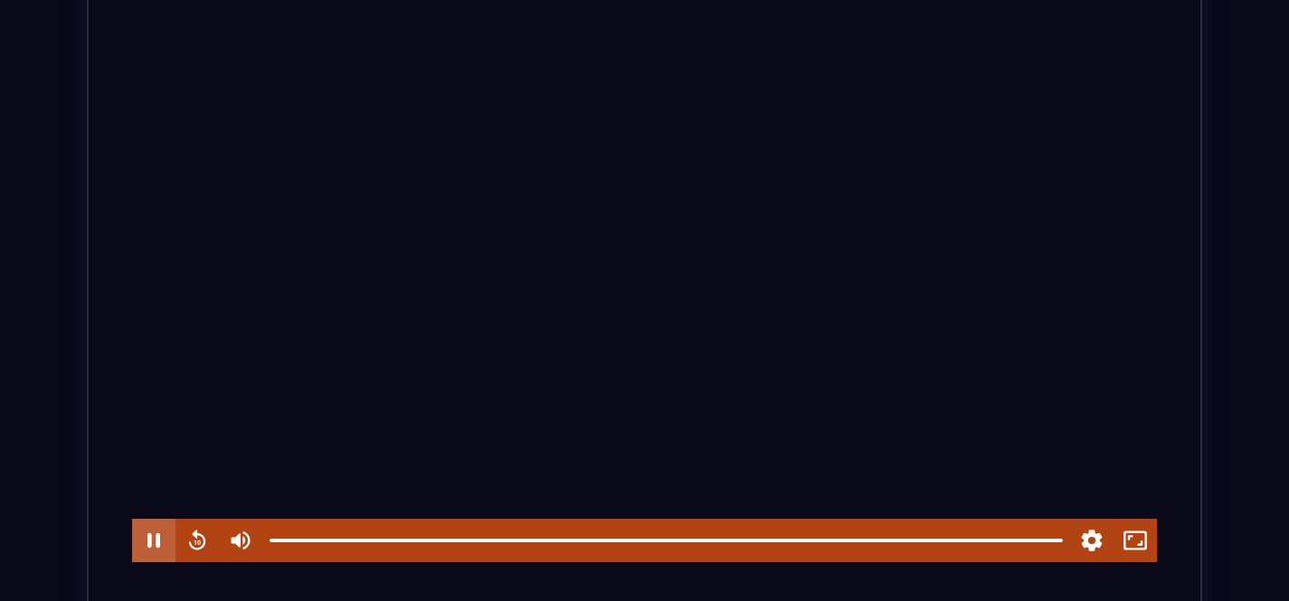
drag, startPoint x: 152, startPoint y: 540, endPoint x: 143, endPoint y: 538, distance: 9.2
click at [152, 540] on button "Pause" at bounding box center [153, 540] width 43 height 43
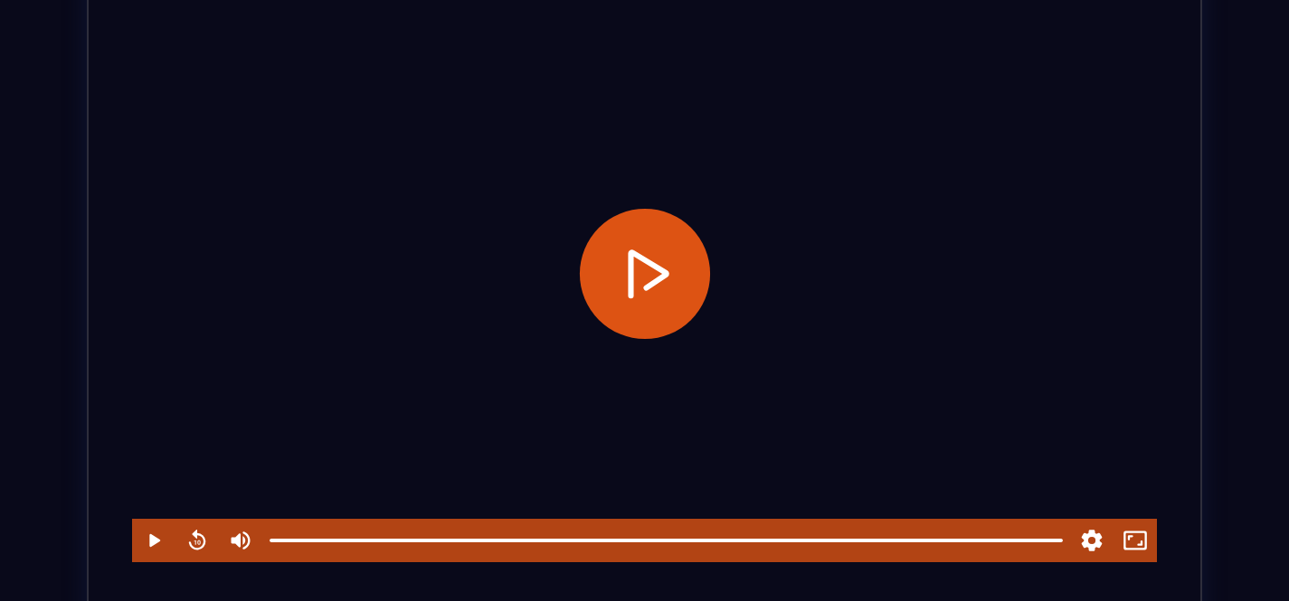
click at [645, 273] on button "Play" at bounding box center [644, 274] width 130 height 130
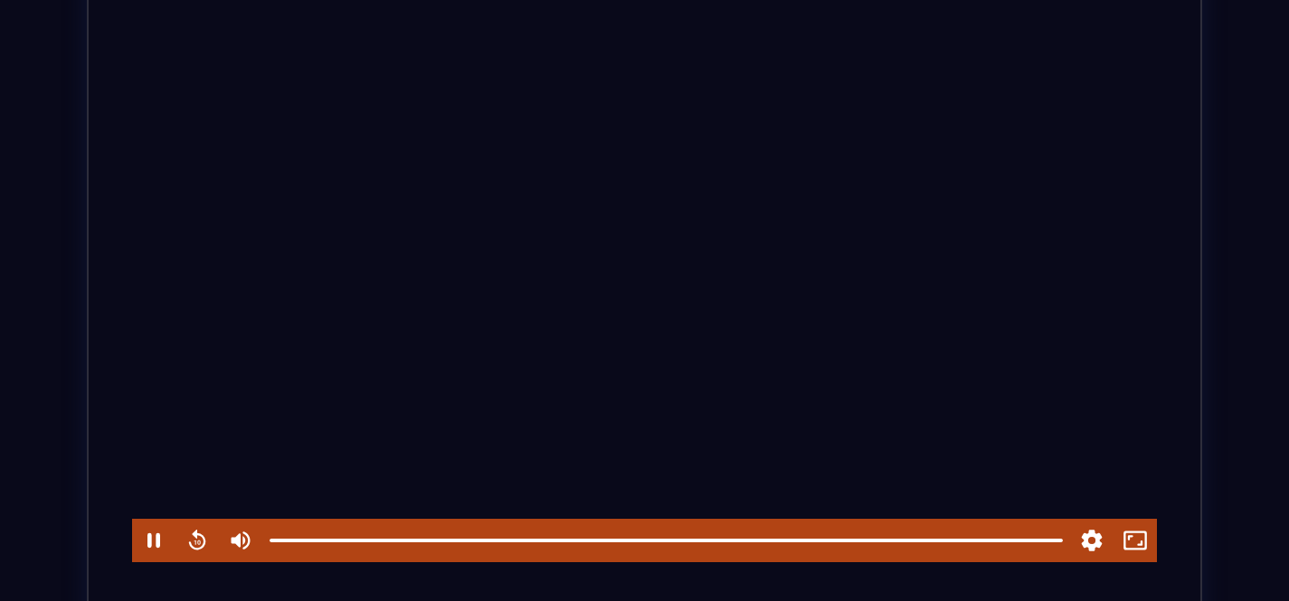
click at [1064, 544] on div at bounding box center [666, 541] width 808 height 14
click at [895, 510] on div at bounding box center [644, 274] width 1025 height 576
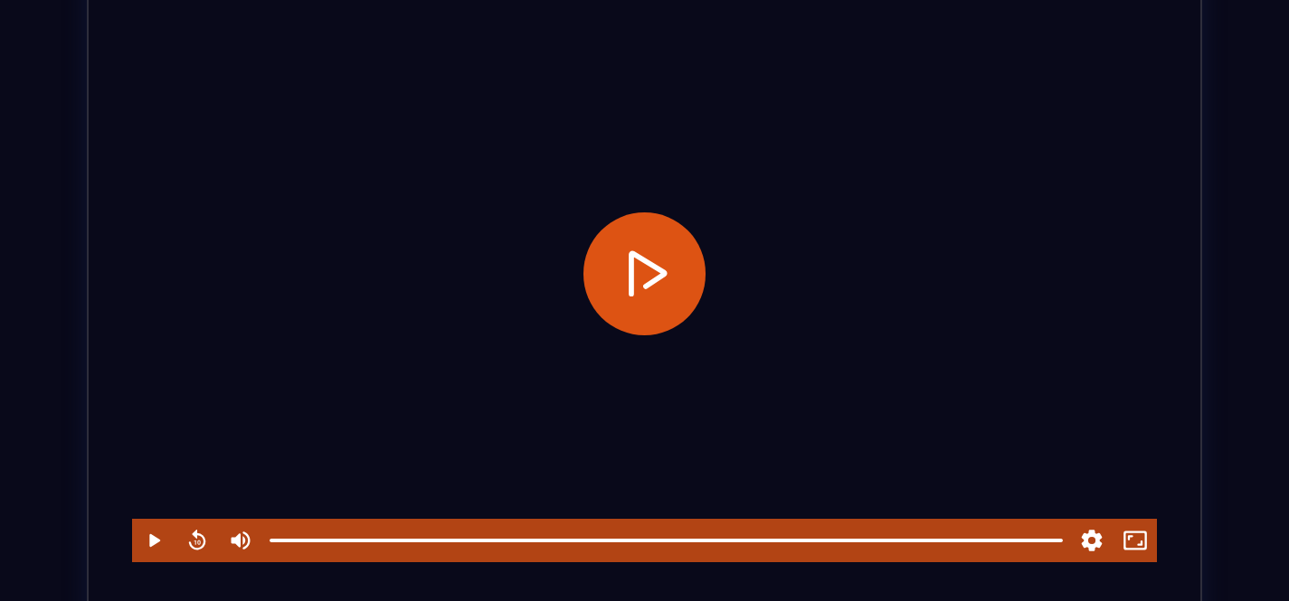
click at [895, 510] on div at bounding box center [644, 274] width 1025 height 576
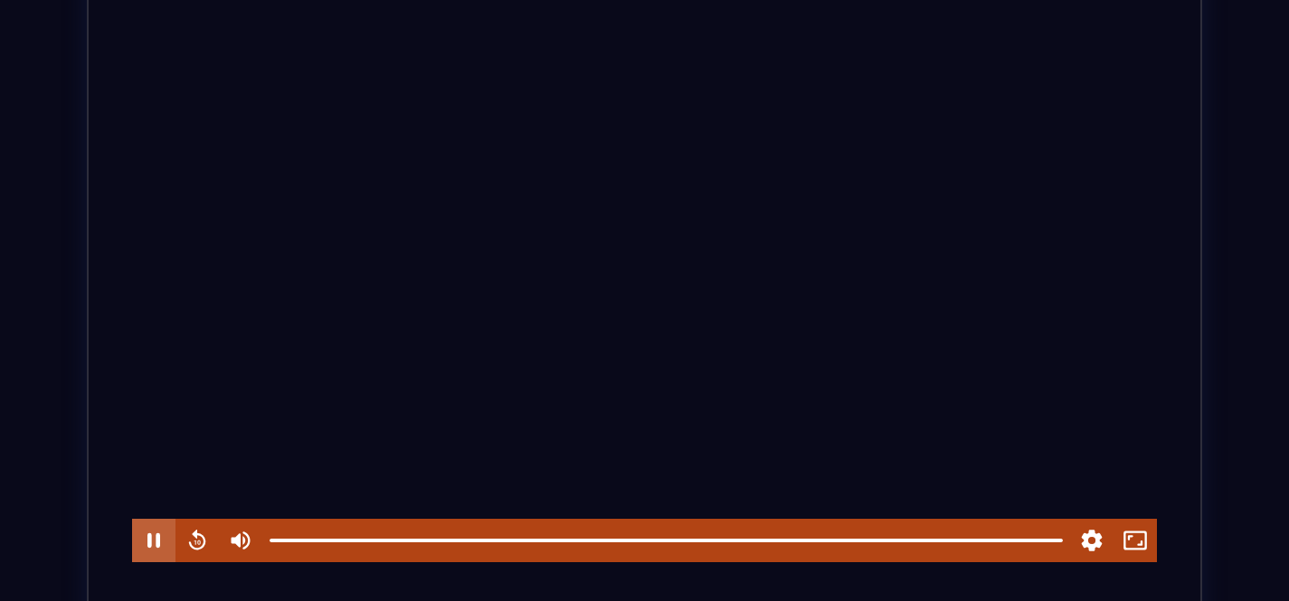
click at [157, 536] on button "Pause" at bounding box center [153, 540] width 43 height 43
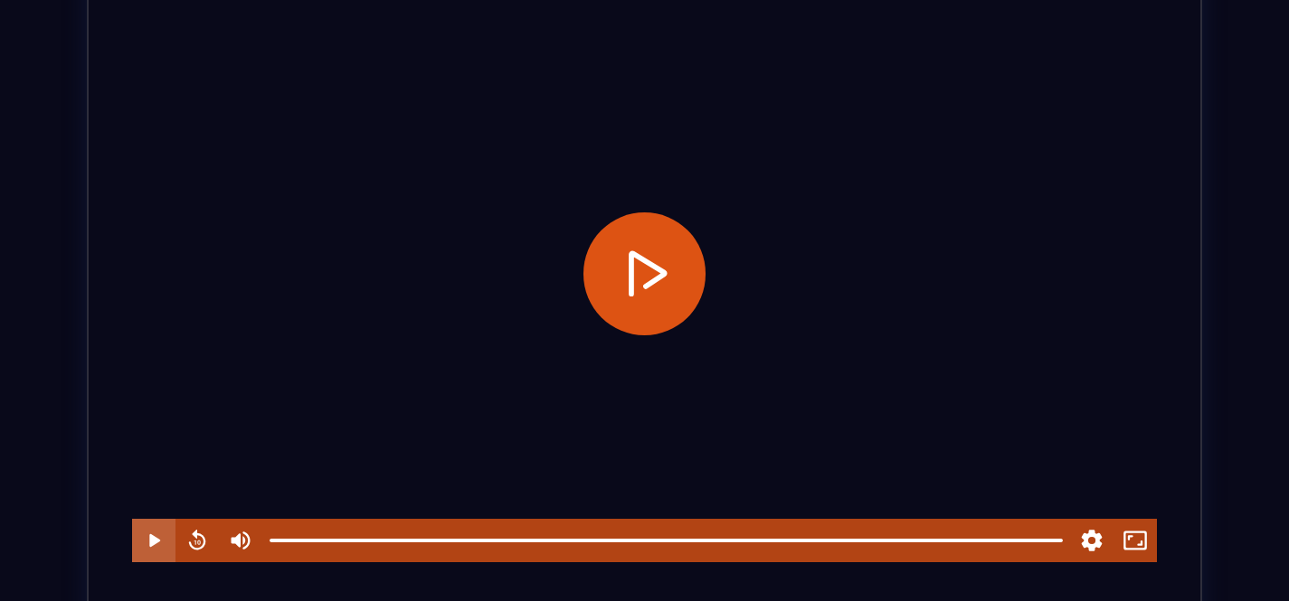
type input "******"
